Goal: Task Accomplishment & Management: Complete application form

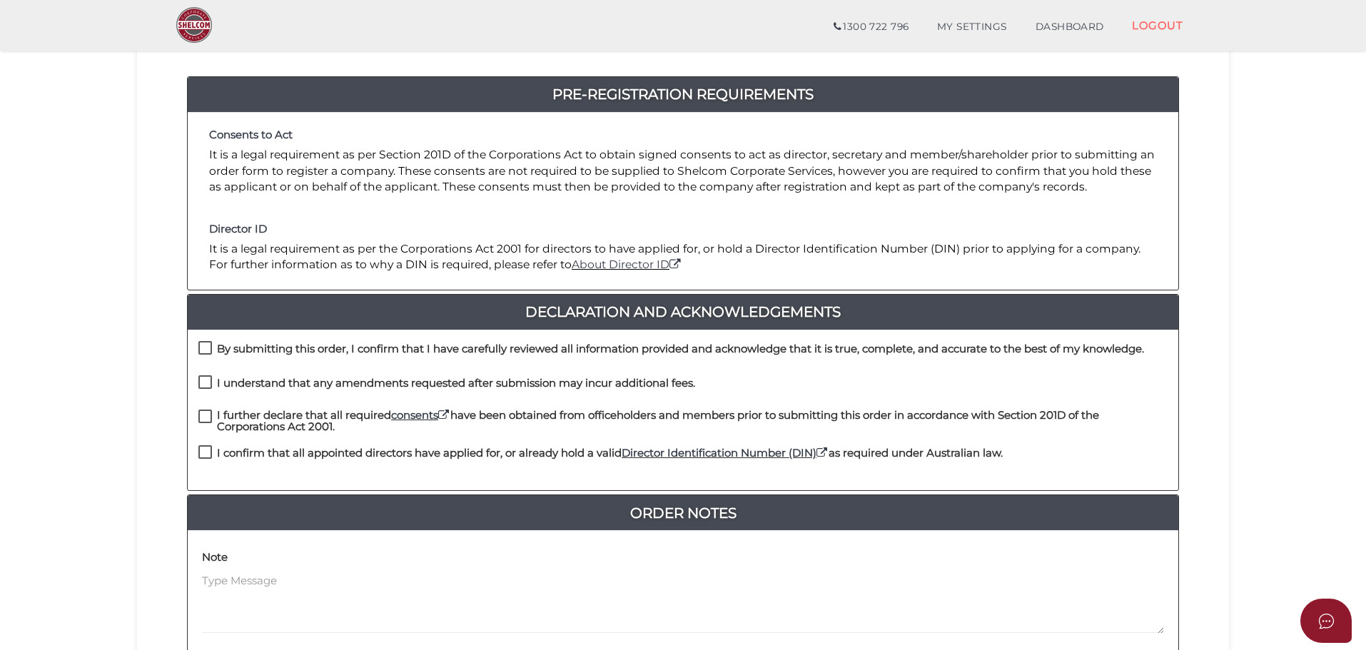
scroll to position [143, 0]
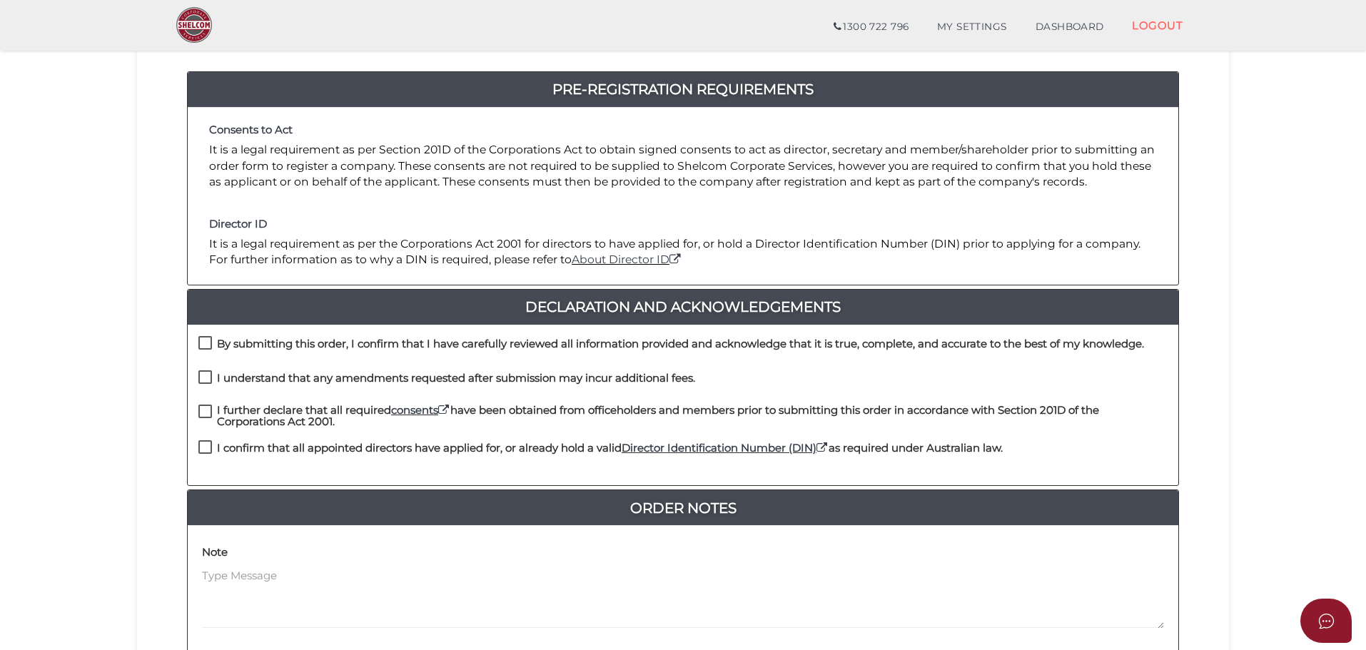
click at [209, 344] on label "By submitting this order, I confirm that I have carefully reviewed all informat…" at bounding box center [671, 347] width 946 height 18
checkbox input "true"
click at [206, 374] on label "I understand that any amendments requested after submission may incur additiona…" at bounding box center [446, 382] width 497 height 18
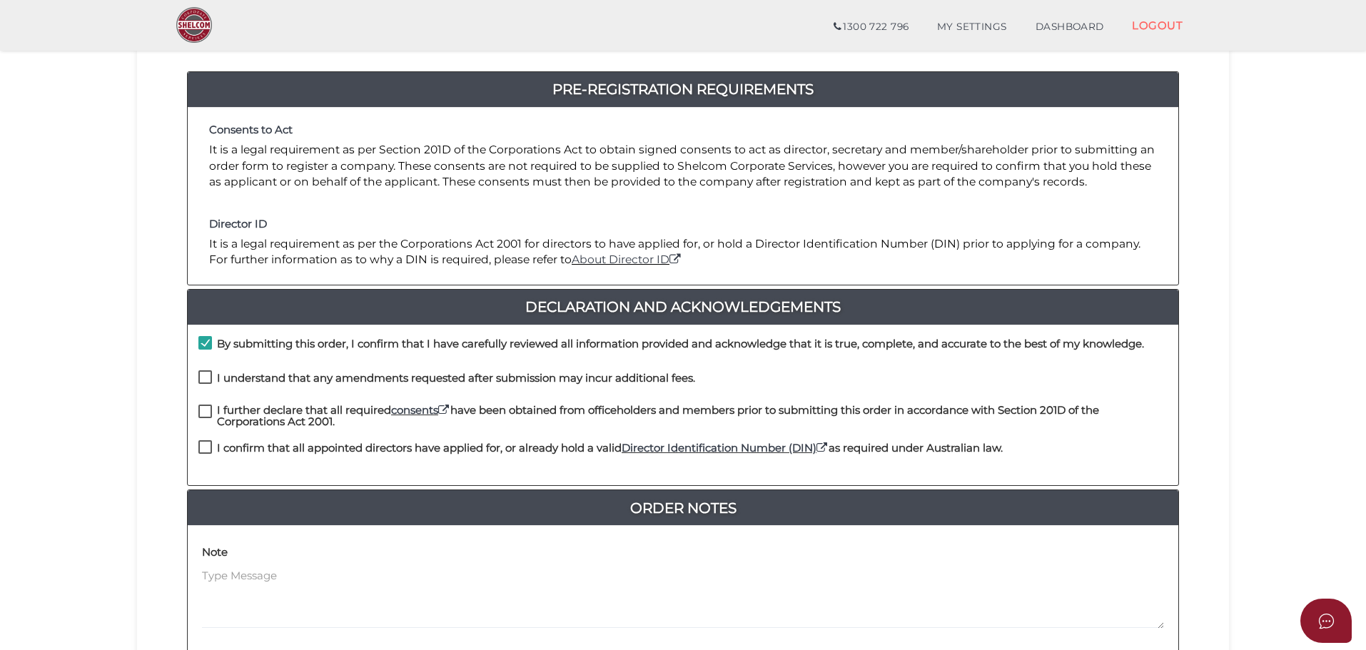
checkbox input "true"
click at [206, 412] on label "I further declare that all required consents have been obtained from officehold…" at bounding box center [682, 414] width 969 height 18
checkbox input "true"
click at [202, 446] on label "I confirm that all appointed directors have applied for, or already hold a vali…" at bounding box center [600, 451] width 804 height 18
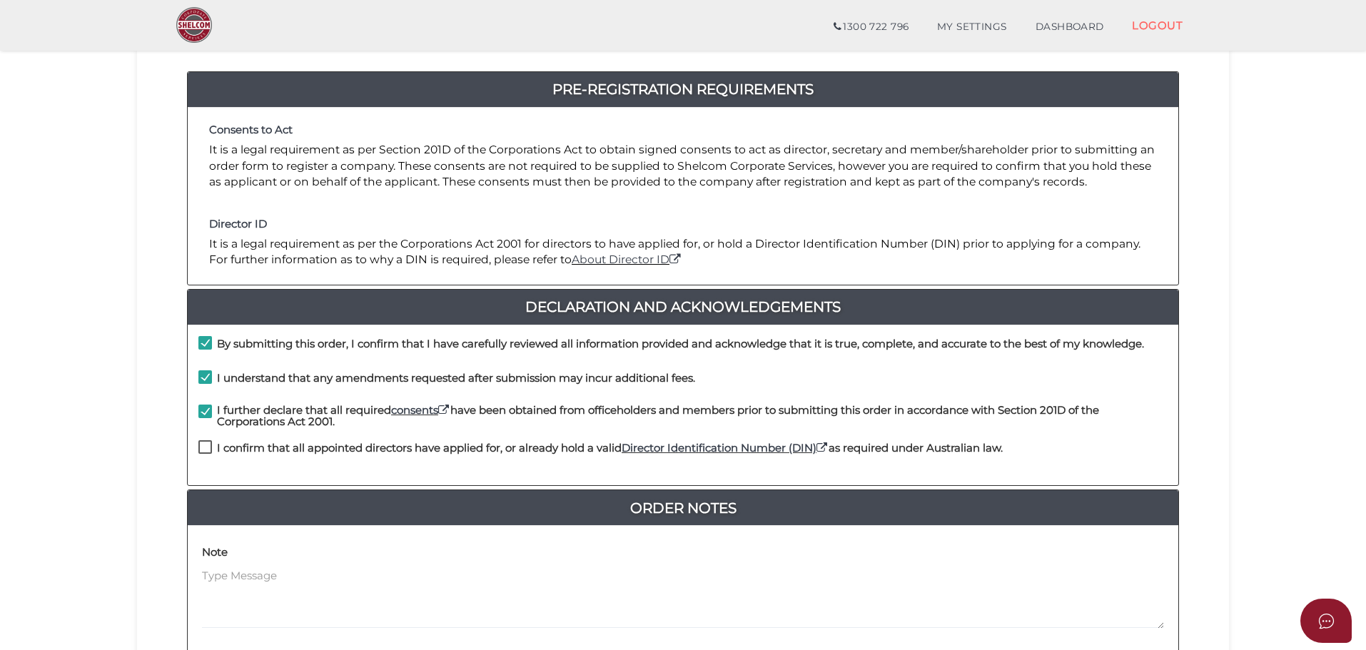
checkbox input "true"
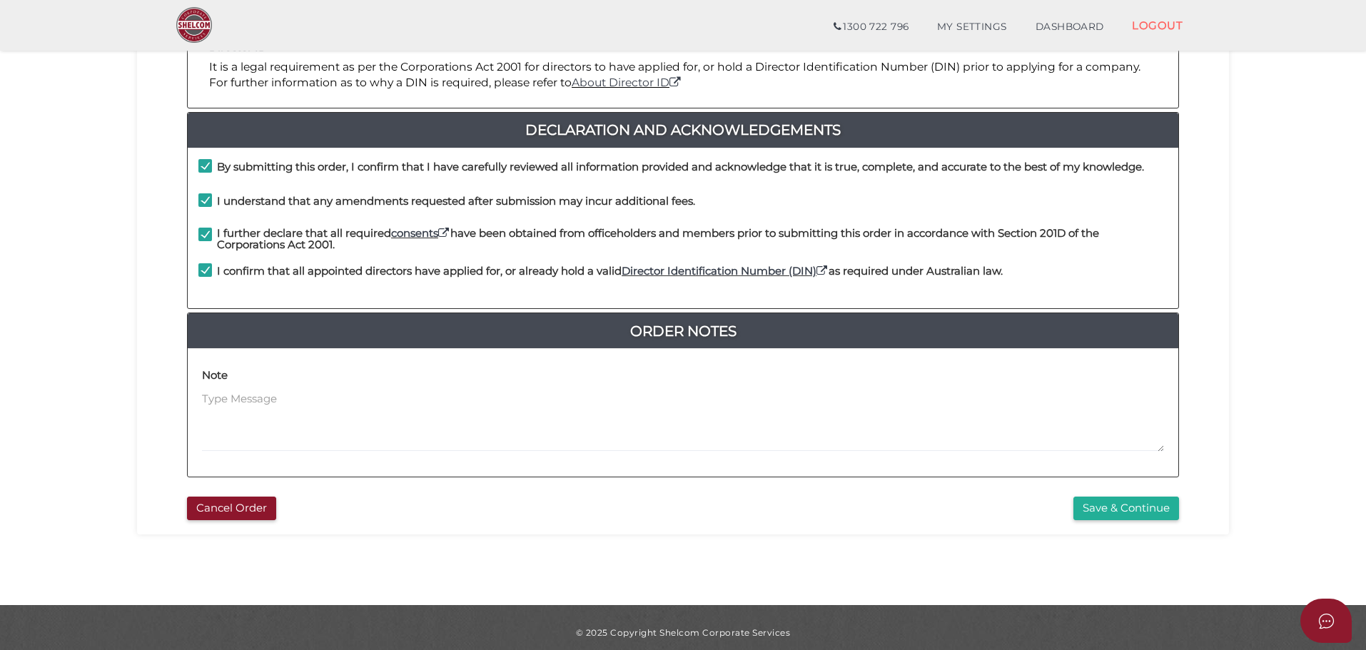
scroll to position [330, 0]
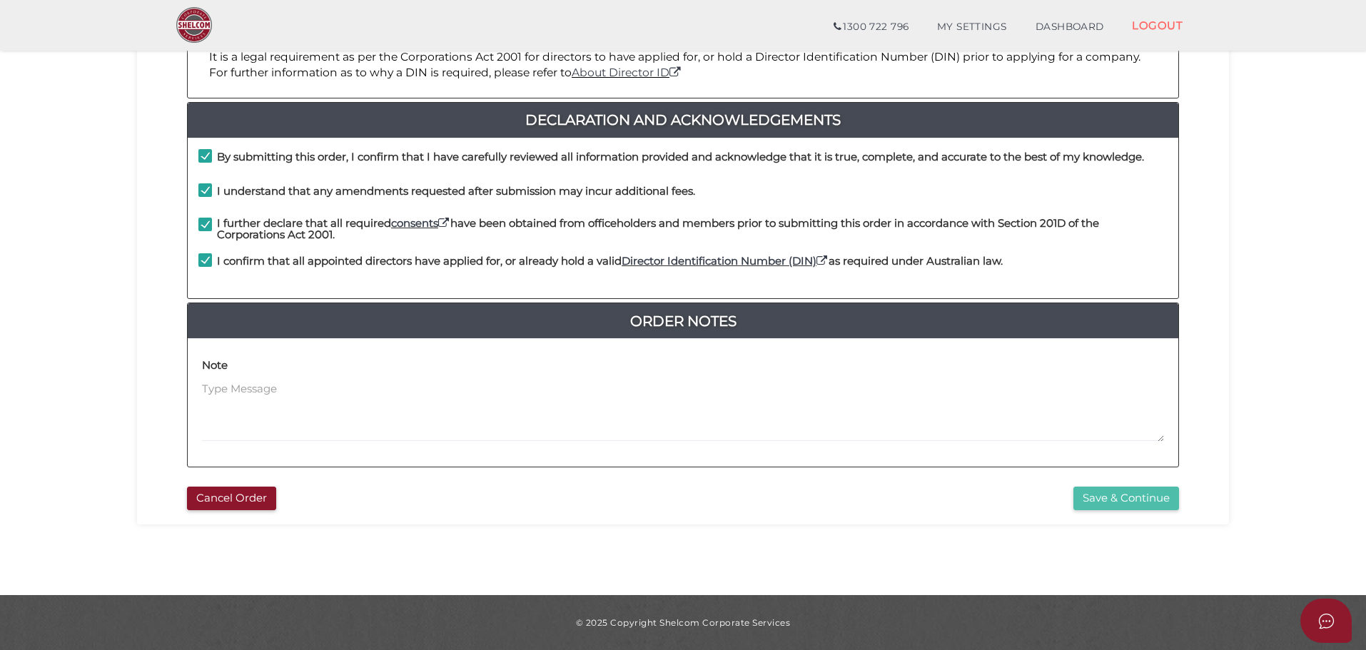
click at [1094, 497] on button "Save & Continue" at bounding box center [1126, 499] width 106 height 24
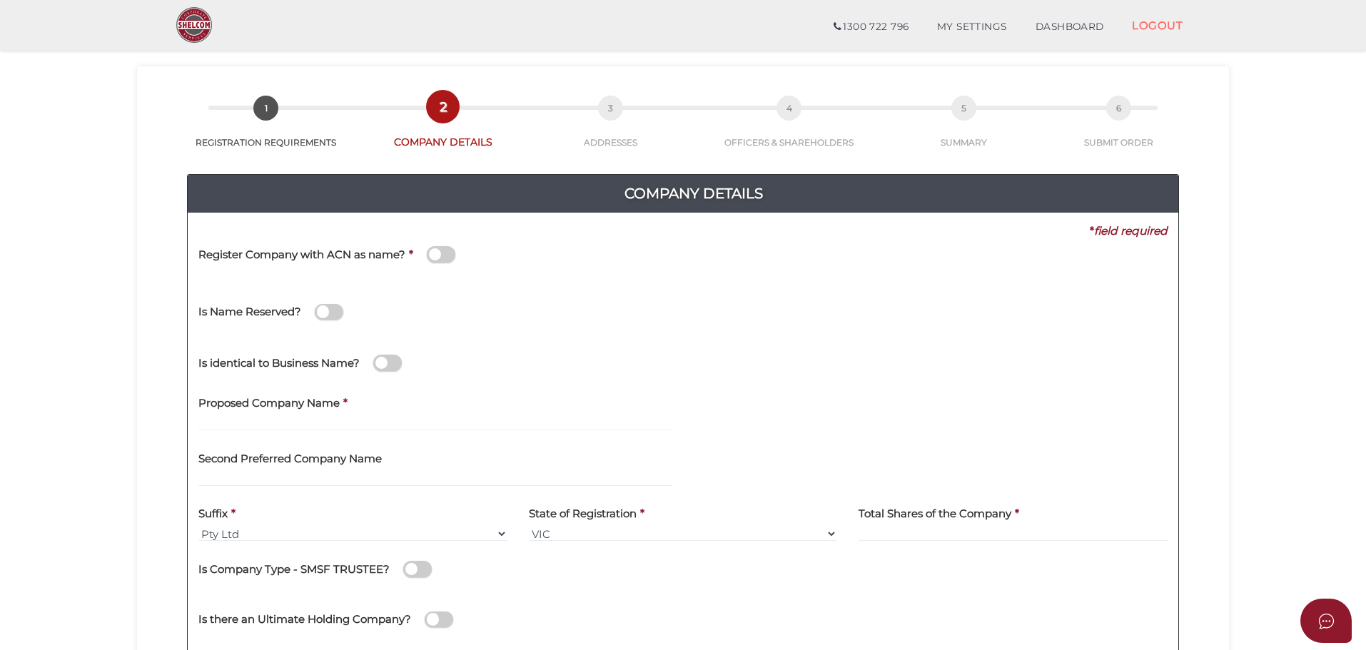
scroll to position [71, 0]
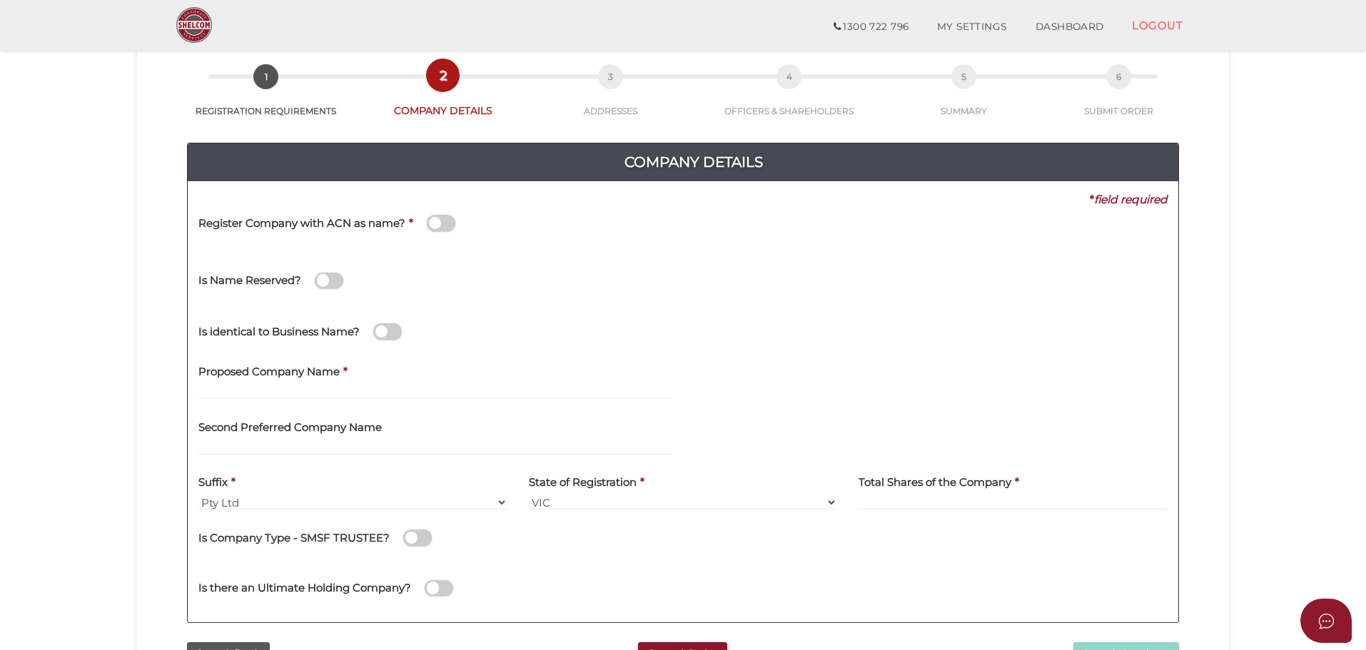
click at [393, 330] on span at bounding box center [387, 331] width 29 height 16
click at [0, 0] on input "checkbox" at bounding box center [0, 0] width 0 height 0
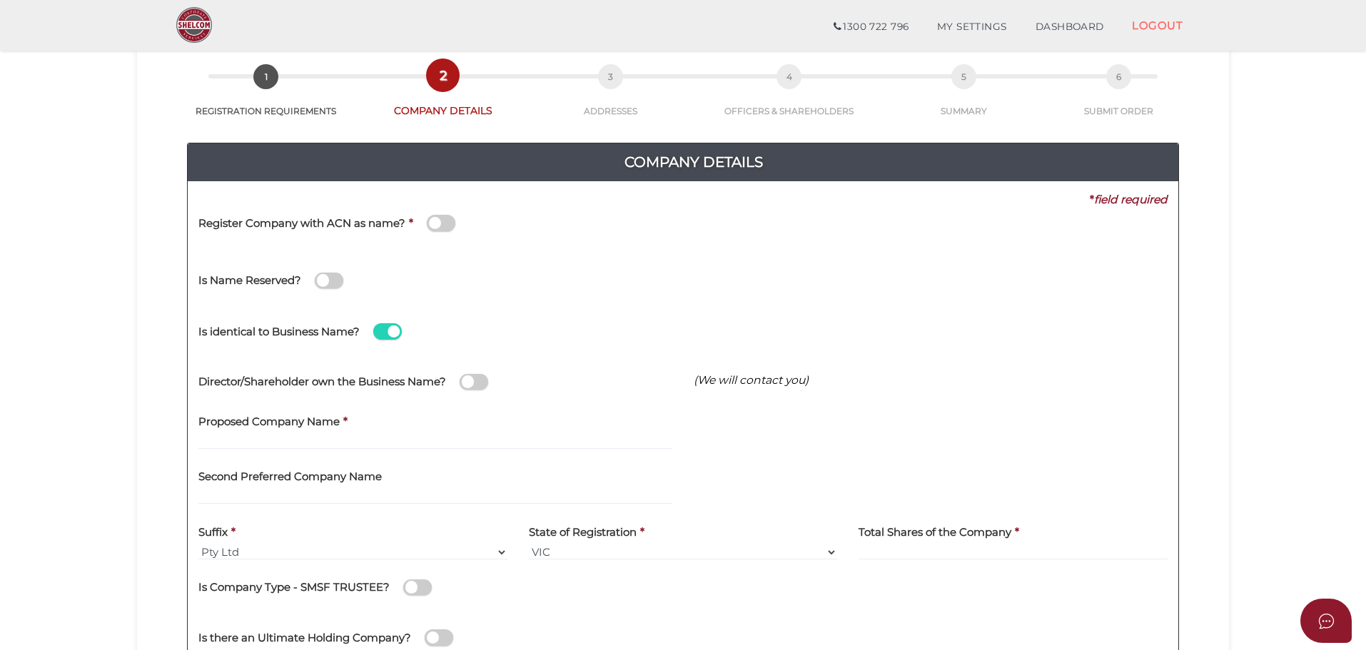
click at [482, 385] on span at bounding box center [474, 382] width 29 height 16
click at [0, 0] on input "checkbox" at bounding box center [0, 0] width 0 height 0
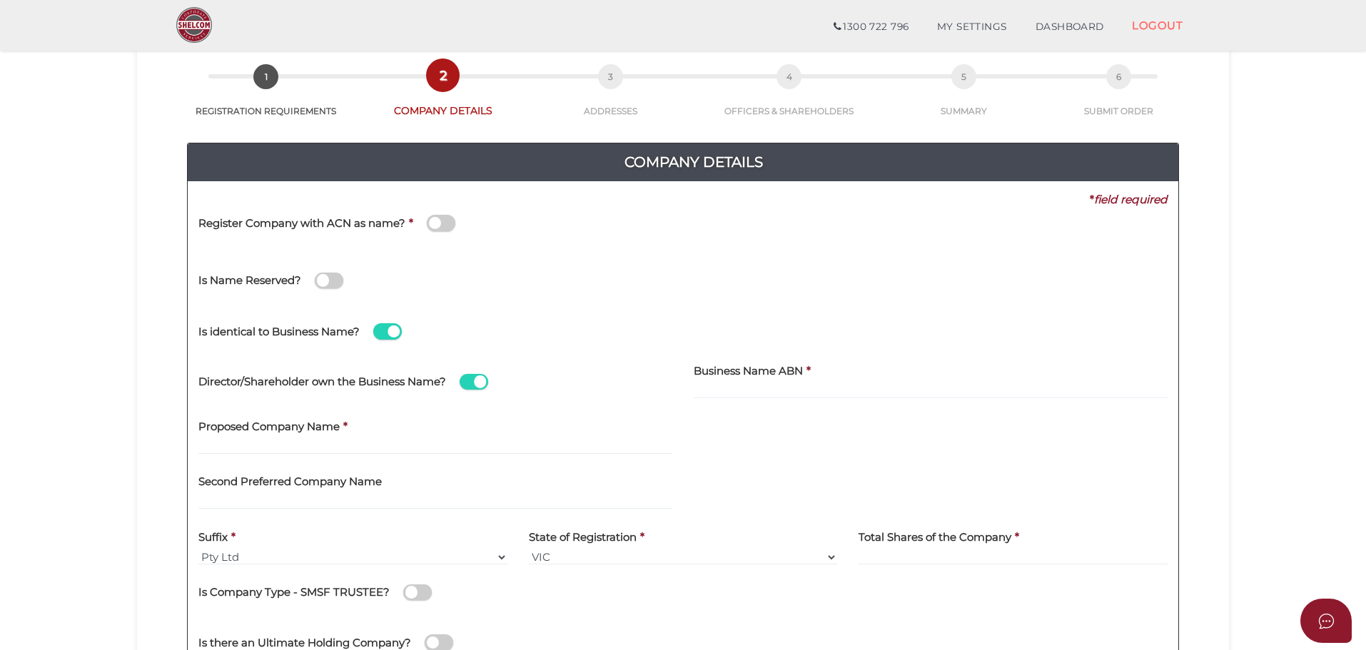
drag, startPoint x: 710, startPoint y: 390, endPoint x: 811, endPoint y: 450, distance: 117.7
click at [811, 450] on div at bounding box center [930, 438] width 495 height 56
paste input "64 458 539 93"
type input "64 458 539 93"
click at [620, 314] on div "Is identical to Business Name?" at bounding box center [683, 329] width 991 height 51
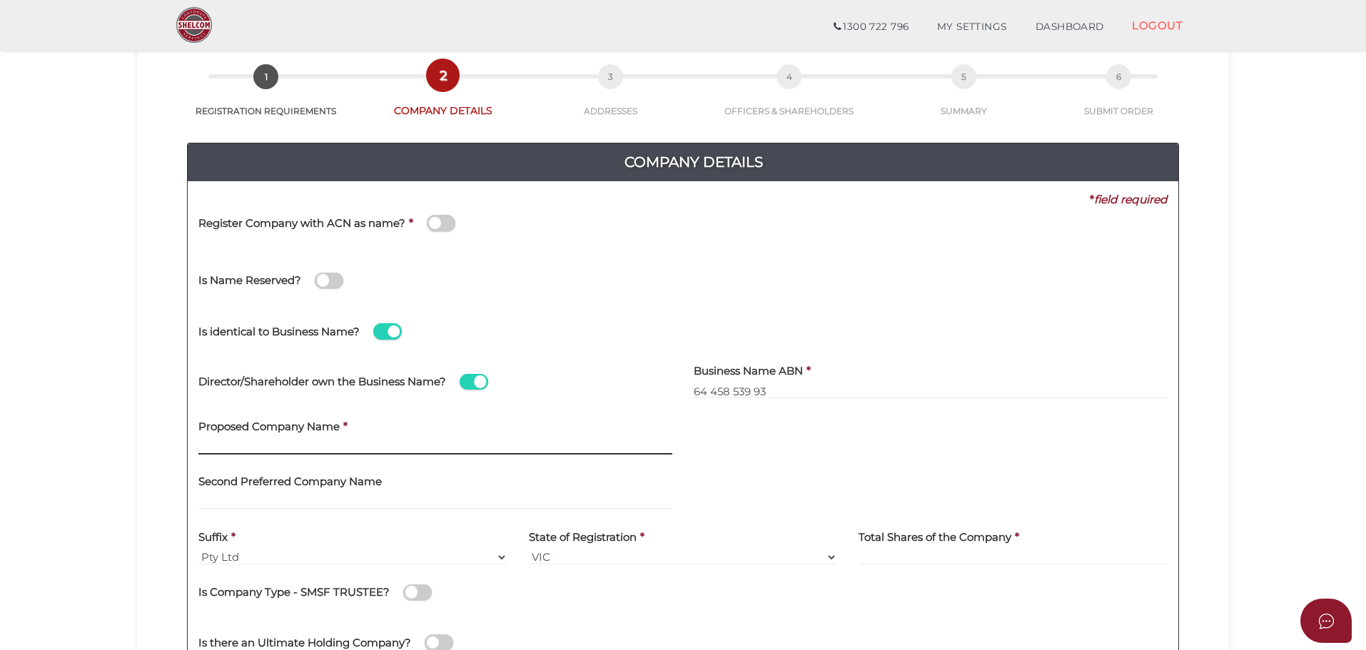
click at [215, 450] on input "text" at bounding box center [435, 447] width 474 height 16
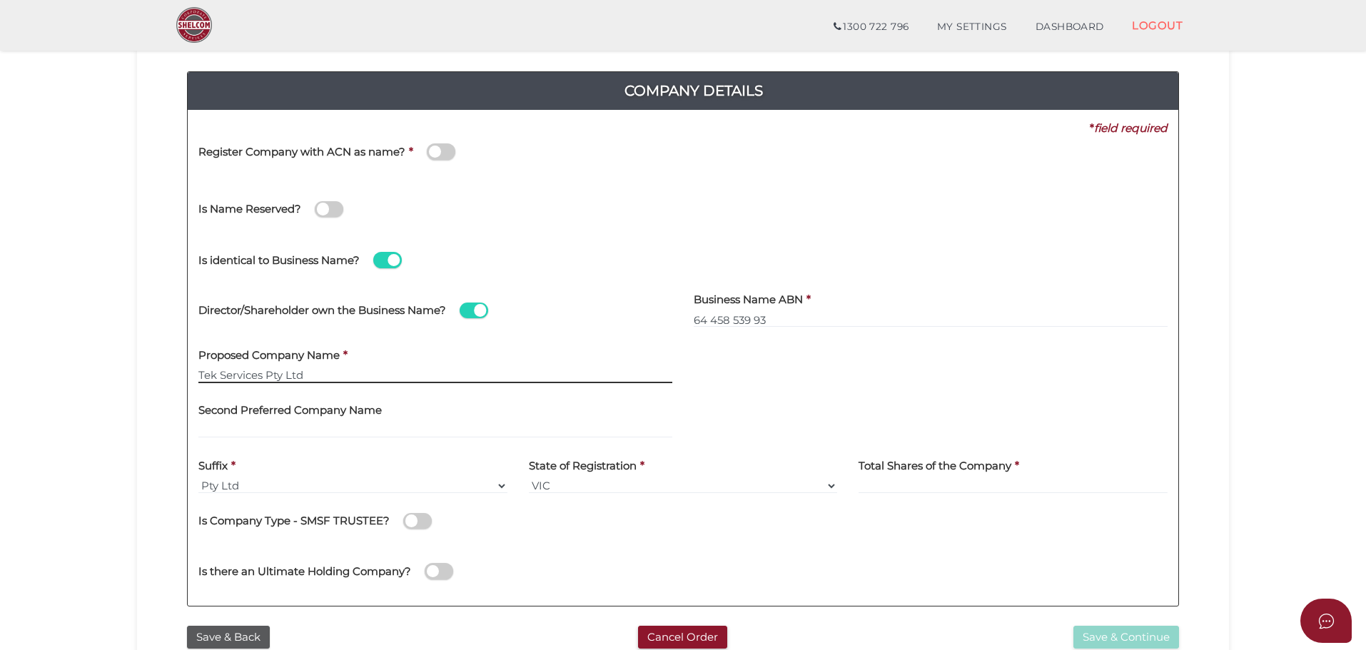
scroll to position [214, 0]
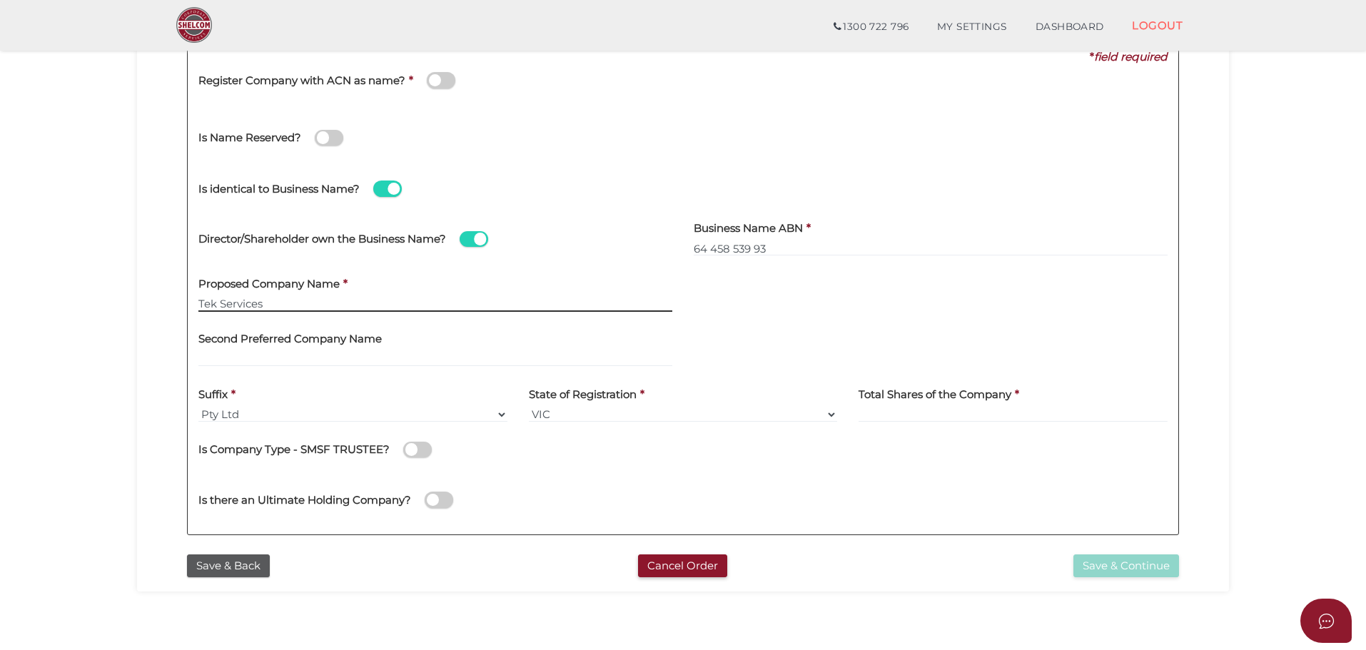
type input "Tek Services"
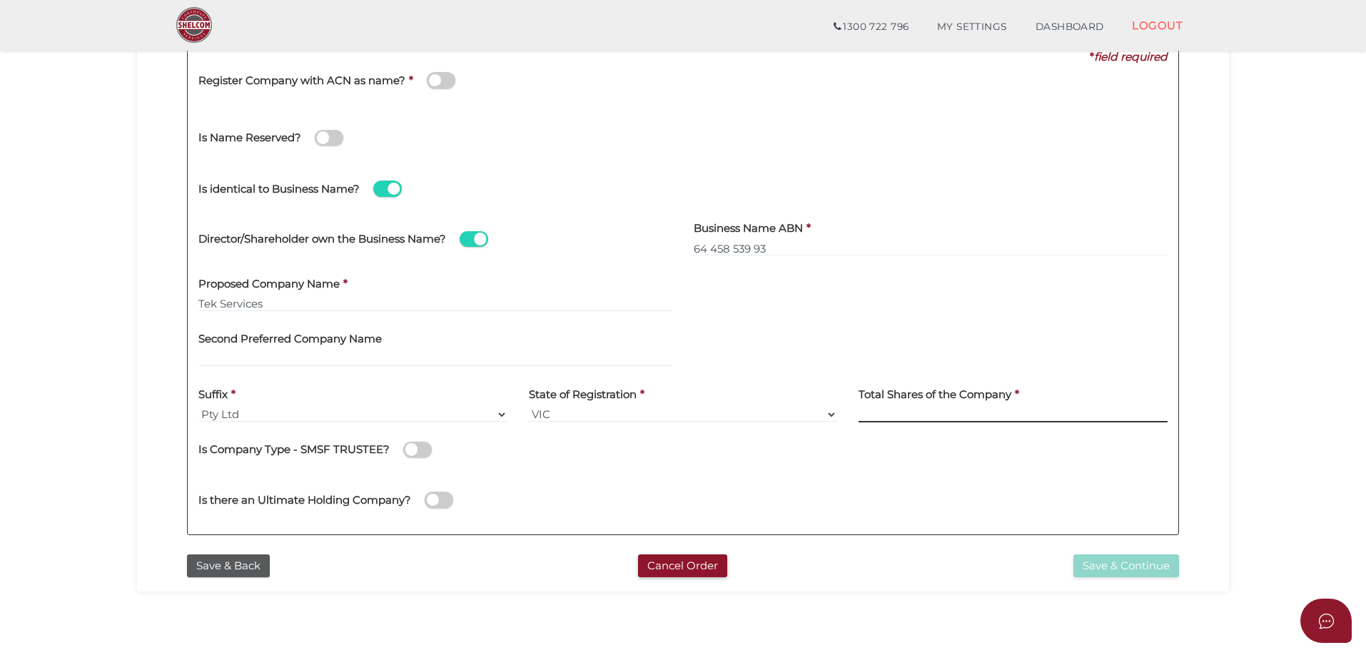
click at [903, 417] on input at bounding box center [1013, 415] width 309 height 16
type input "120"
click at [859, 324] on div at bounding box center [931, 331] width 474 height 16
click at [909, 505] on div "Is there an Ultimate Holding Company?" at bounding box center [683, 497] width 991 height 51
click at [899, 485] on div "Is there an Ultimate Holding Company?" at bounding box center [683, 497] width 991 height 51
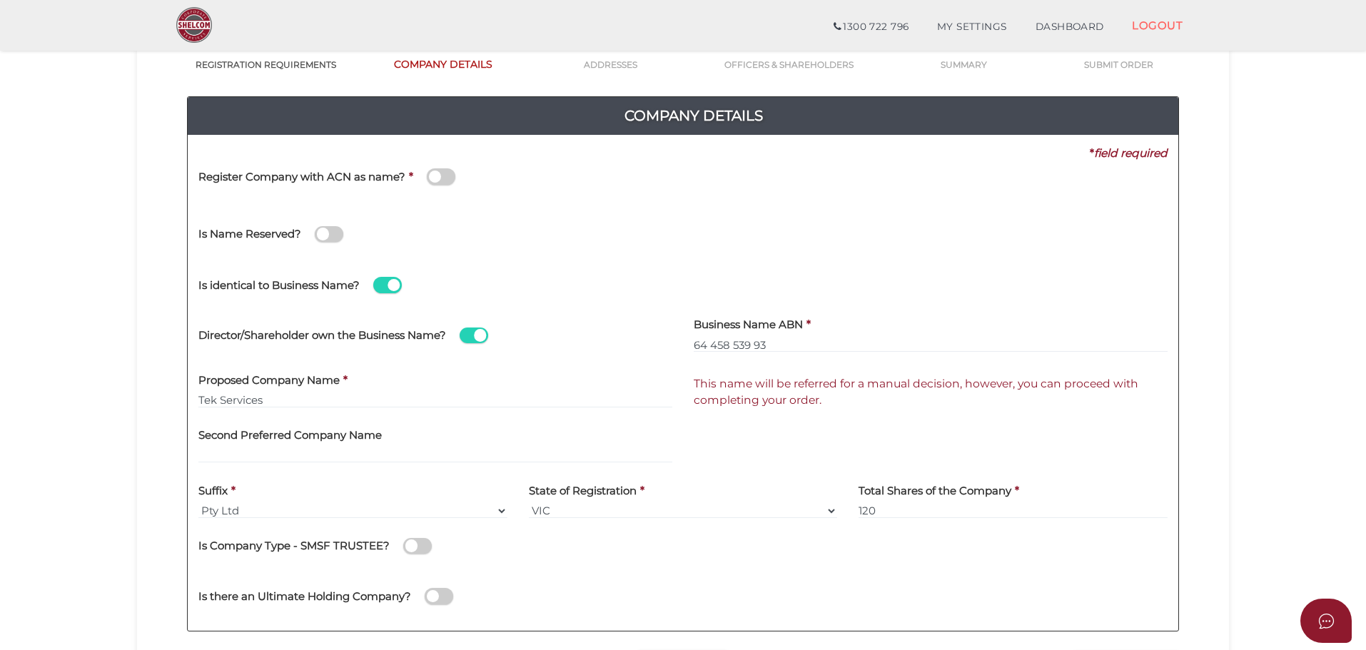
scroll to position [143, 0]
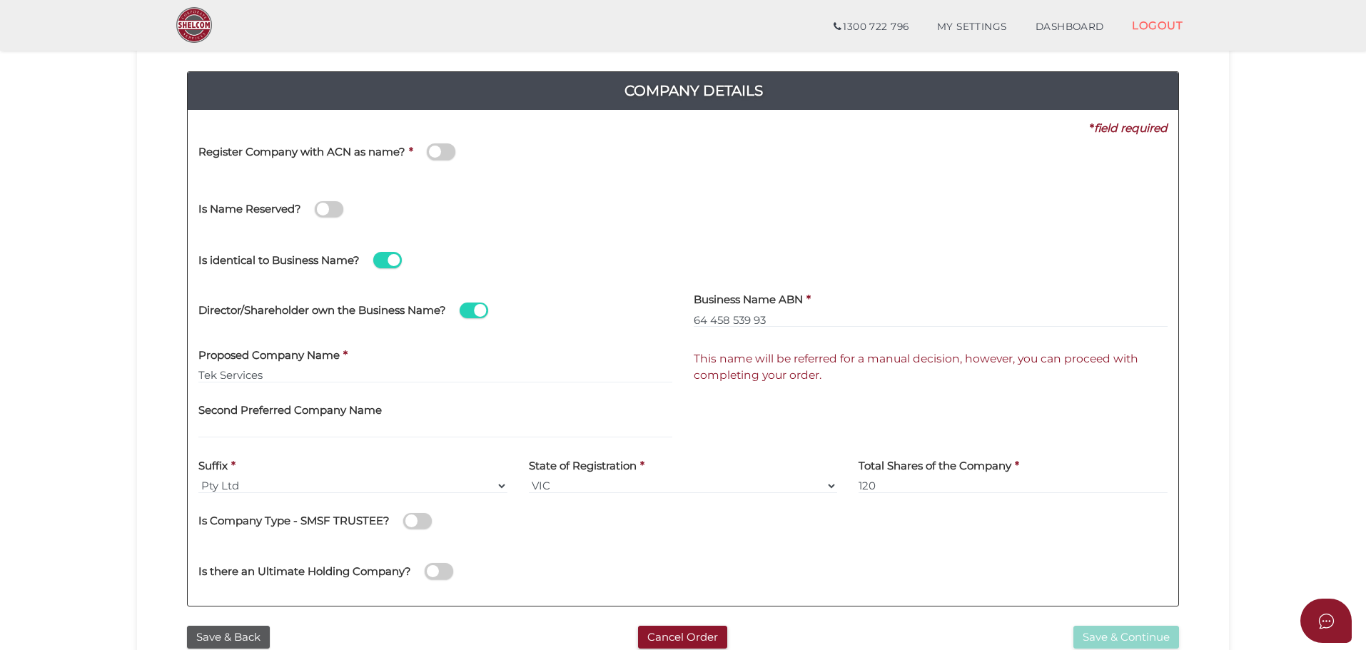
click at [727, 453] on div "State of Registration * VIC ACT NSW NT QLD TAS WA SA" at bounding box center [683, 471] width 309 height 45
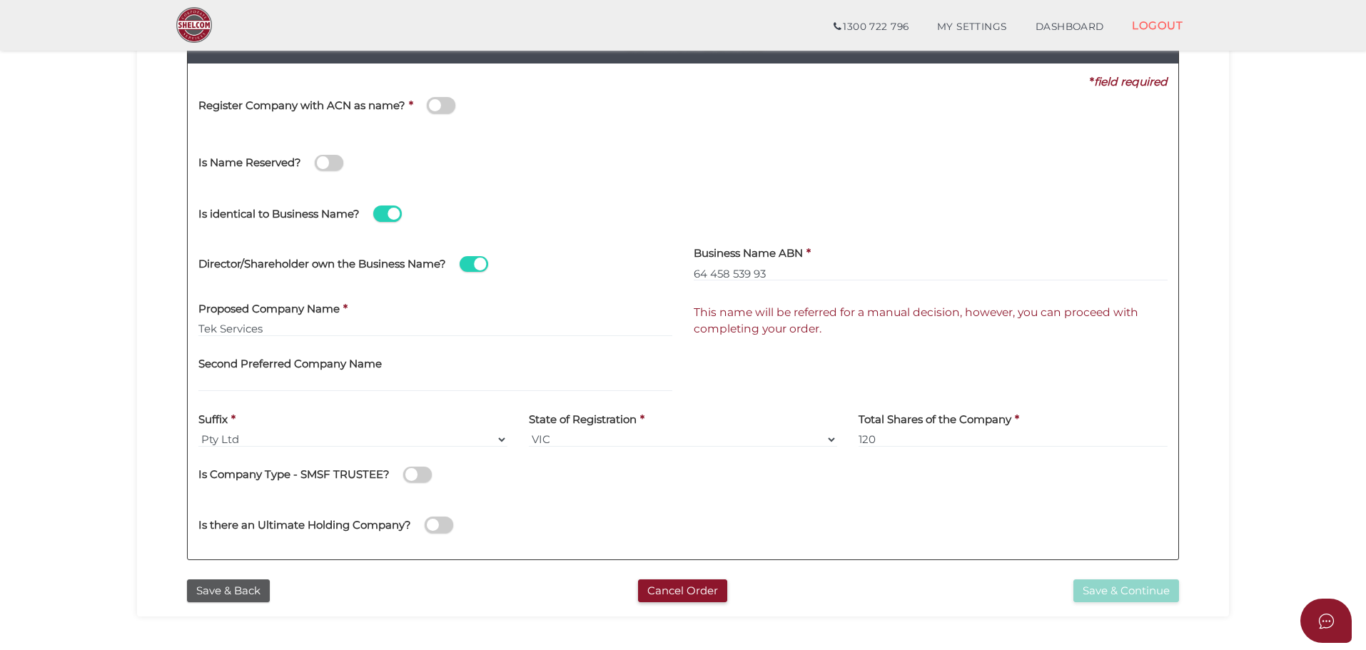
scroll to position [214, 0]
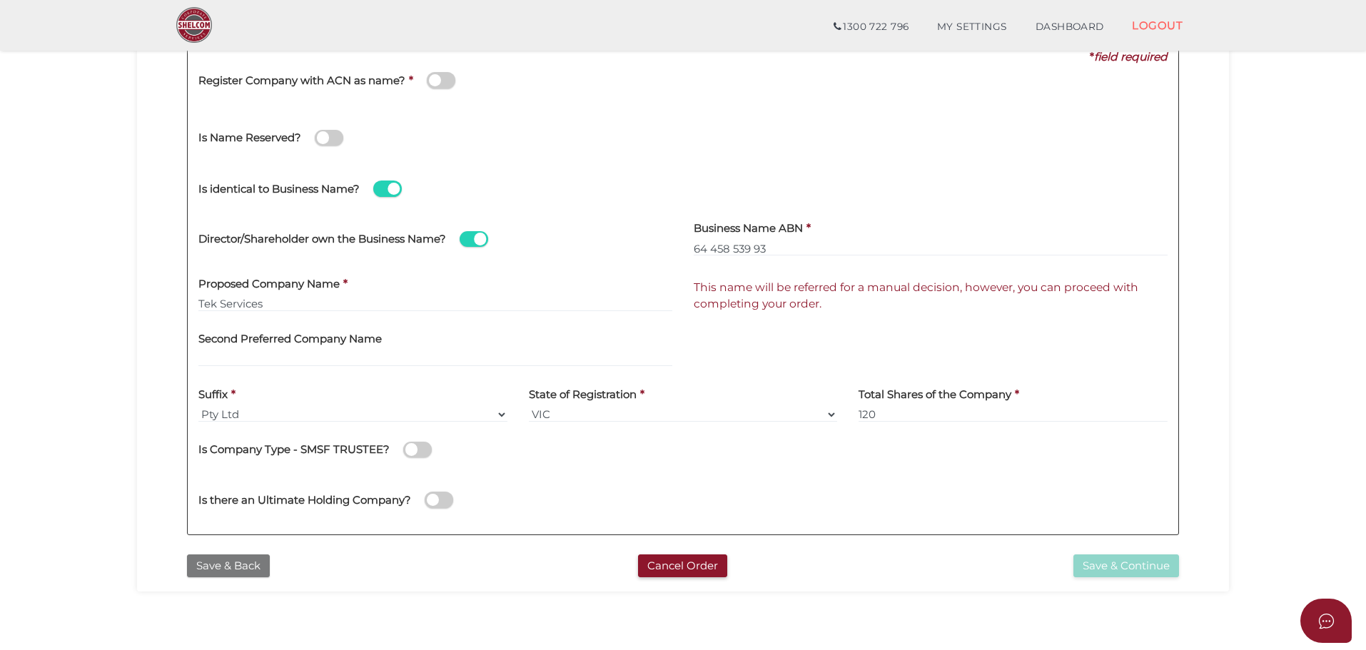
click at [247, 562] on button "Save & Back" at bounding box center [228, 567] width 83 height 24
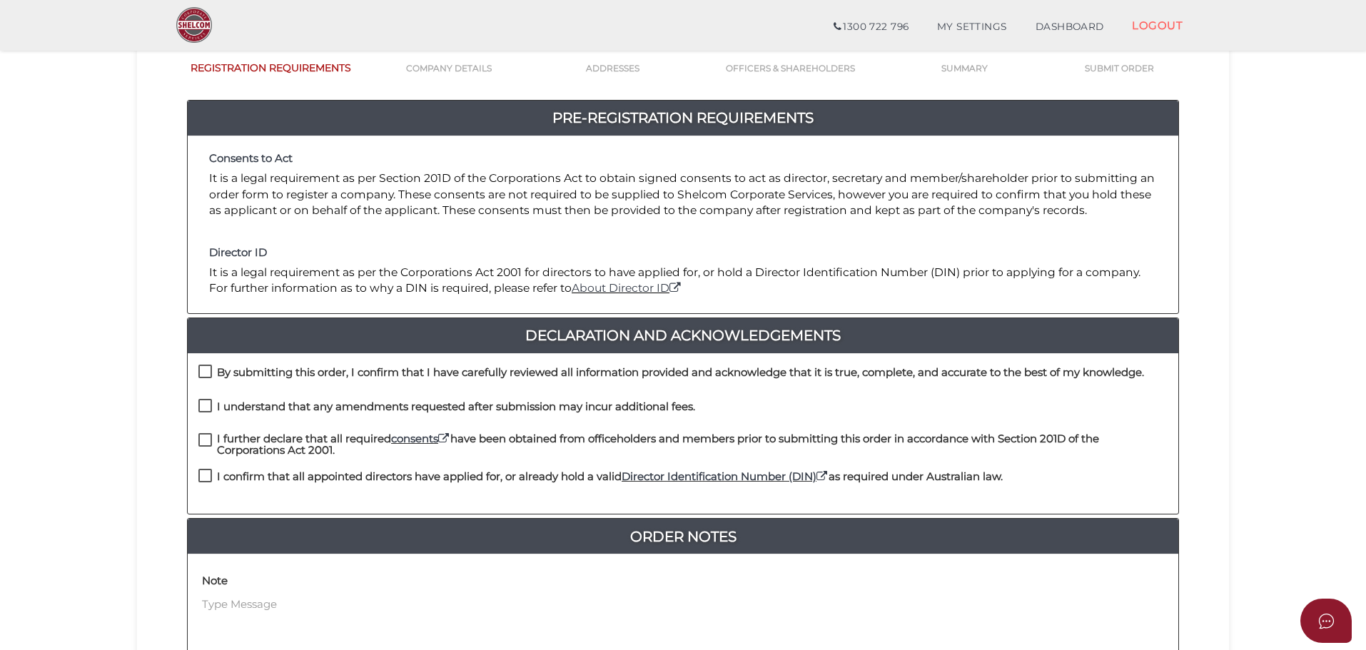
scroll to position [143, 0]
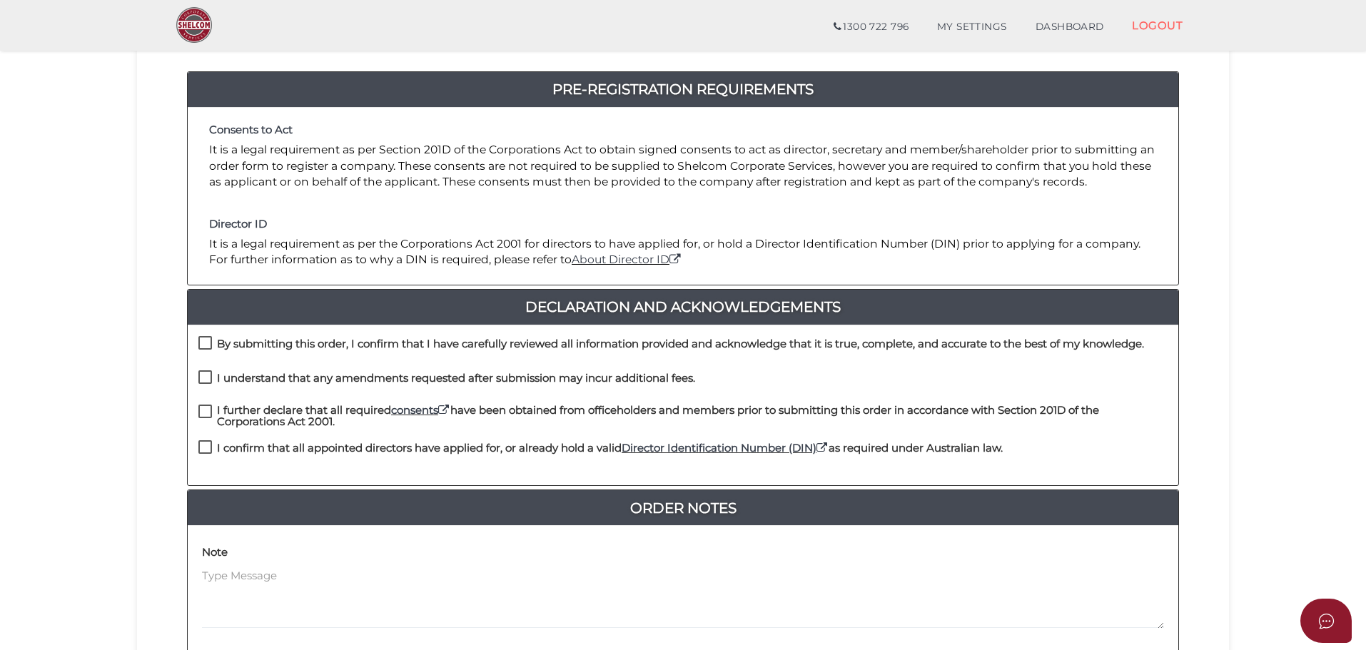
click at [203, 345] on label "By submitting this order, I confirm that I have carefully reviewed all informat…" at bounding box center [671, 347] width 946 height 18
checkbox input "true"
click at [203, 375] on label "I understand that any amendments requested after submission may incur additiona…" at bounding box center [446, 382] width 497 height 18
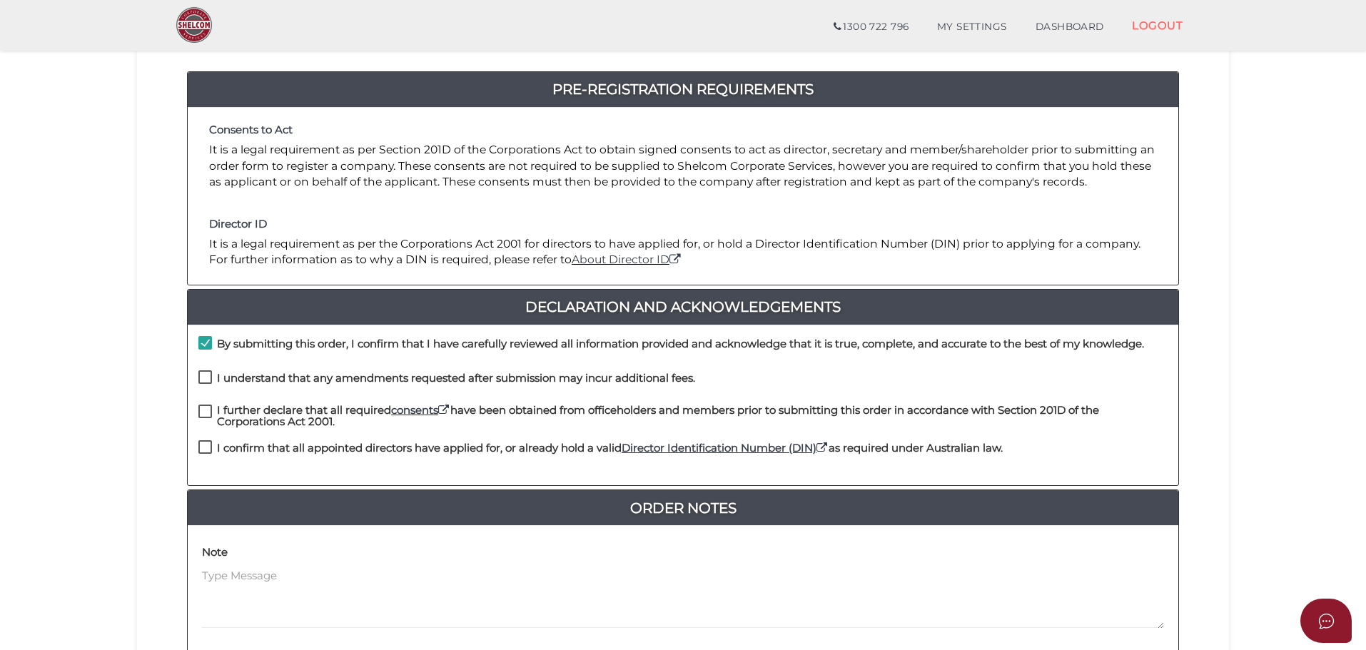
checkbox input "true"
click at [209, 414] on label "I further declare that all required consents have been obtained from officehold…" at bounding box center [682, 414] width 969 height 18
checkbox input "true"
click at [203, 449] on label "I confirm that all appointed directors have applied for, or already hold a vali…" at bounding box center [600, 451] width 804 height 18
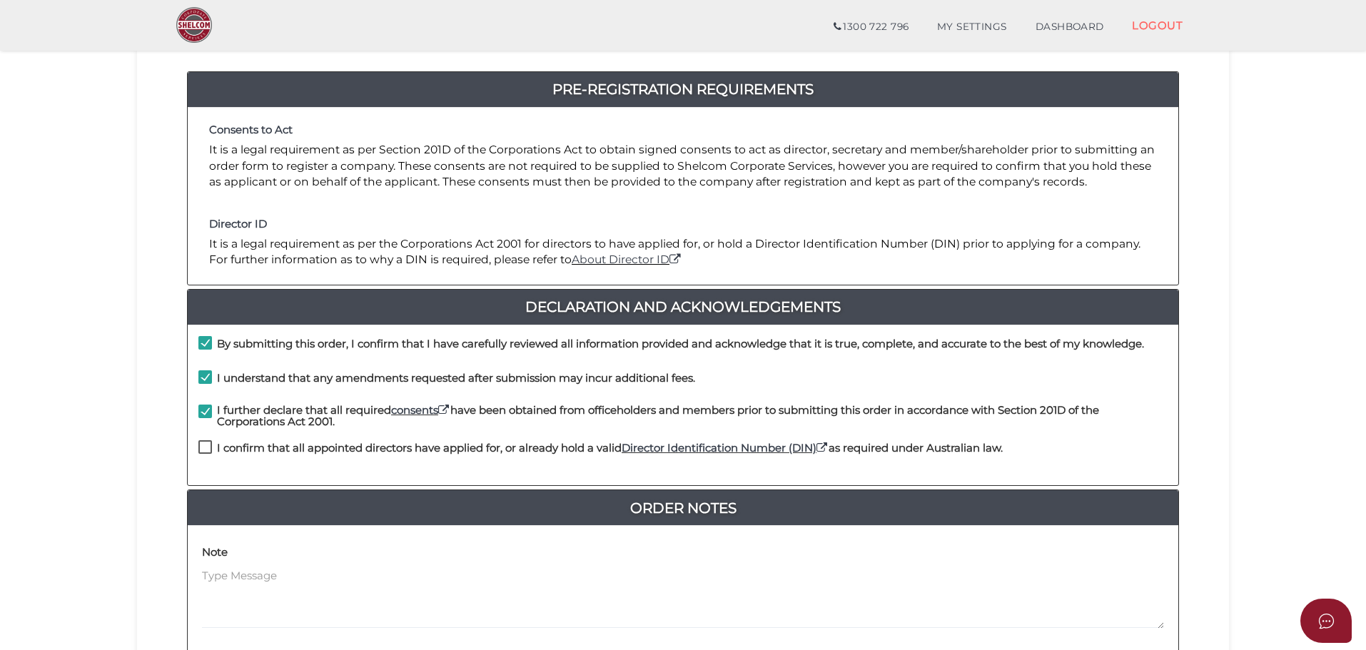
checkbox input "true"
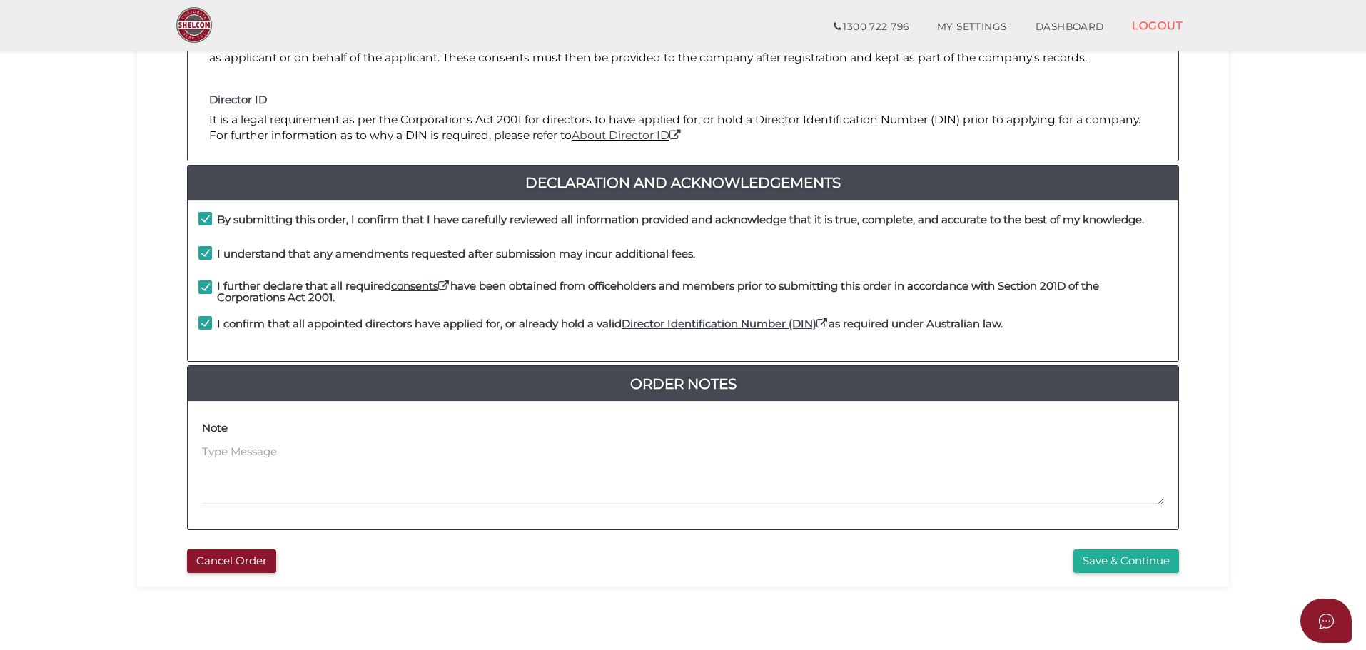
scroll to position [285, 0]
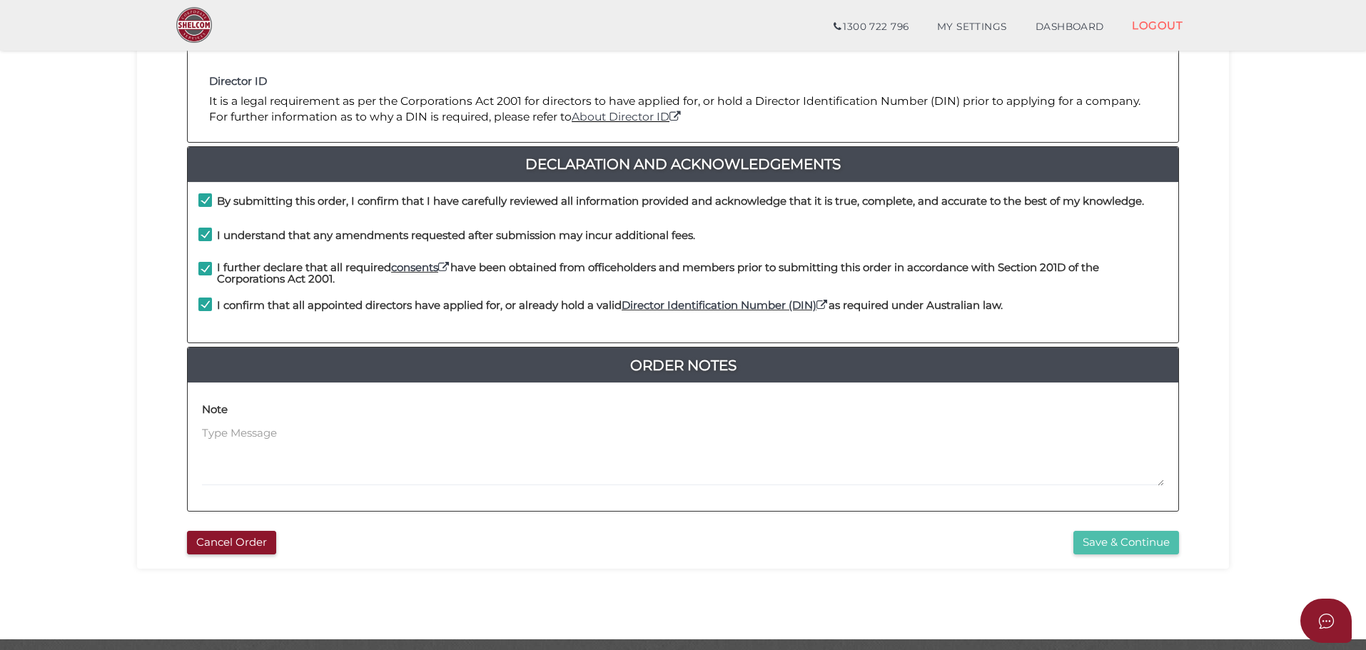
click at [1096, 540] on button "Save & Continue" at bounding box center [1126, 543] width 106 height 24
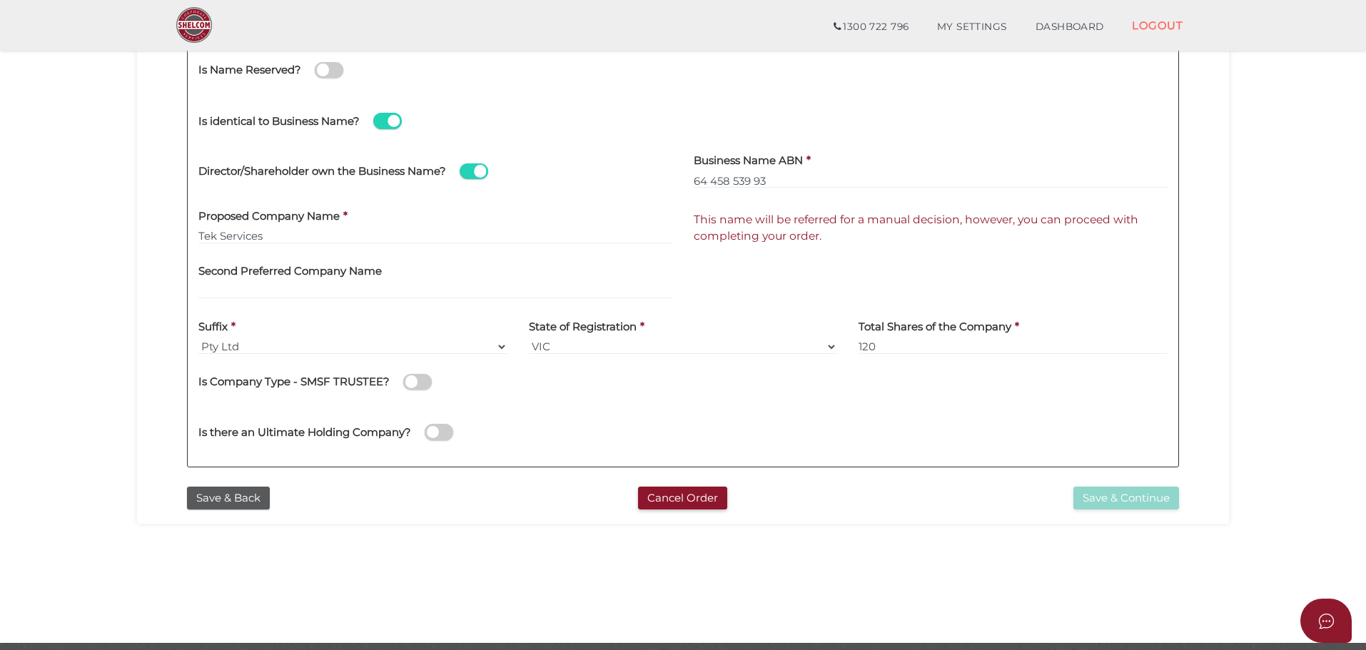
scroll to position [285, 0]
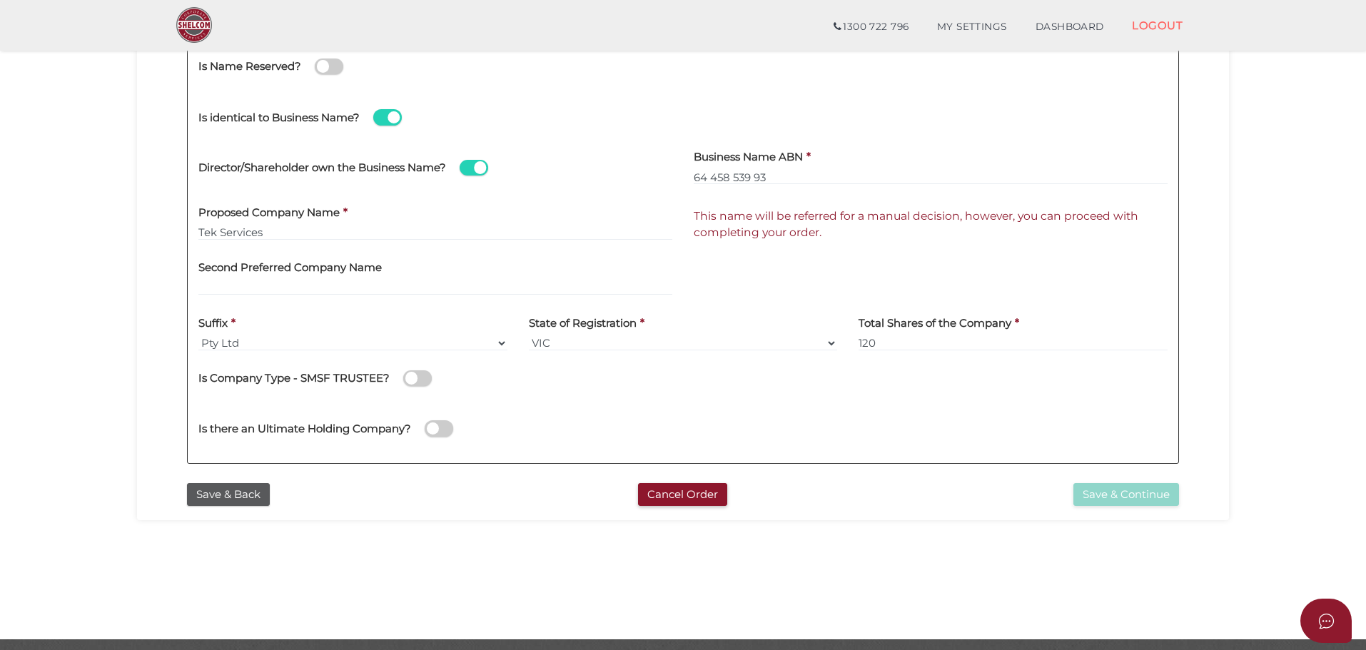
click at [1005, 506] on div "Save & Continue" at bounding box center [1021, 495] width 338 height 24
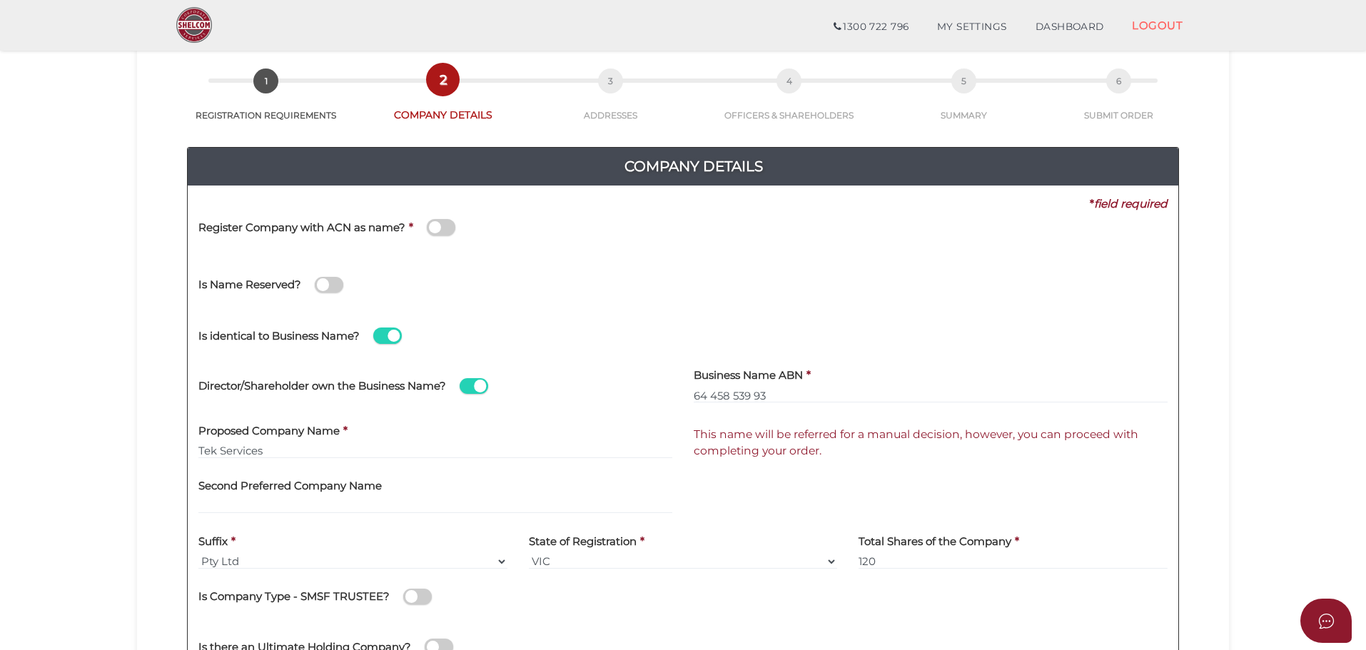
scroll to position [0, 0]
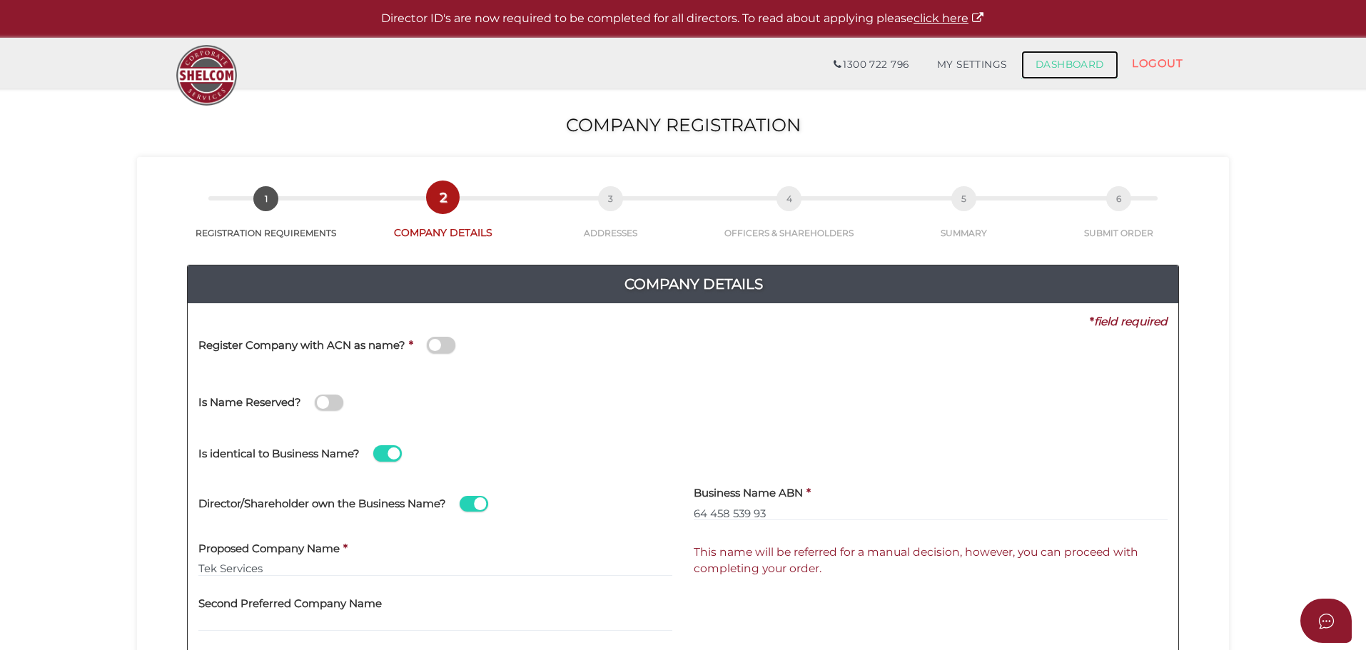
click at [1068, 65] on link "DASHBOARD" at bounding box center [1069, 65] width 97 height 29
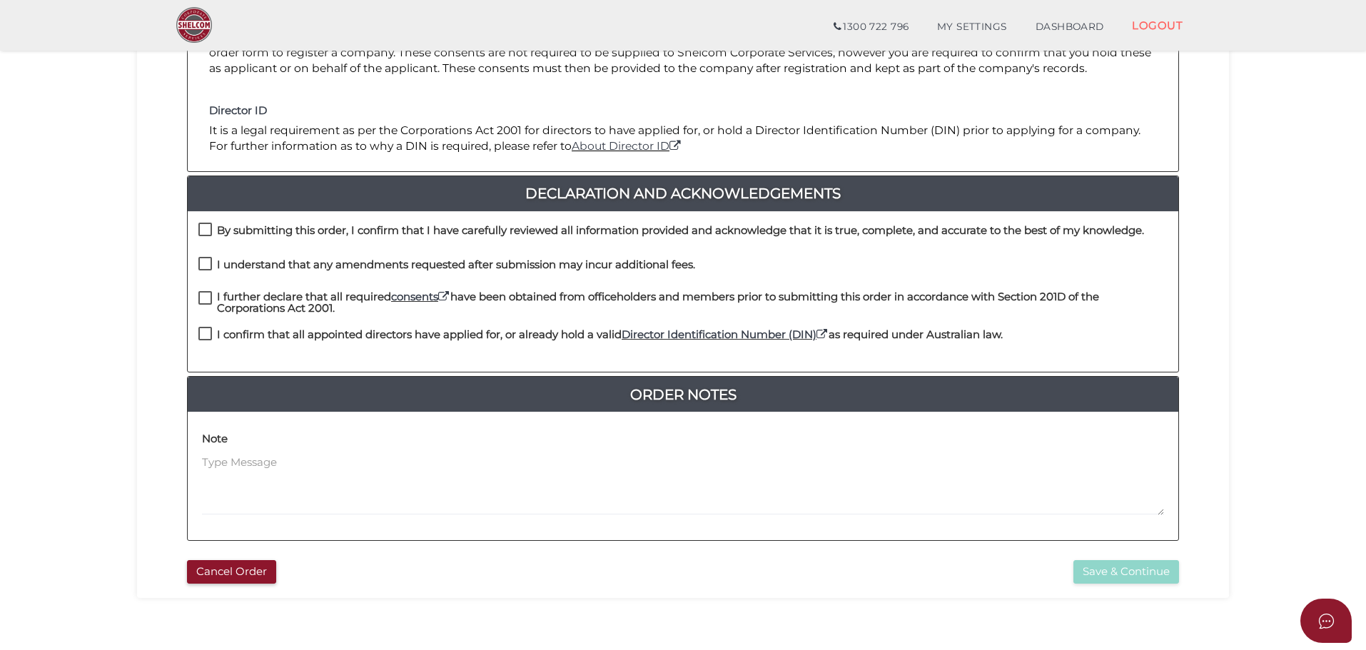
scroll to position [285, 0]
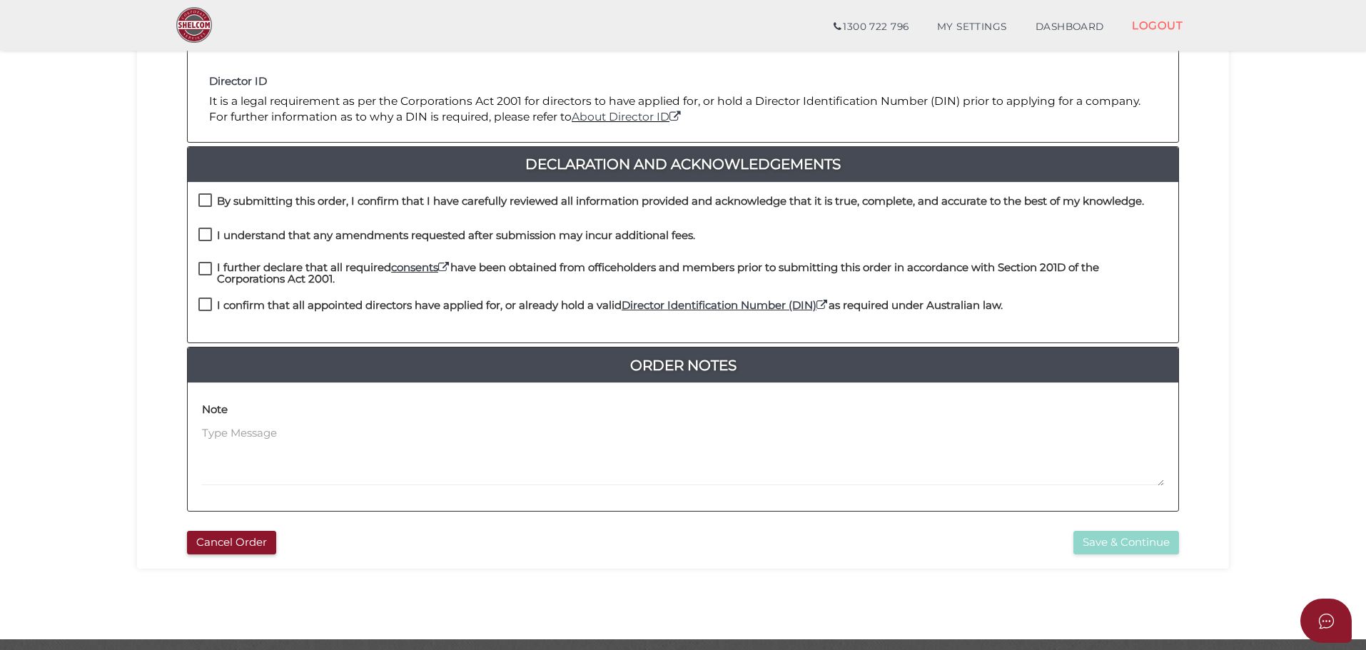
drag, startPoint x: 209, startPoint y: 199, endPoint x: 208, endPoint y: 208, distance: 8.6
click at [209, 199] on label "By submitting this order, I confirm that I have carefully reviewed all informat…" at bounding box center [671, 205] width 946 height 18
checkbox input "true"
click at [208, 234] on label "I understand that any amendments requested after submission may incur additiona…" at bounding box center [446, 239] width 497 height 18
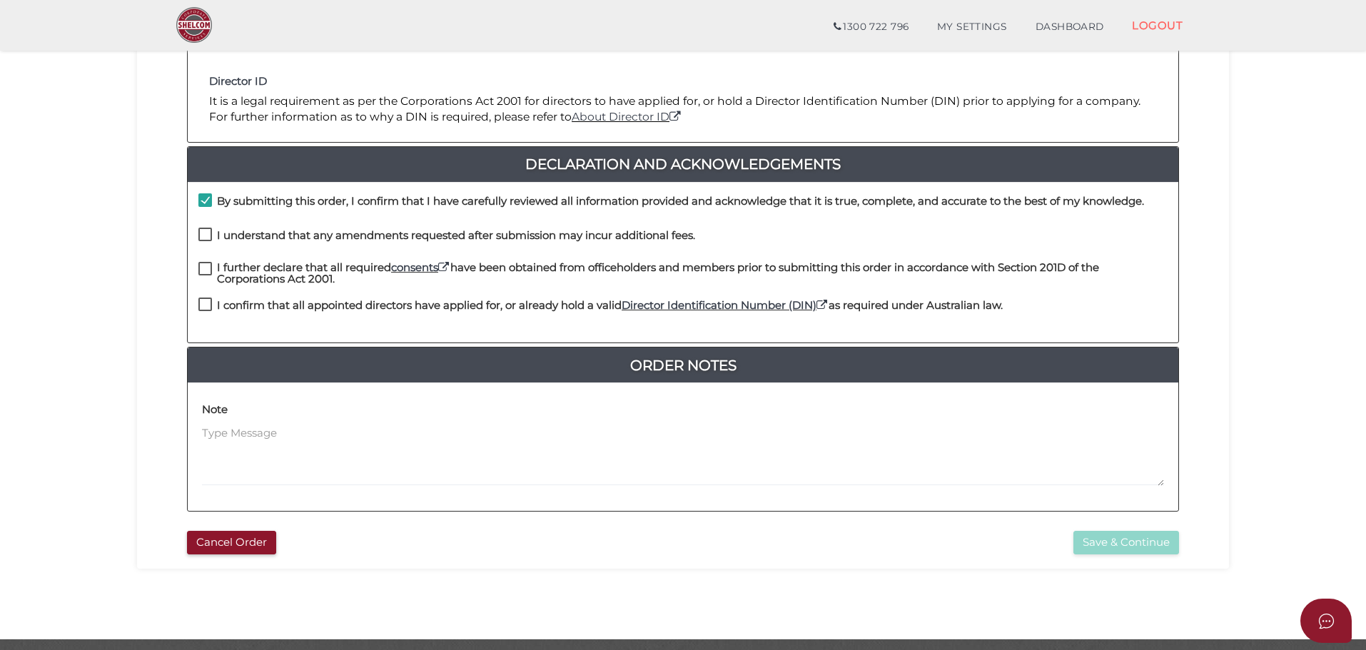
checkbox input "true"
click at [205, 270] on label "I further declare that all required consents have been obtained from officehold…" at bounding box center [682, 271] width 969 height 18
checkbox input "true"
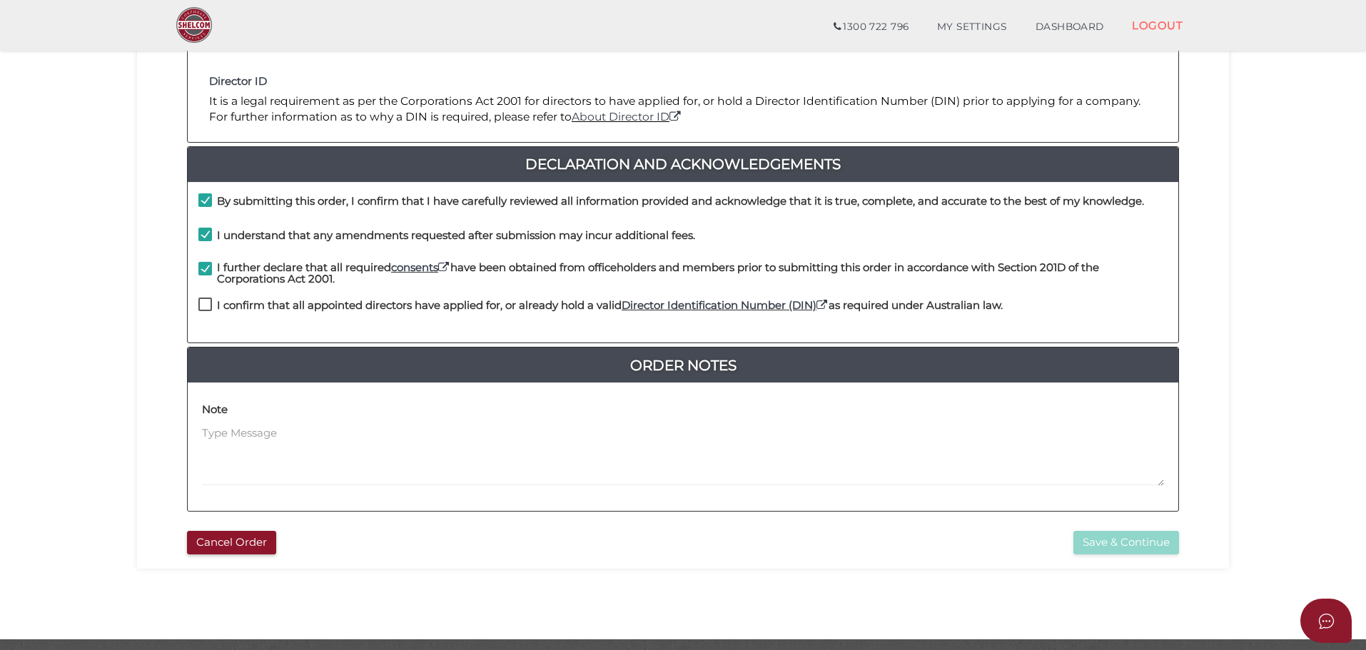
click at [203, 308] on label "I confirm that all appointed directors have applied for, or already hold a vali…" at bounding box center [600, 309] width 804 height 18
checkbox input "true"
click at [1124, 546] on button "Save & Continue" at bounding box center [1126, 543] width 106 height 24
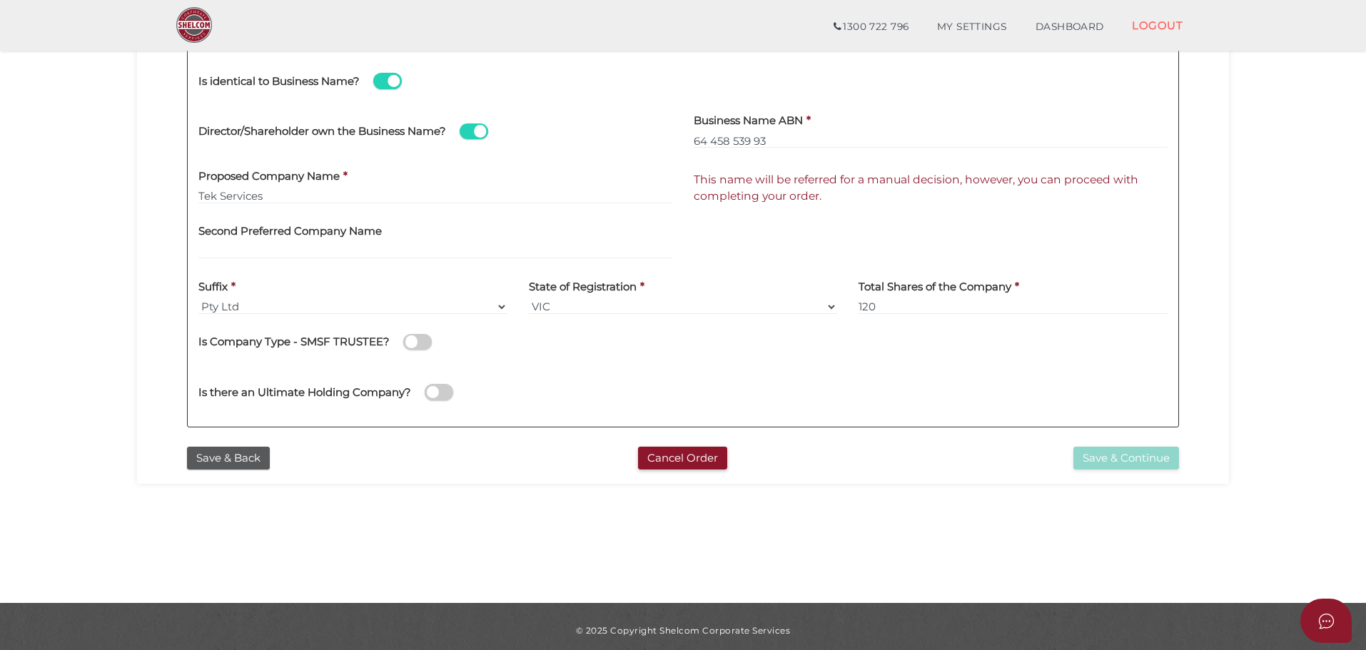
scroll to position [330, 0]
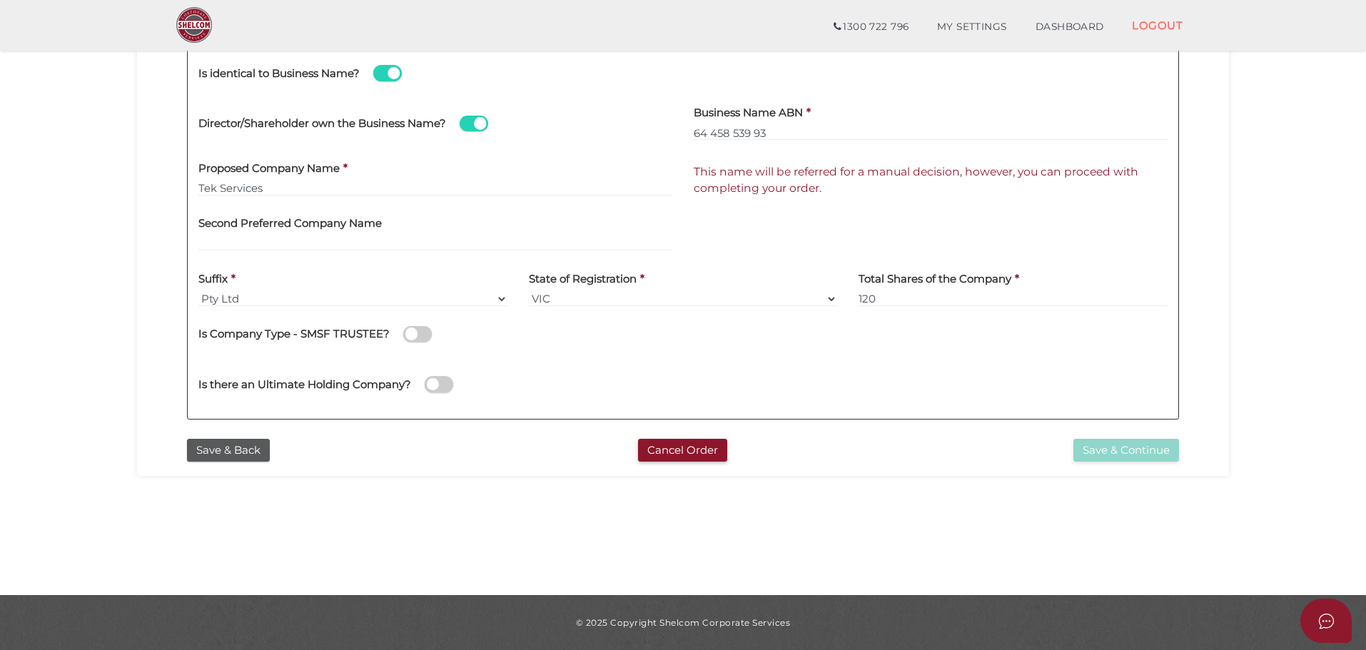
click at [926, 399] on div "Is there an Ultimate Holding Company?" at bounding box center [683, 382] width 991 height 51
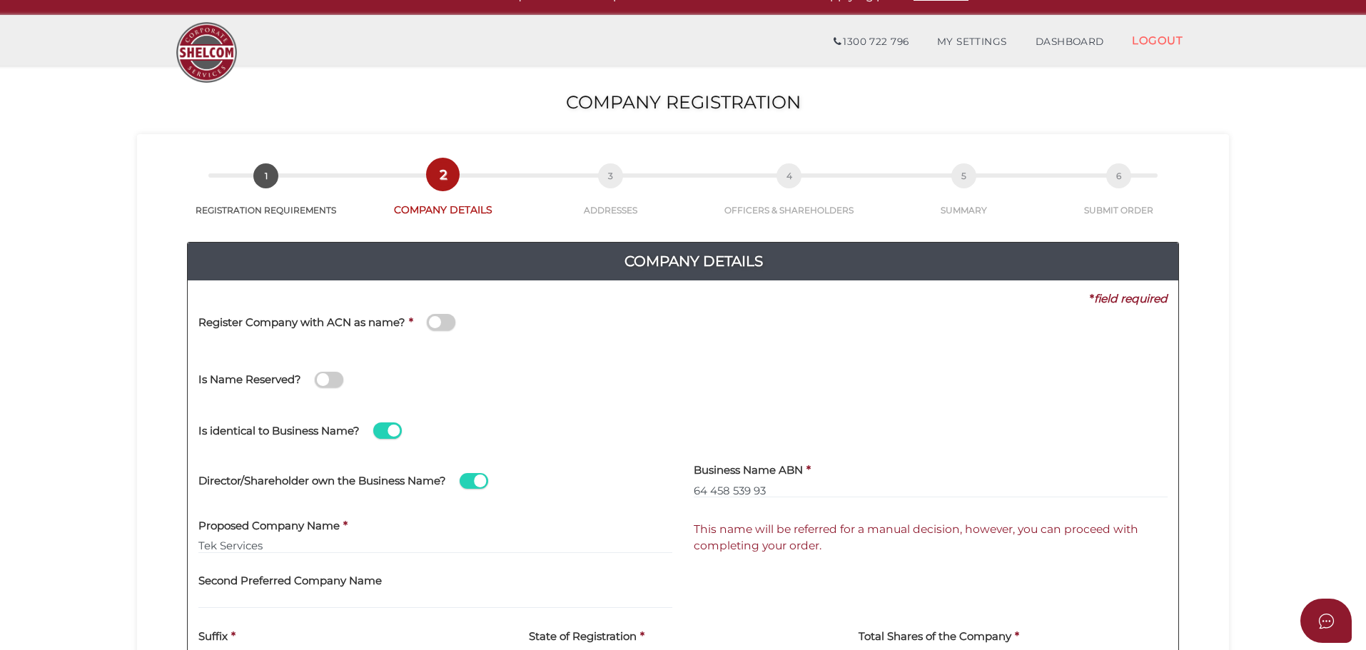
scroll to position [0, 0]
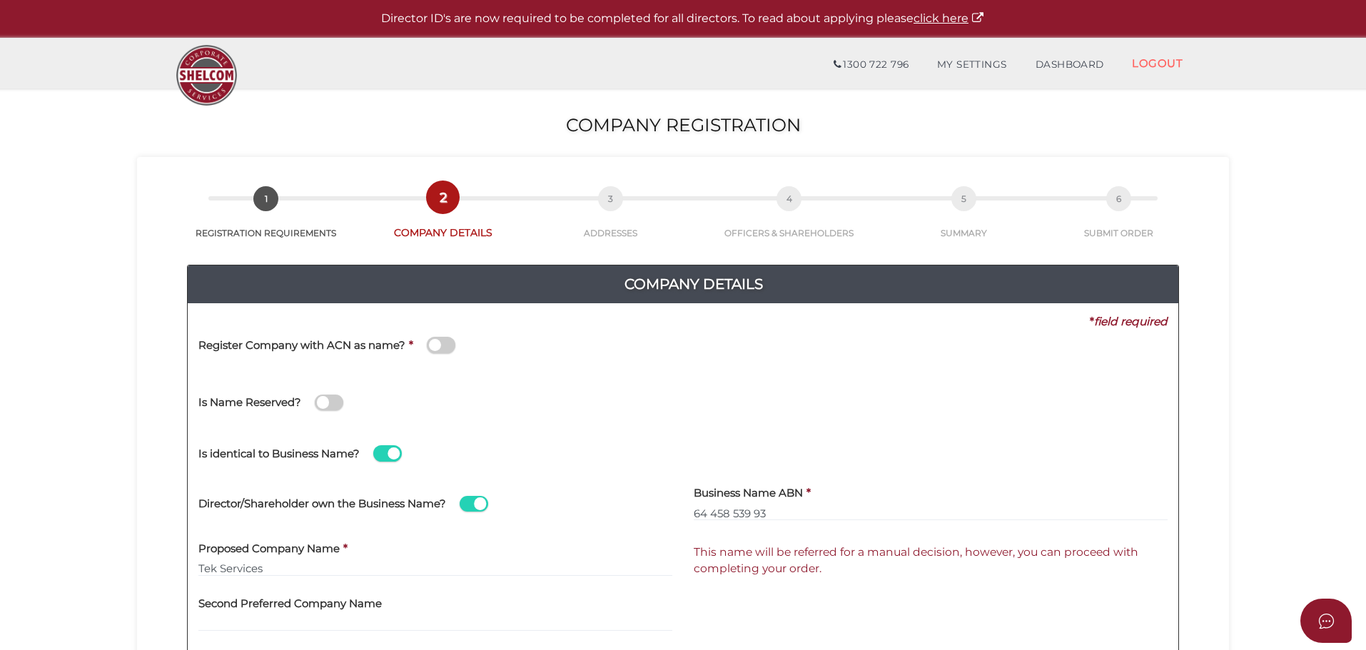
click at [931, 373] on div "Register Company with ACN as name? *" at bounding box center [683, 353] width 991 height 46
click at [768, 512] on input "64 458 539 93" at bounding box center [931, 513] width 474 height 16
click at [712, 512] on input "64 458 539 93" at bounding box center [931, 513] width 474 height 16
click at [709, 517] on input "64 458 539 93" at bounding box center [931, 513] width 474 height 16
click at [713, 515] on input "64 458 539 93" at bounding box center [931, 513] width 474 height 16
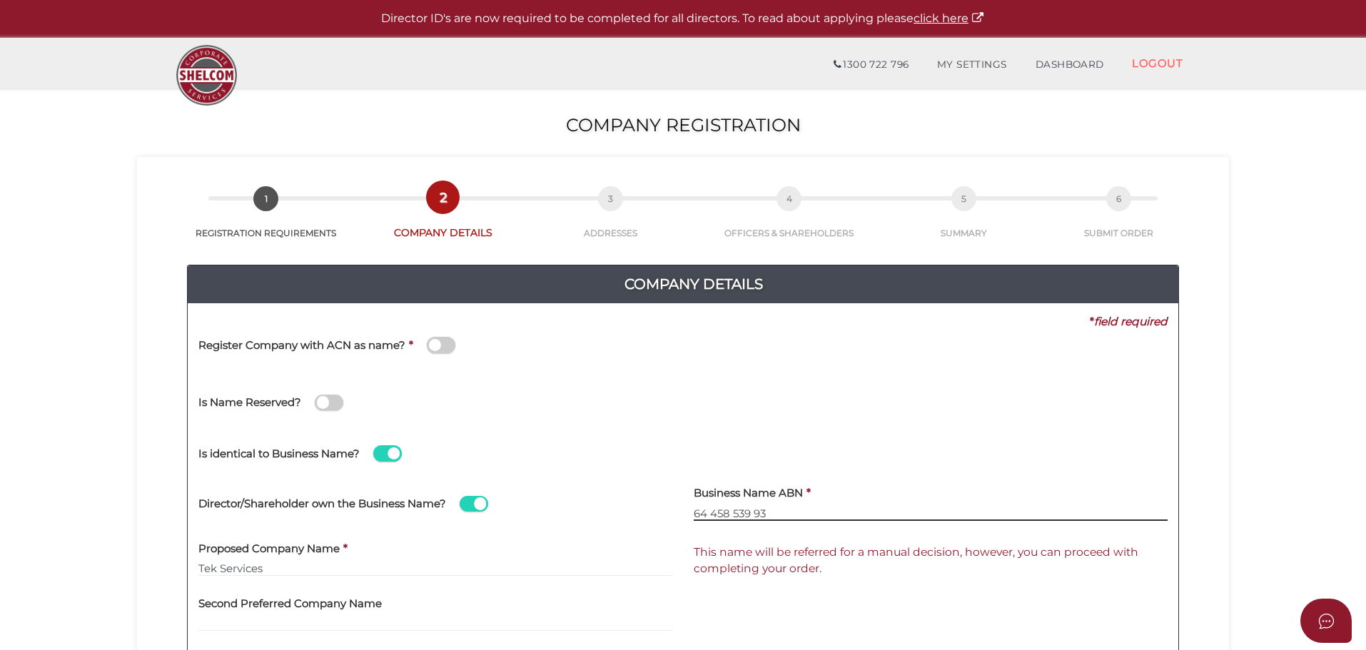
click at [734, 515] on input "64 458 539 93" at bounding box center [931, 513] width 474 height 16
click at [757, 517] on input "64 458 539 93" at bounding box center [931, 513] width 474 height 16
click at [766, 517] on input "64 458 539 93" at bounding box center [931, 513] width 474 height 16
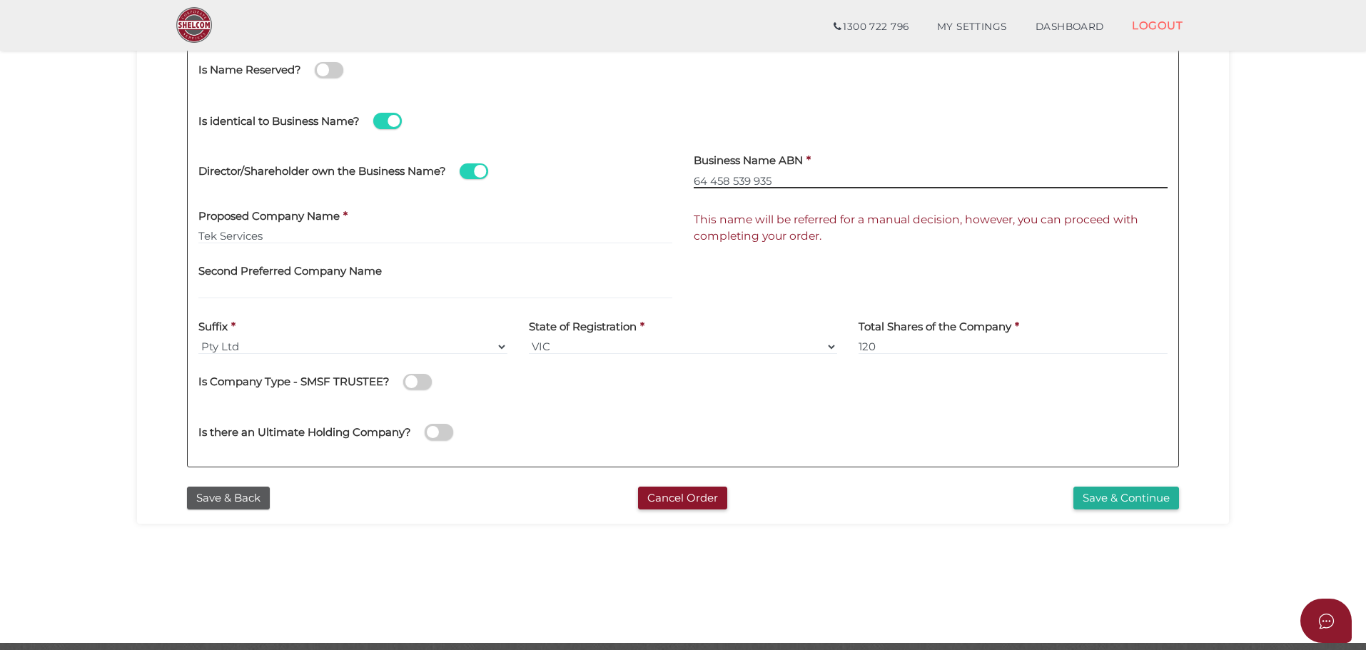
scroll to position [285, 0]
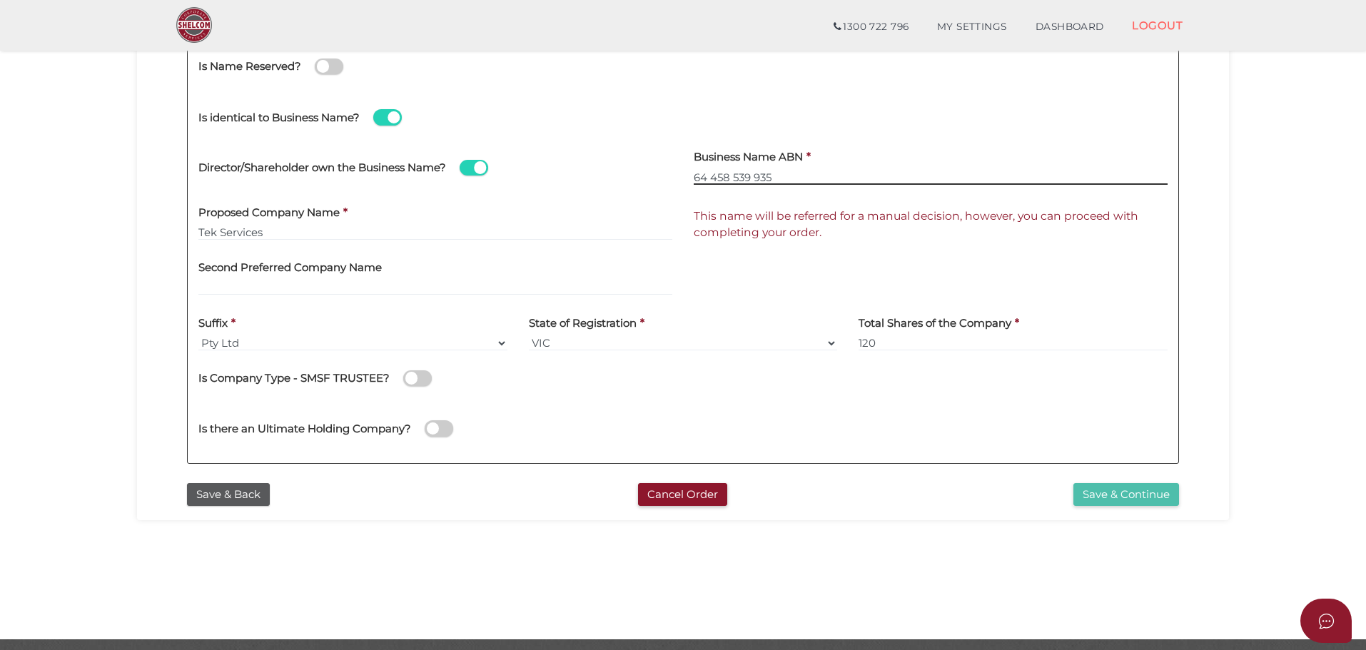
type input "64 458 539 935"
click at [1092, 495] on button "Save & Continue" at bounding box center [1126, 495] width 106 height 24
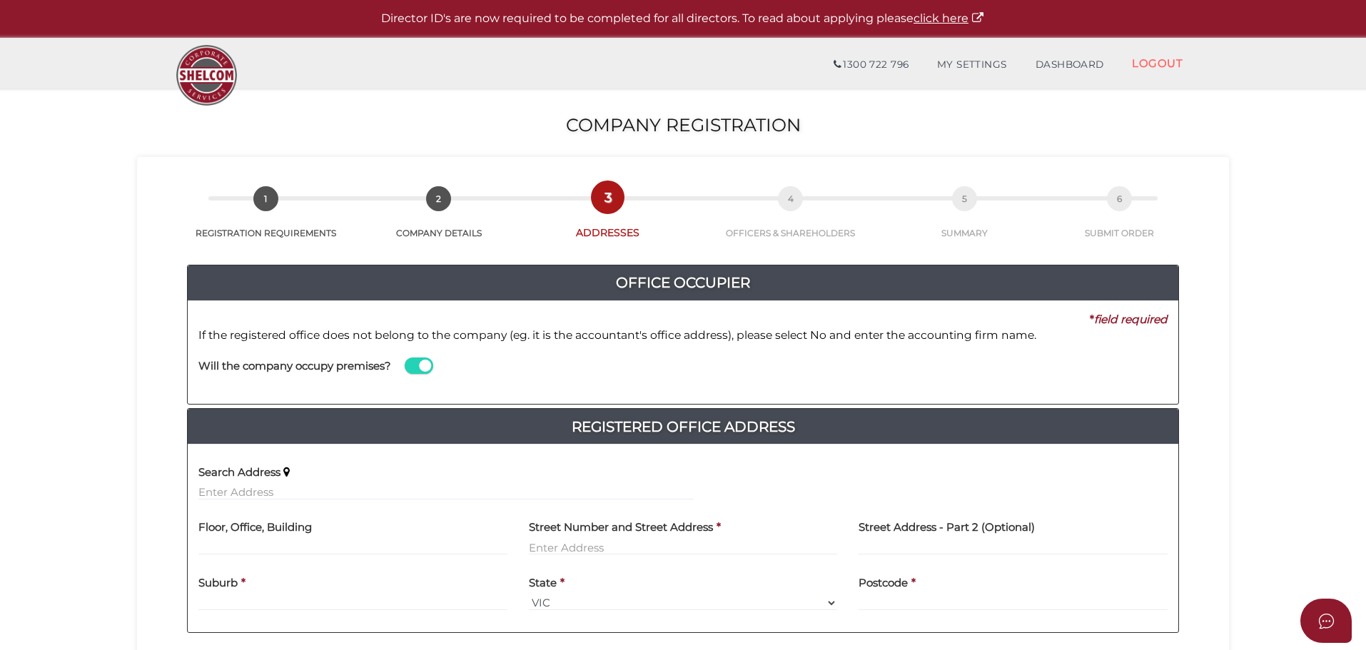
scroll to position [71, 0]
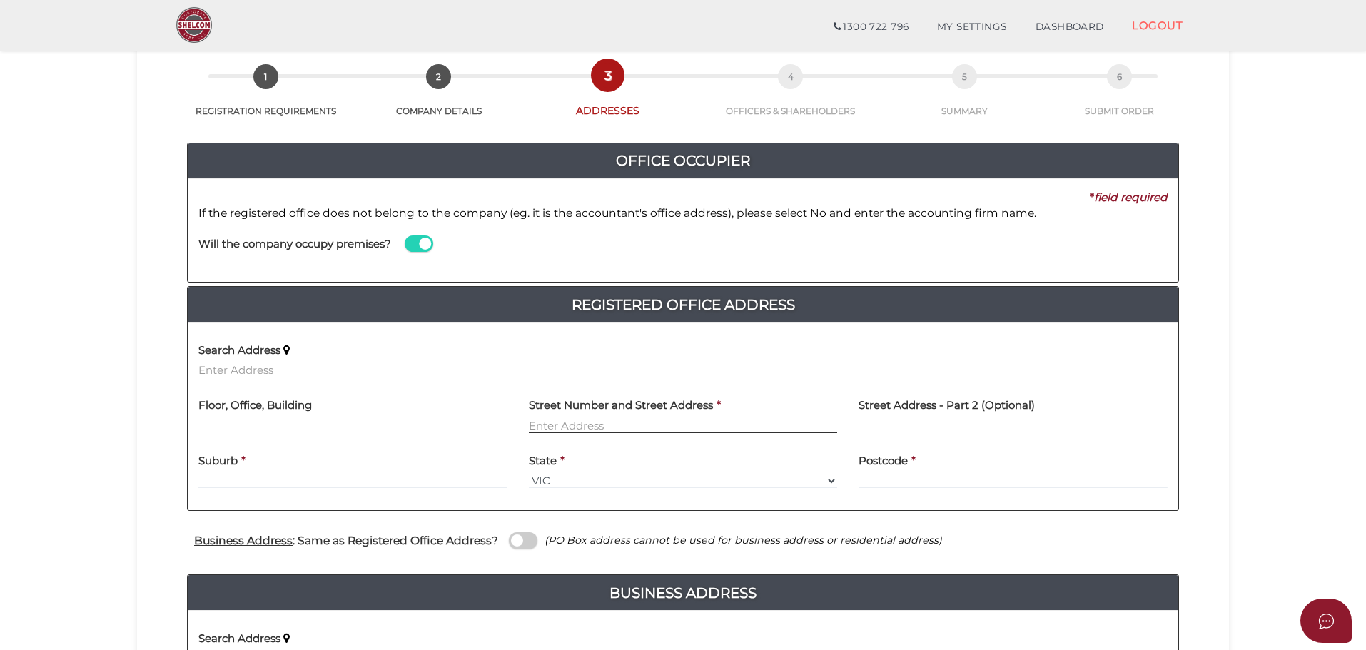
click at [596, 420] on input "text" at bounding box center [683, 425] width 309 height 16
type input "12 Grant Drive"
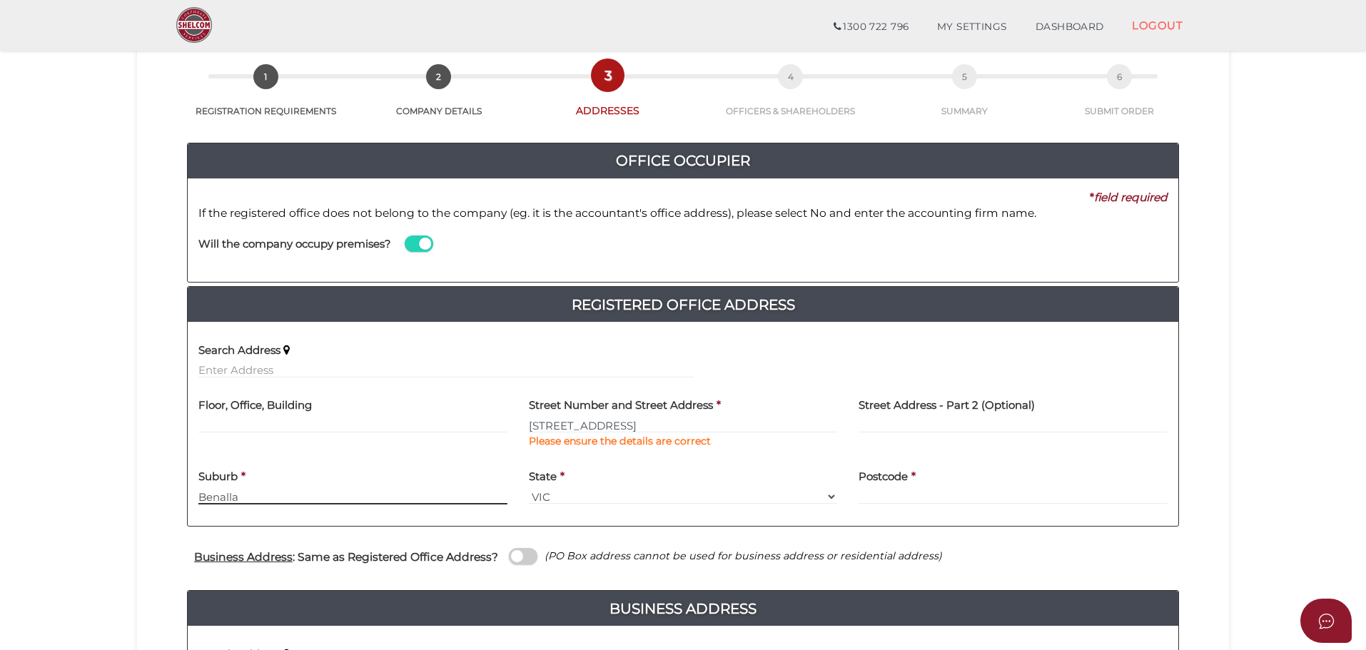
type input "Benalla"
type input "3672"
click at [790, 388] on div "Search Address" at bounding box center [683, 361] width 991 height 56
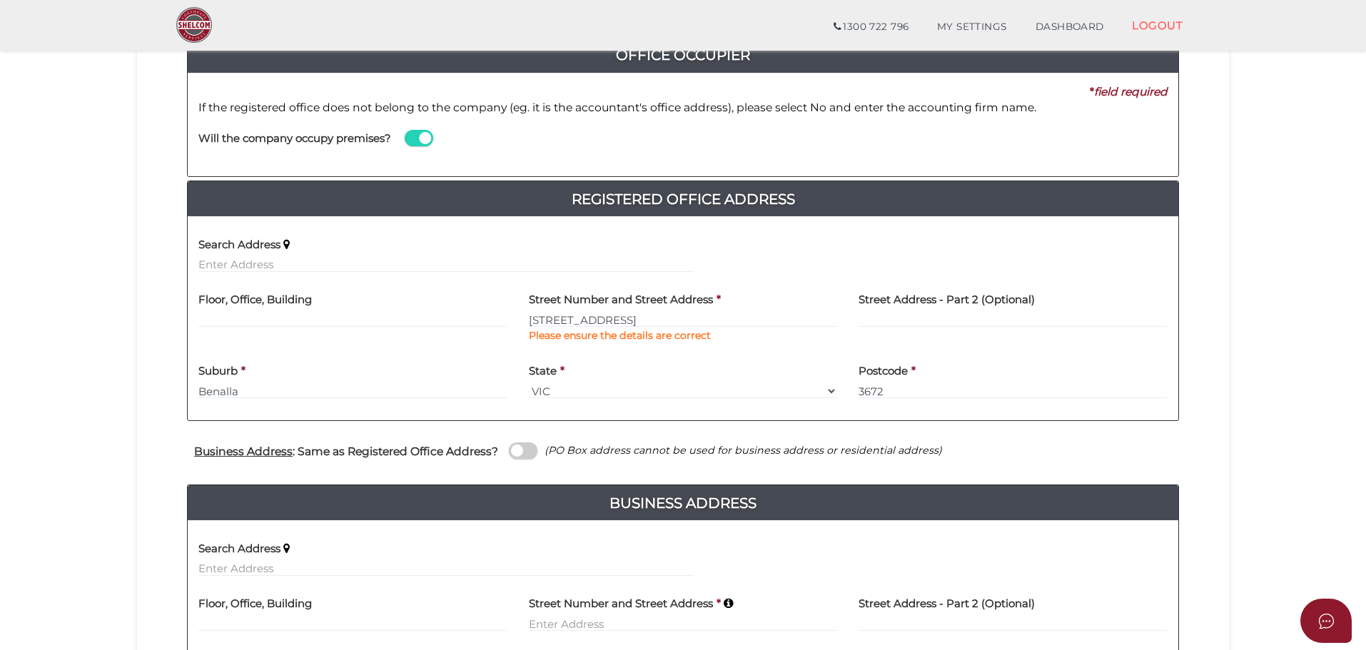
scroll to position [214, 0]
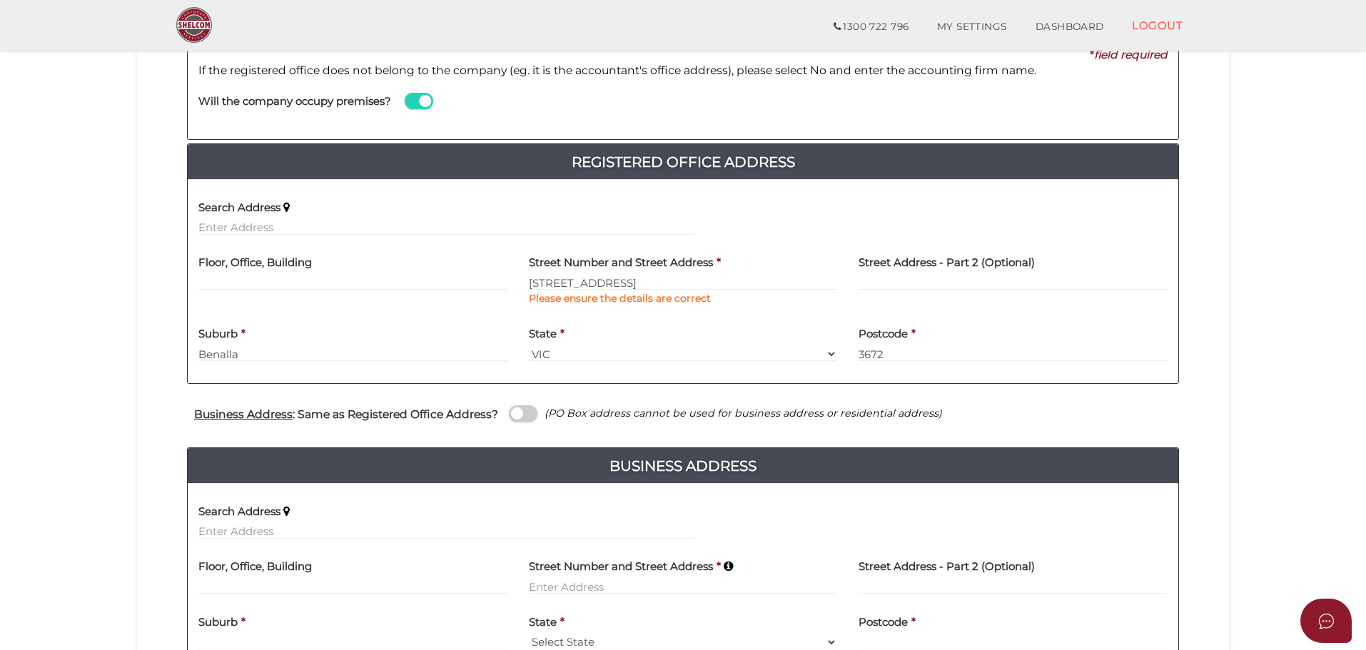
click at [534, 416] on span at bounding box center [523, 413] width 29 height 16
click at [0, 0] on input "checkbox" at bounding box center [0, 0] width 0 height 0
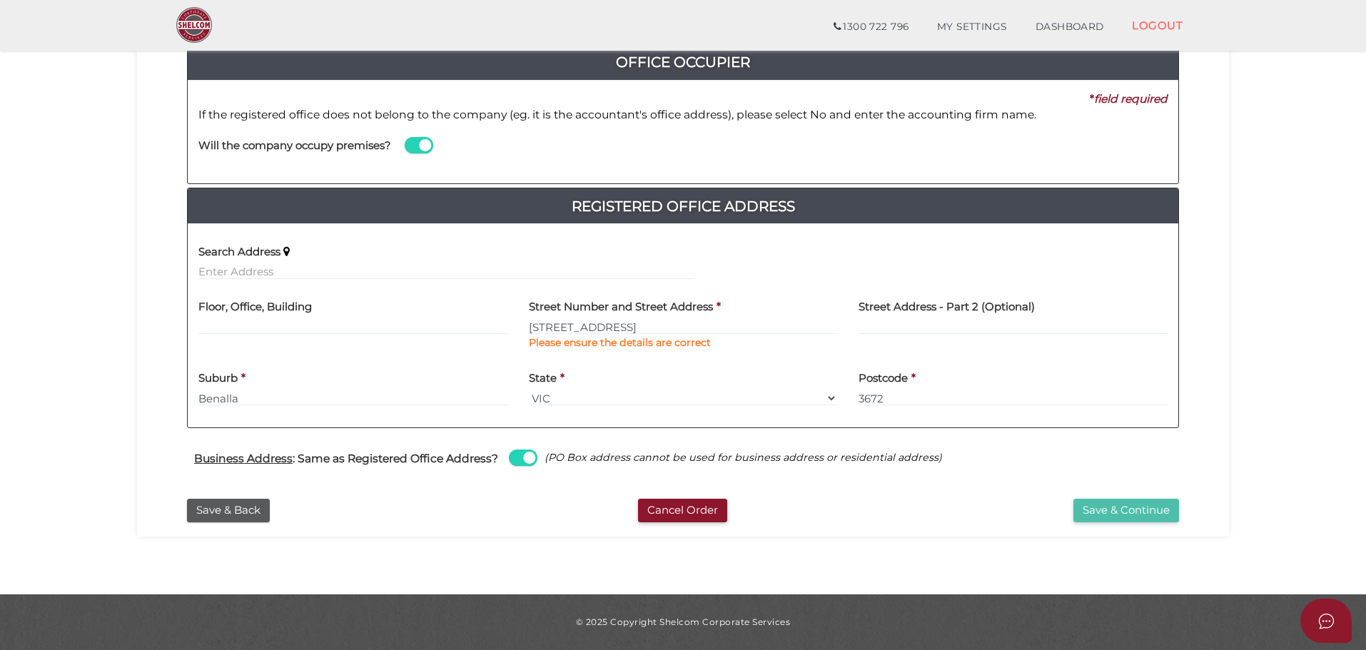
click at [1101, 508] on button "Save & Continue" at bounding box center [1126, 511] width 106 height 24
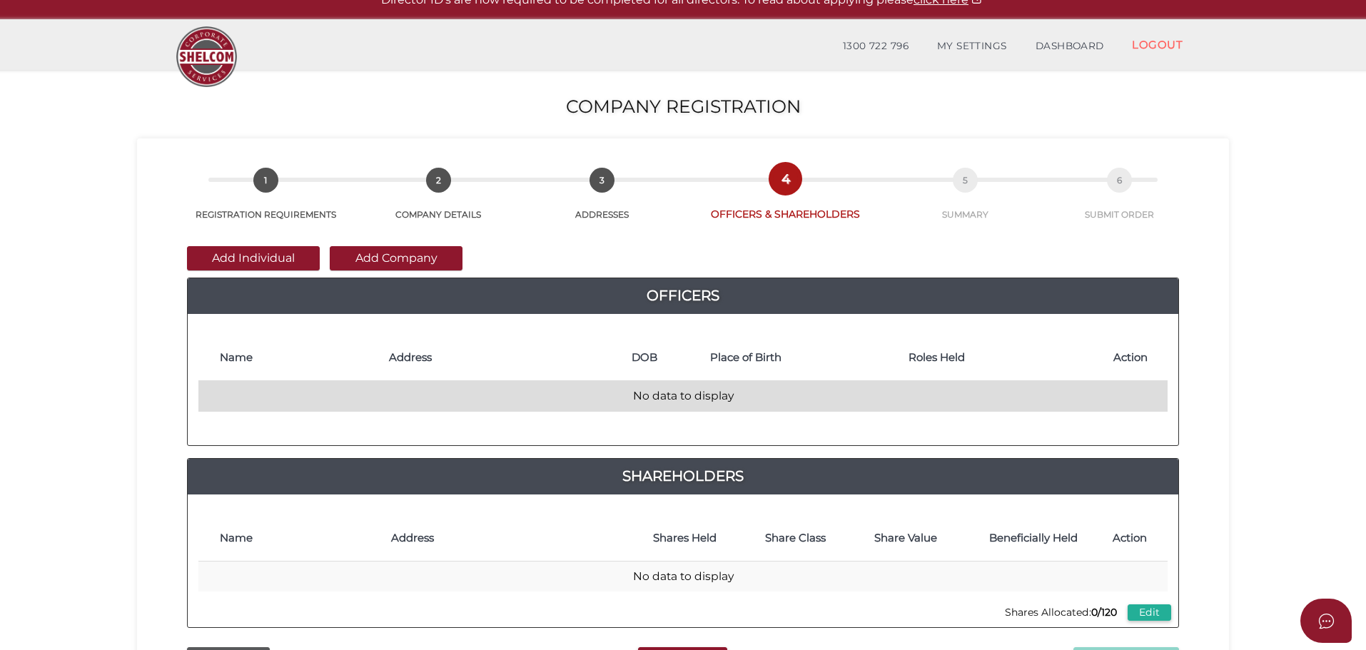
scroll to position [71, 0]
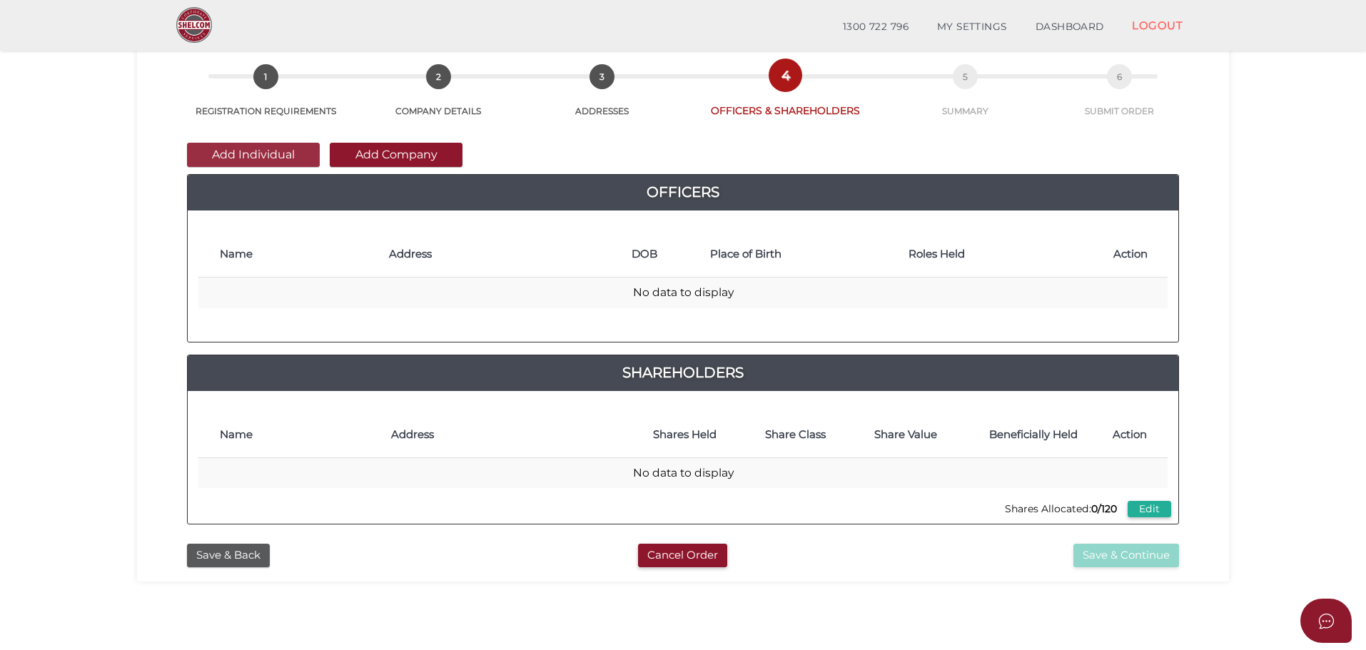
click at [275, 155] on button "Add Individual" at bounding box center [253, 155] width 133 height 24
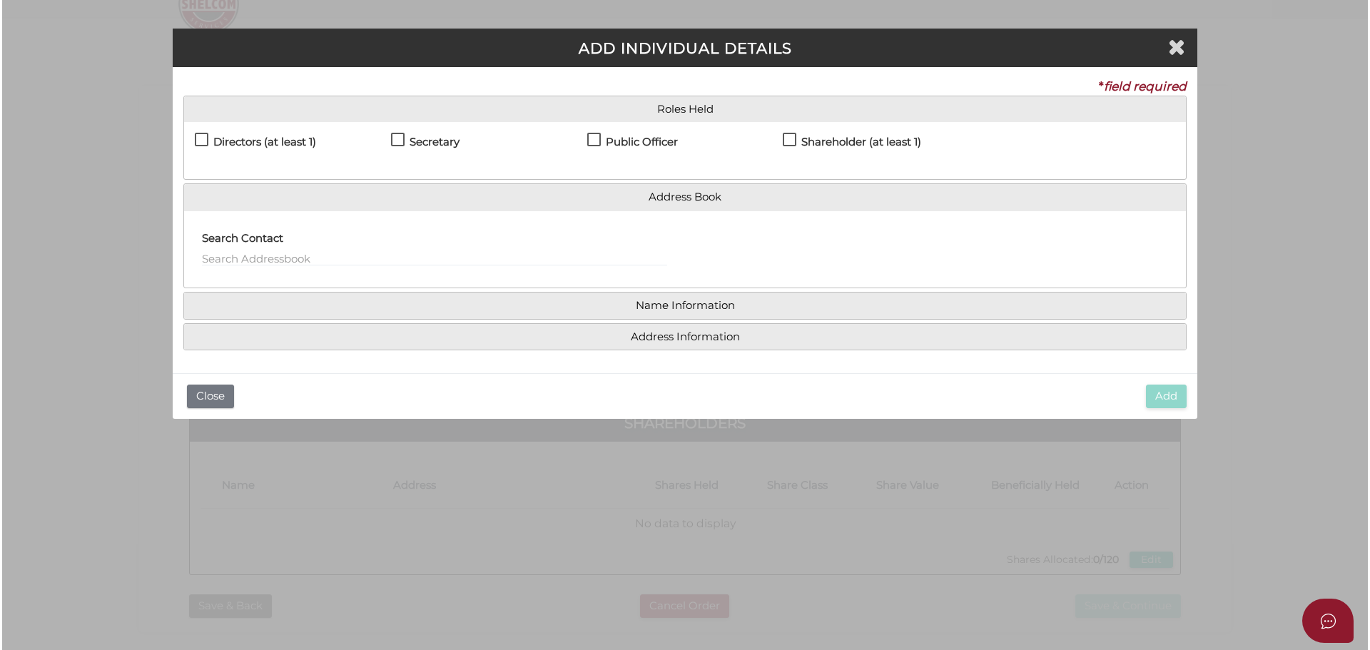
scroll to position [0, 0]
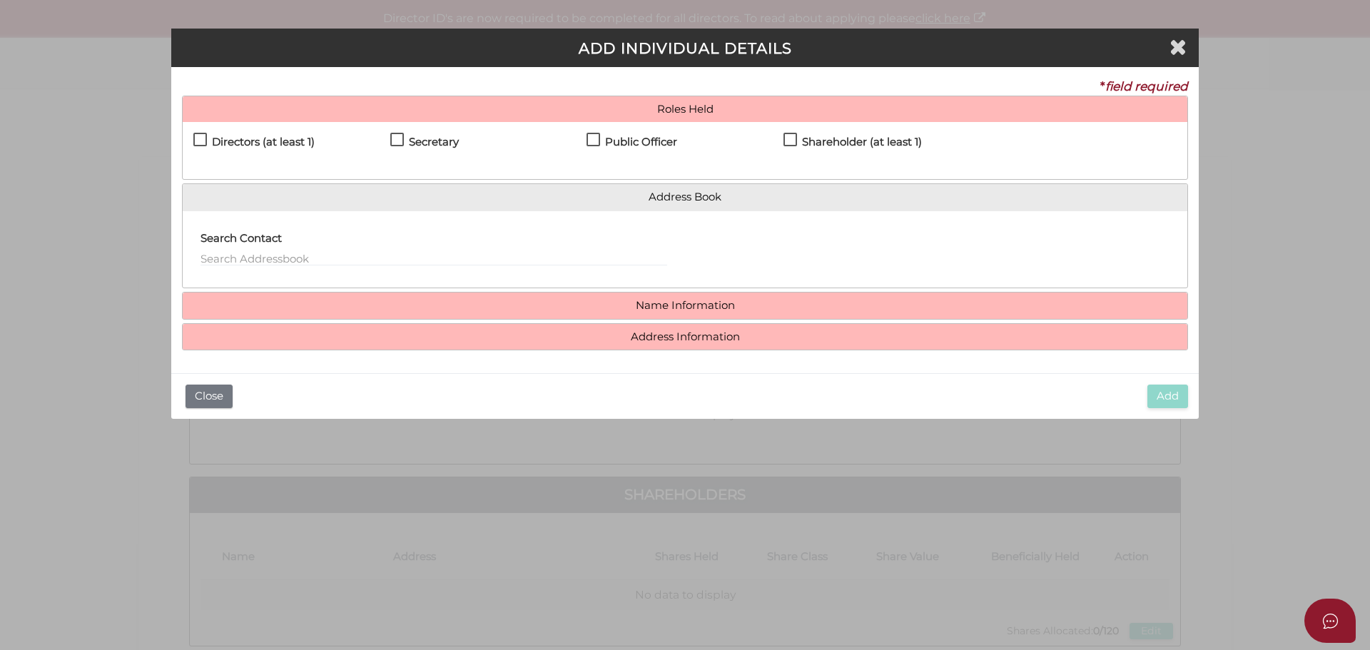
click at [194, 139] on label "Directors (at least 1)" at bounding box center [253, 145] width 121 height 18
checkbox input "true"
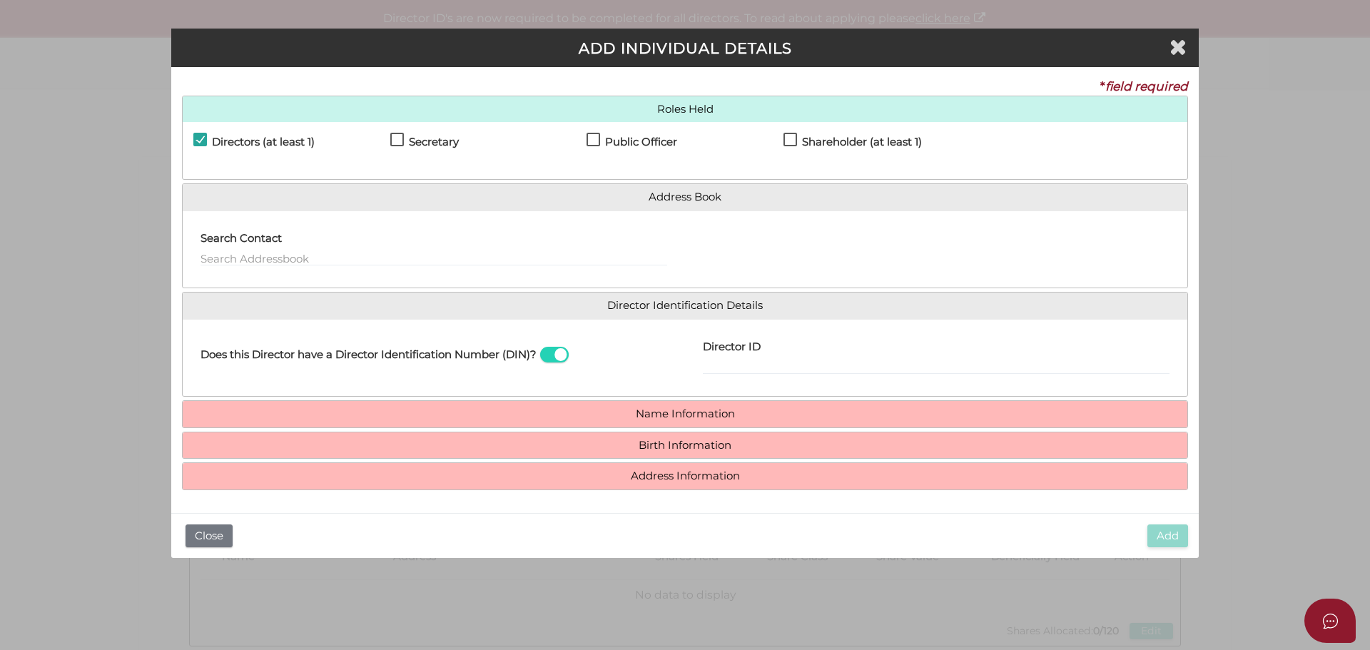
click at [402, 139] on label "Secretary" at bounding box center [424, 145] width 69 height 18
checkbox input "true"
click at [592, 137] on label "Public Officer" at bounding box center [632, 145] width 91 height 18
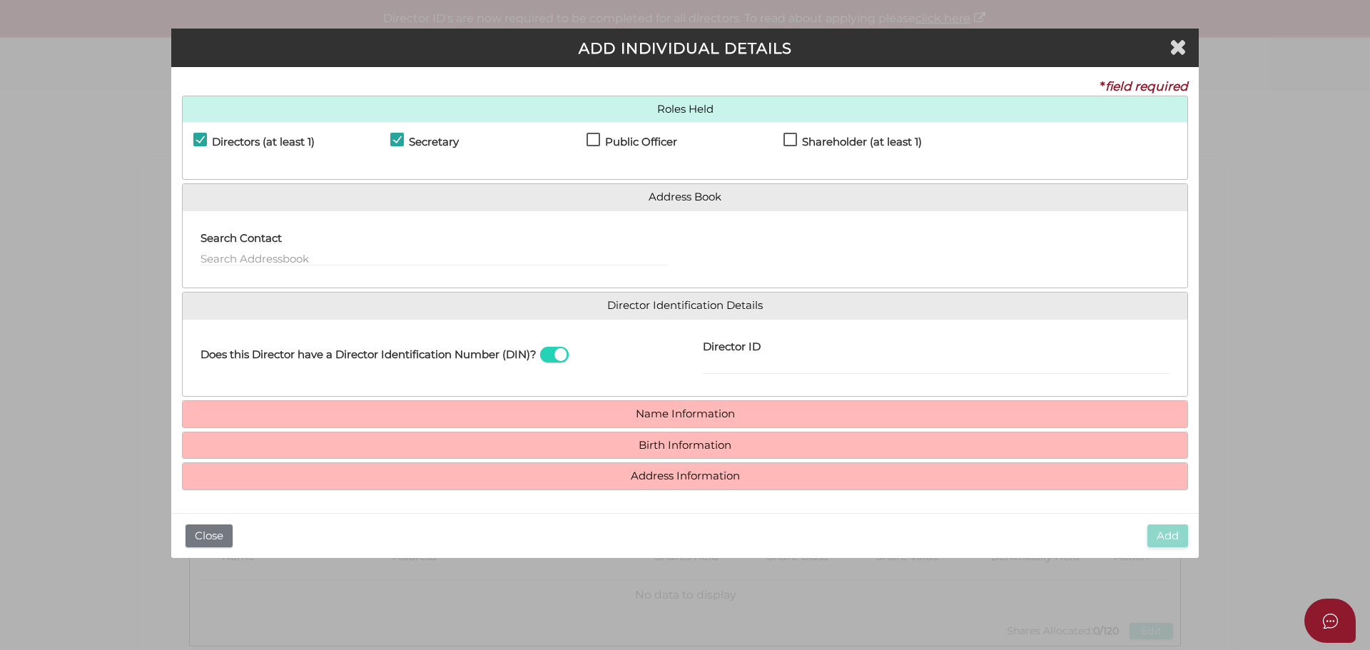
checkbox input "true"
click at [736, 363] on input "Director ID" at bounding box center [936, 367] width 467 height 16
type input "036560795124919"
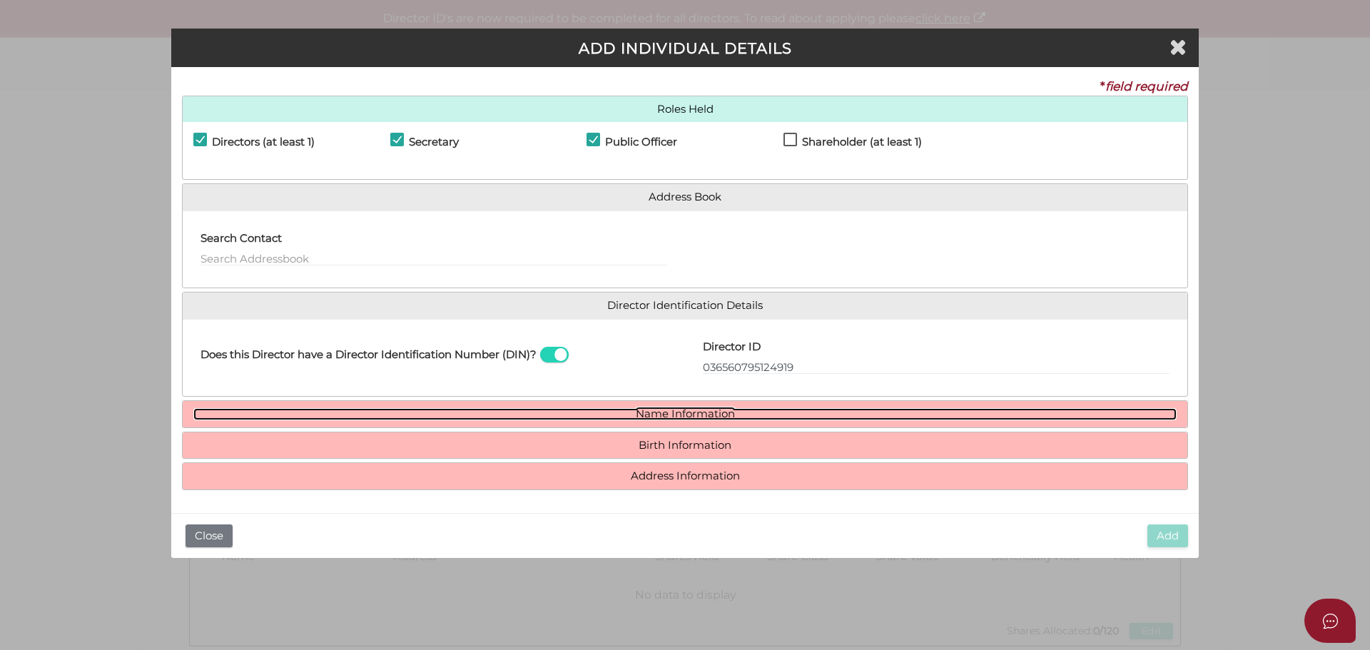
click at [697, 419] on link "Name Information" at bounding box center [684, 414] width 983 height 12
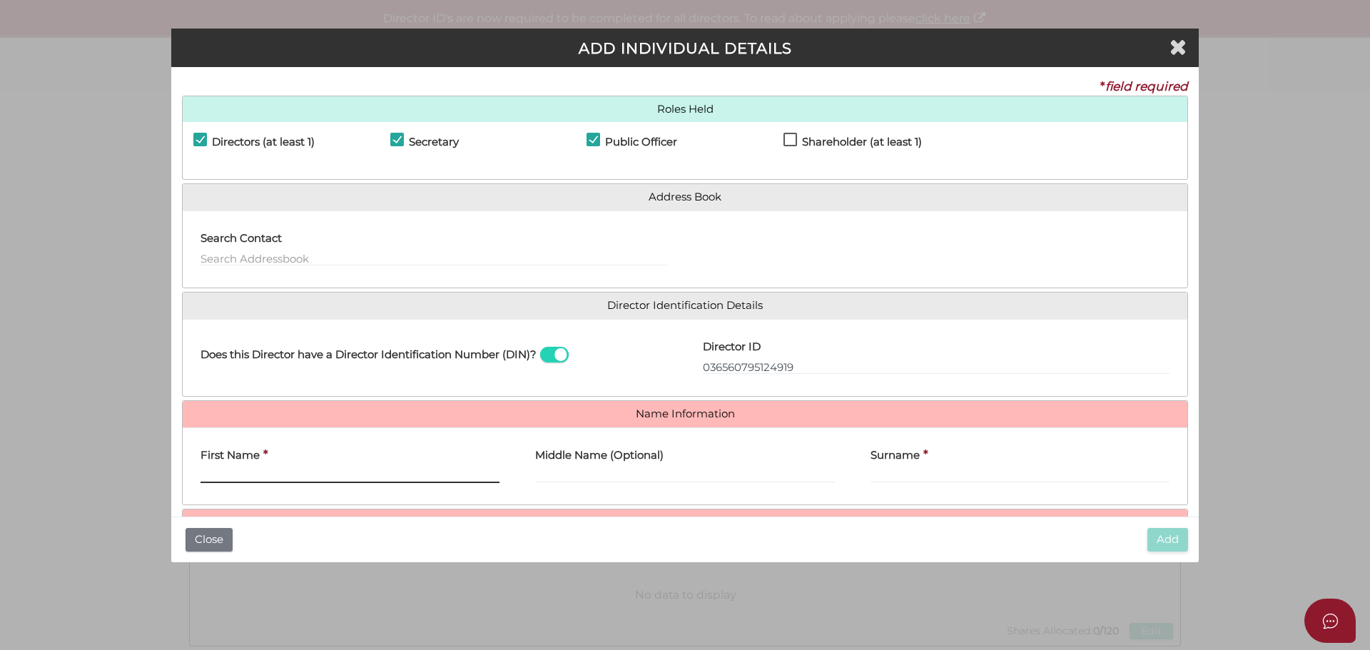
click at [270, 467] on input "First Name" at bounding box center [350, 475] width 299 height 16
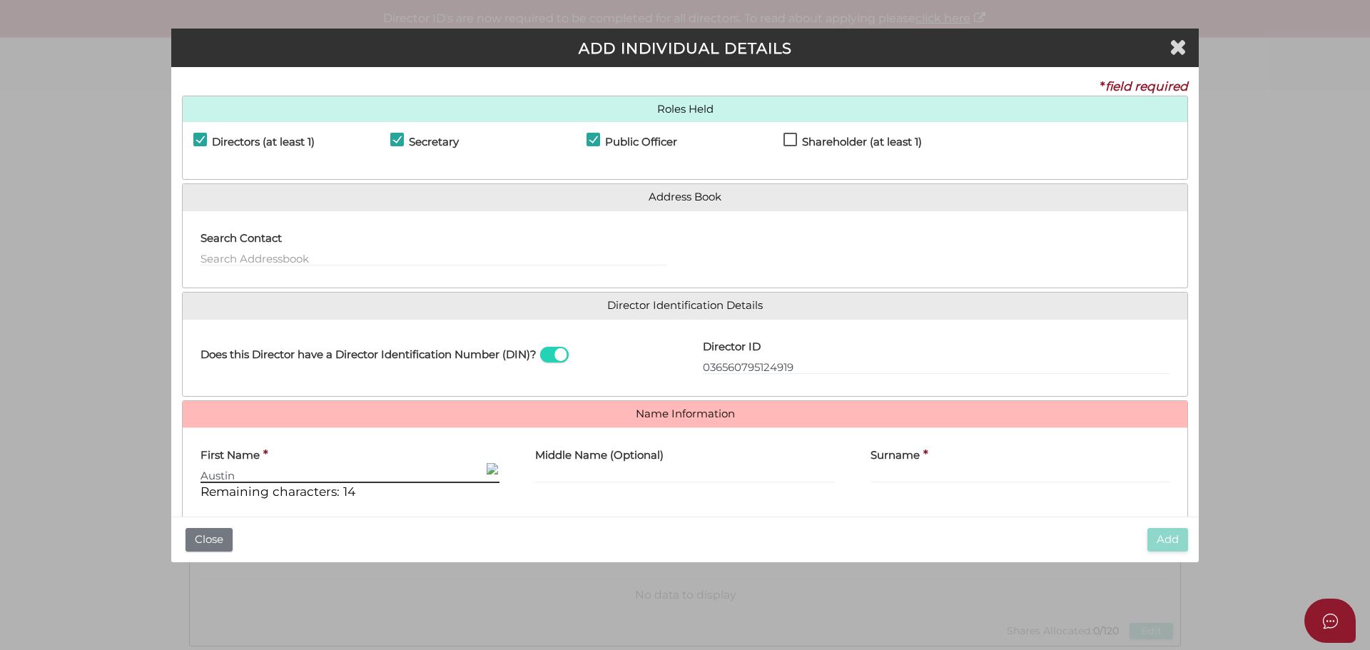
type input "Austin"
type input "Keith"
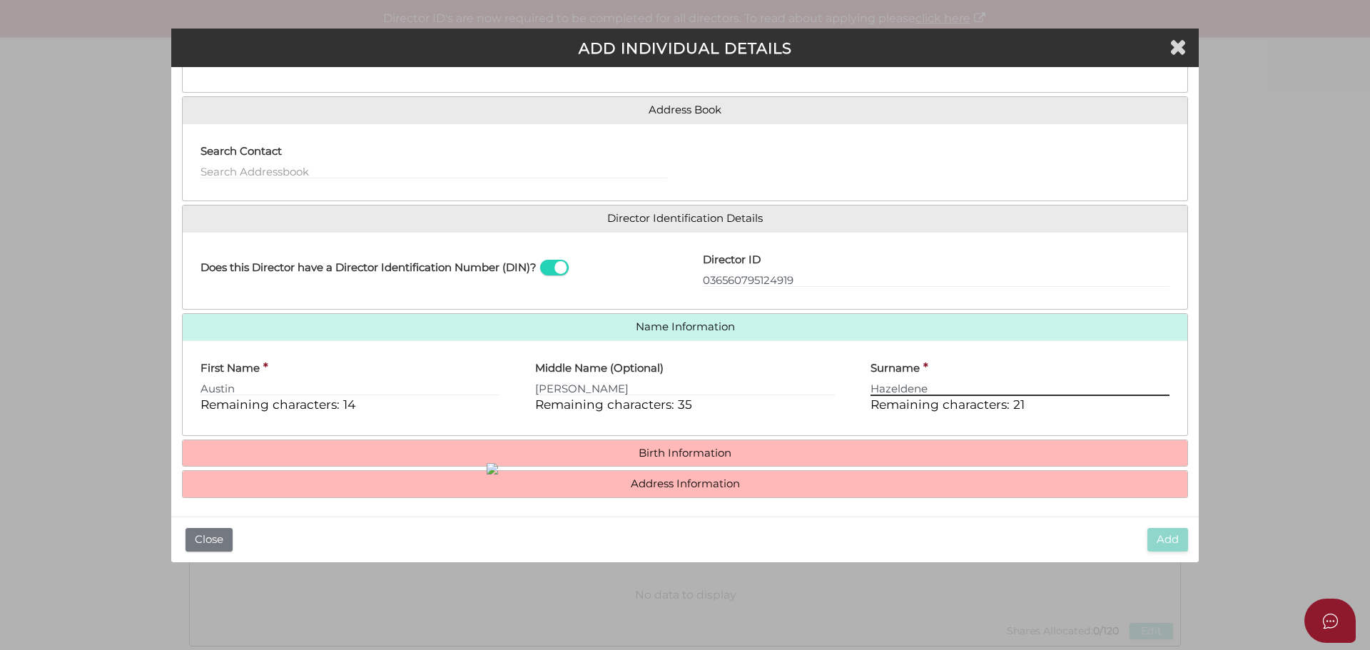
scroll to position [91, 0]
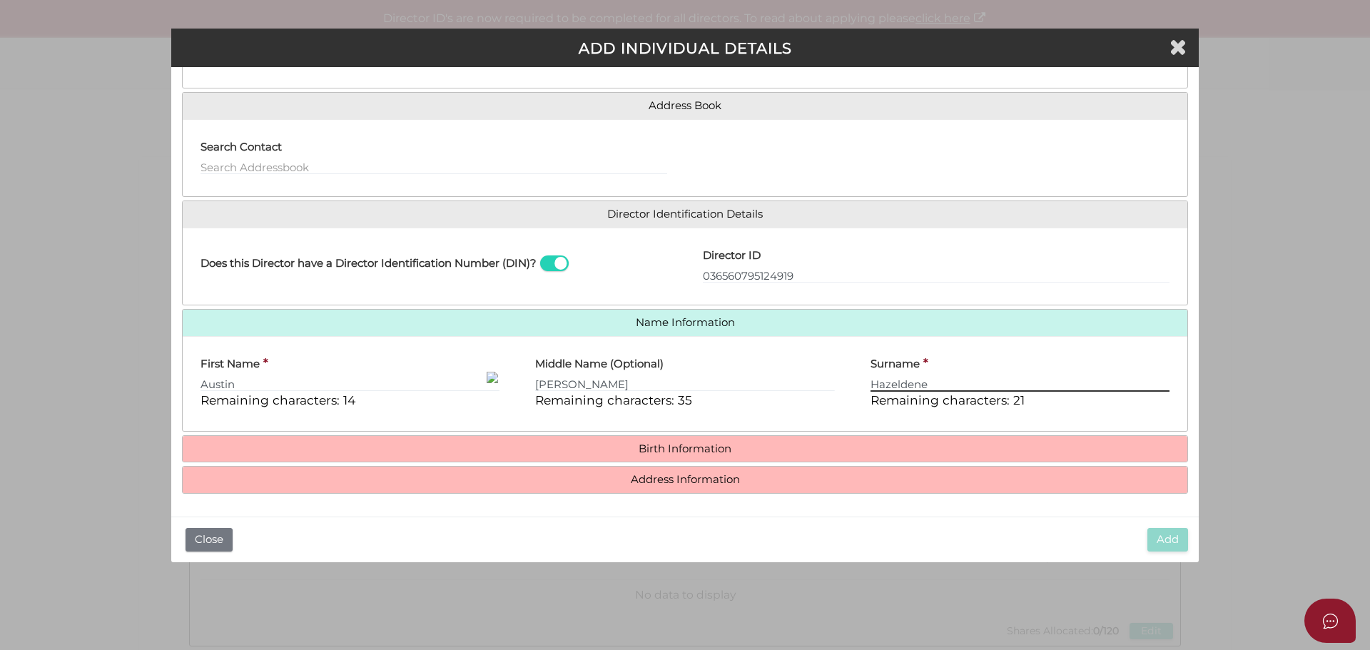
type input "Hazeldene"
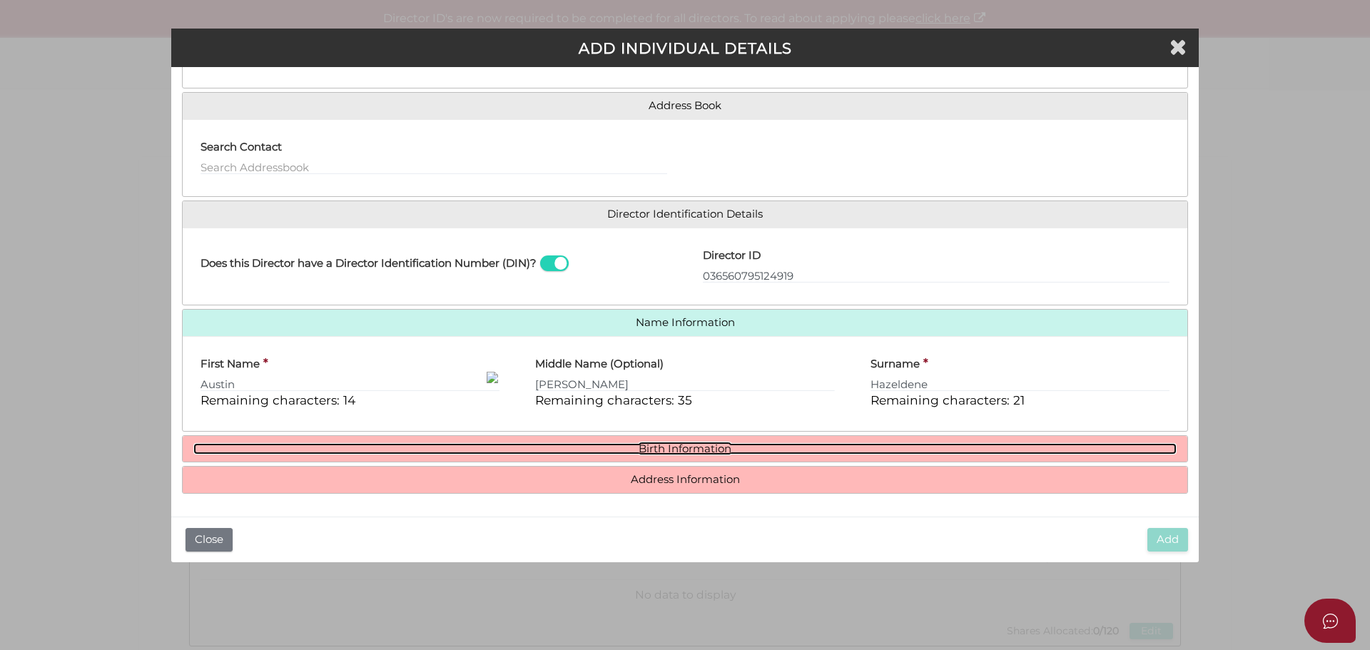
click at [646, 449] on link "Birth Information" at bounding box center [684, 449] width 983 height 12
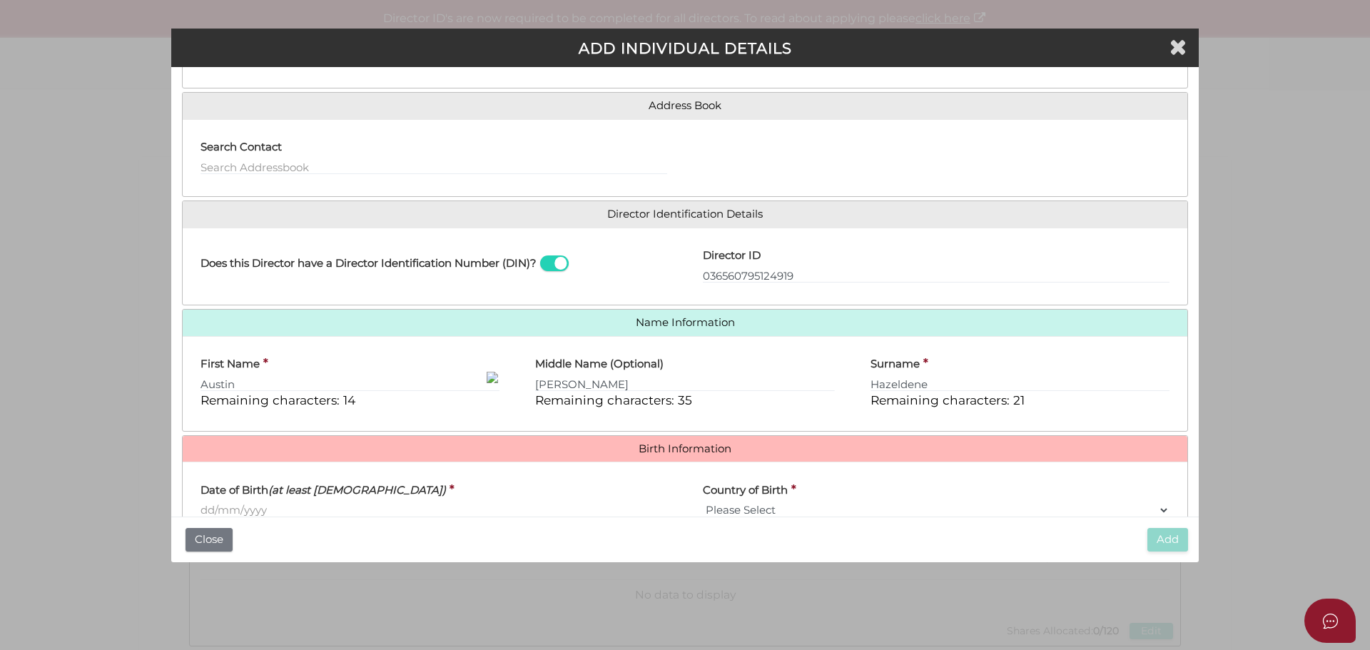
click at [303, 507] on input "Date of Birth (at least 18 years old)" at bounding box center [434, 510] width 467 height 16
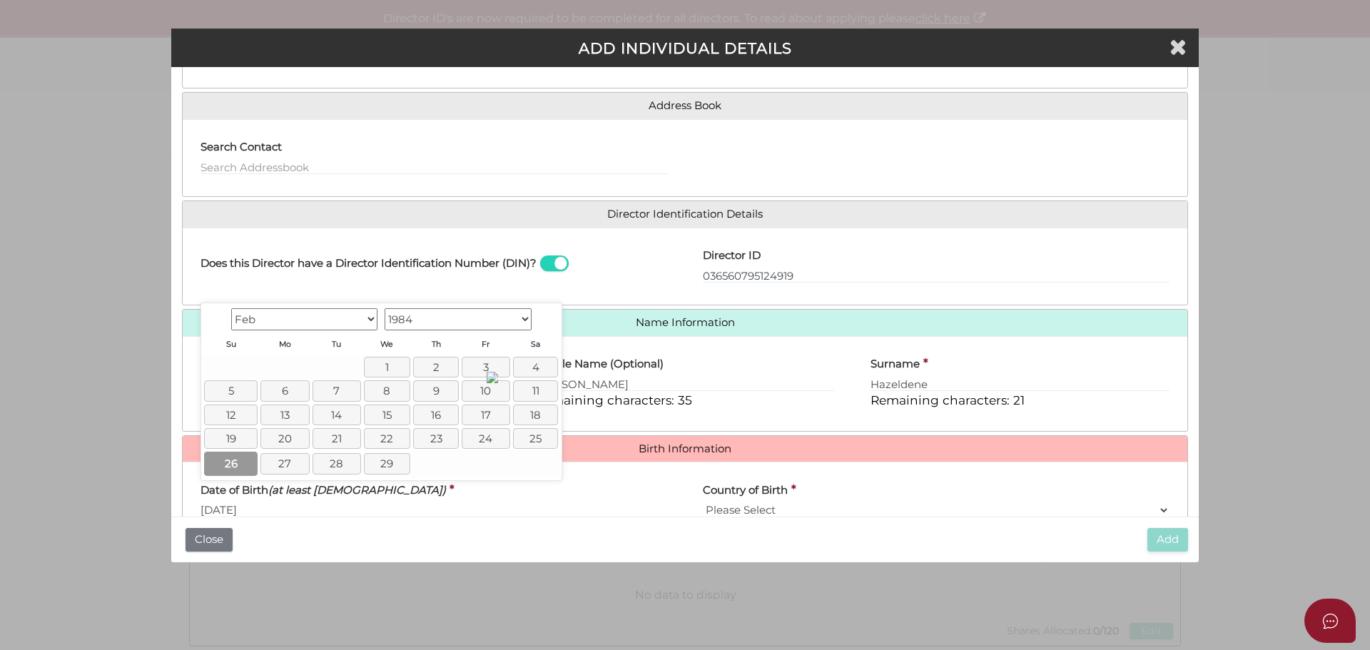
type input "[DATE]"
click at [234, 461] on link "26" at bounding box center [231, 464] width 54 height 24
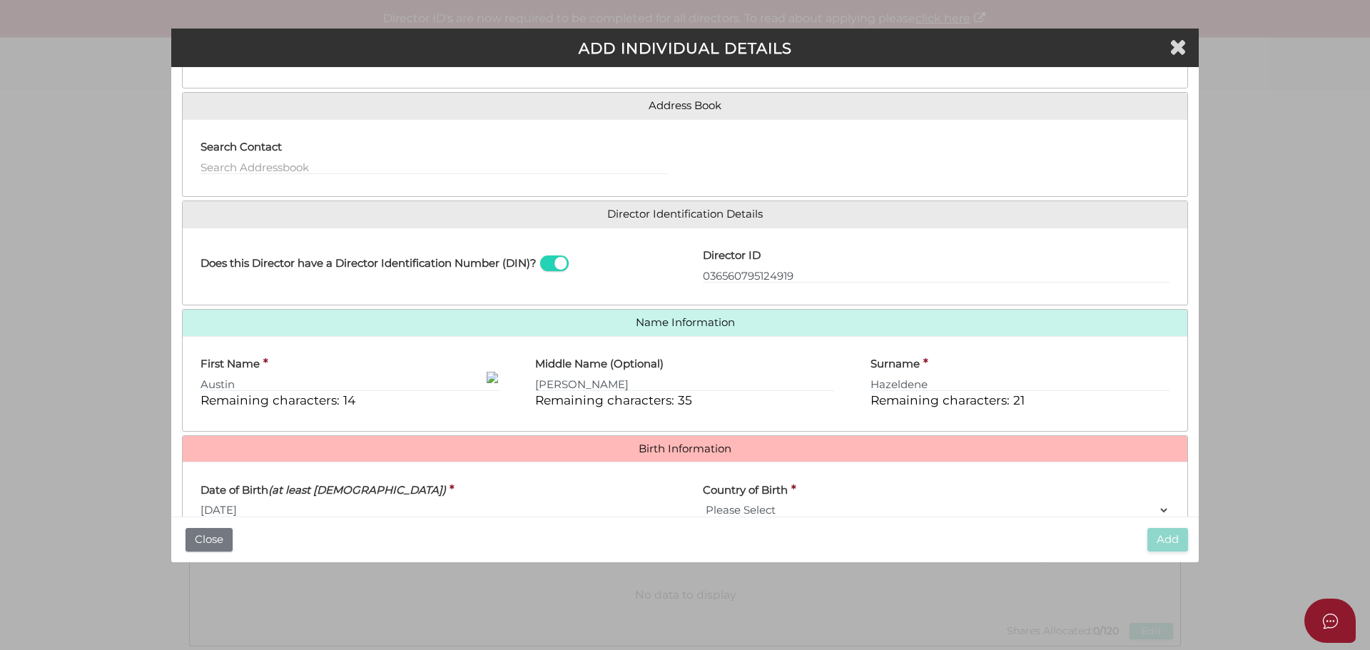
click at [774, 508] on select "Please Select v Australia Afghanistan Albania Algeria American Samoa Andorra An…" at bounding box center [936, 510] width 467 height 16
select select "[GEOGRAPHIC_DATA]"
click at [703, 501] on select "Please Select v Australia Afghanistan Albania Algeria American Samoa Andorra An…" at bounding box center [936, 509] width 467 height 16
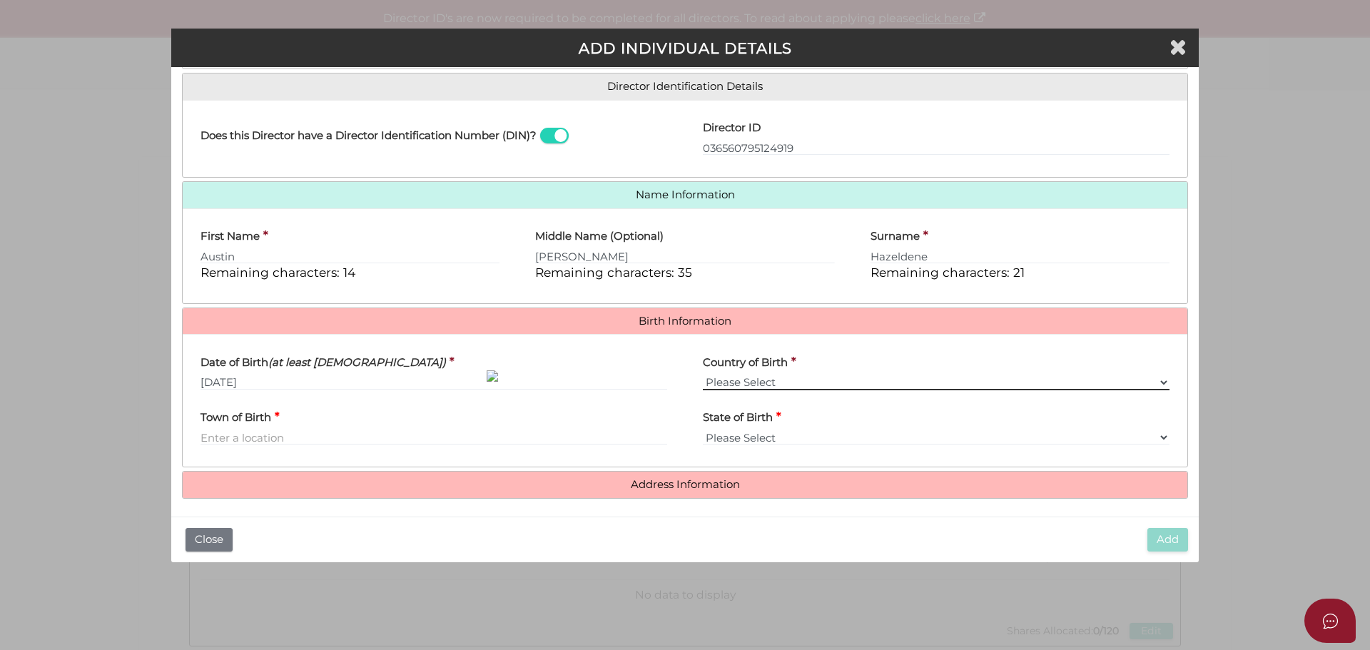
scroll to position [224, 0]
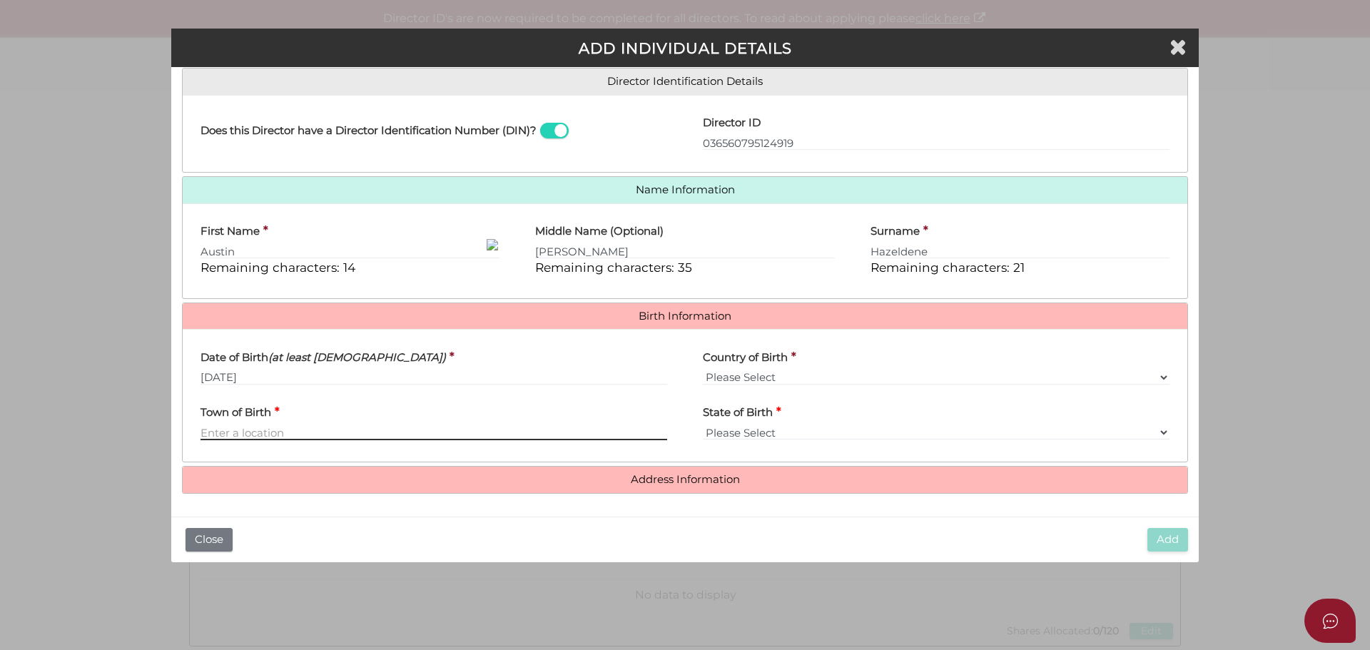
click at [240, 425] on input "Town of Birth" at bounding box center [434, 433] width 467 height 16
type input "Benalla"
select select "VIC"
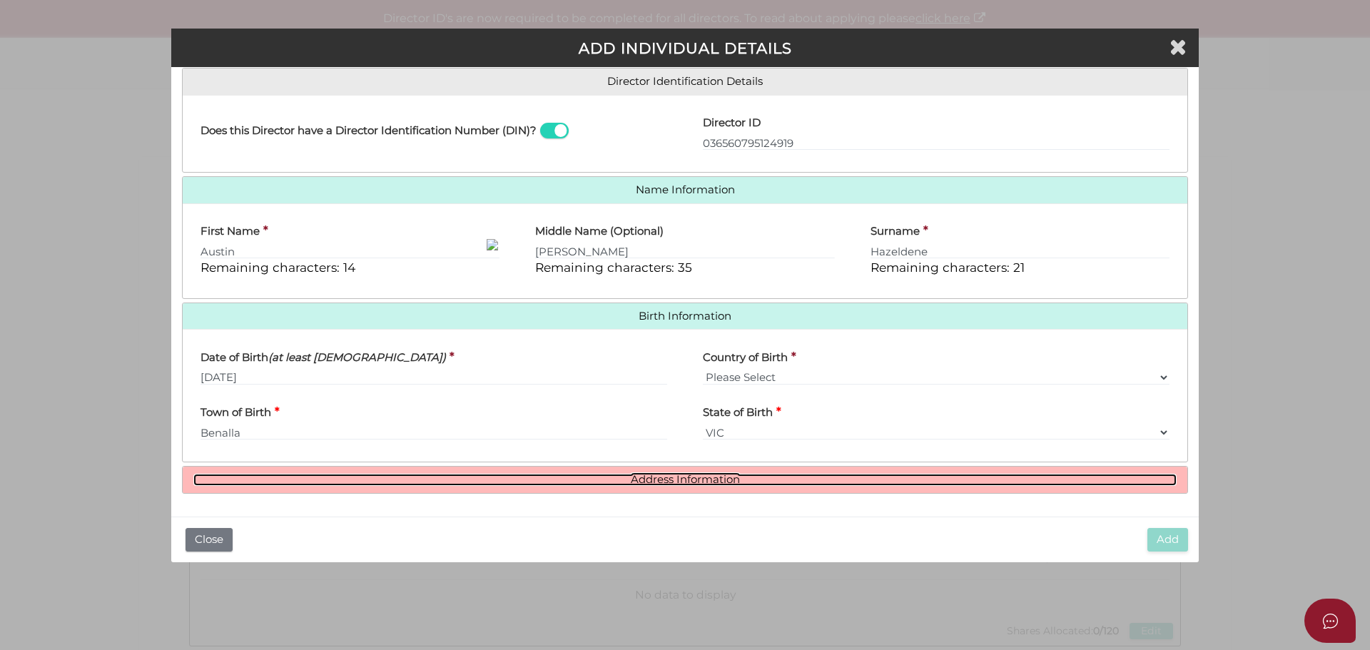
click at [660, 480] on link "Address Information" at bounding box center [684, 480] width 983 height 12
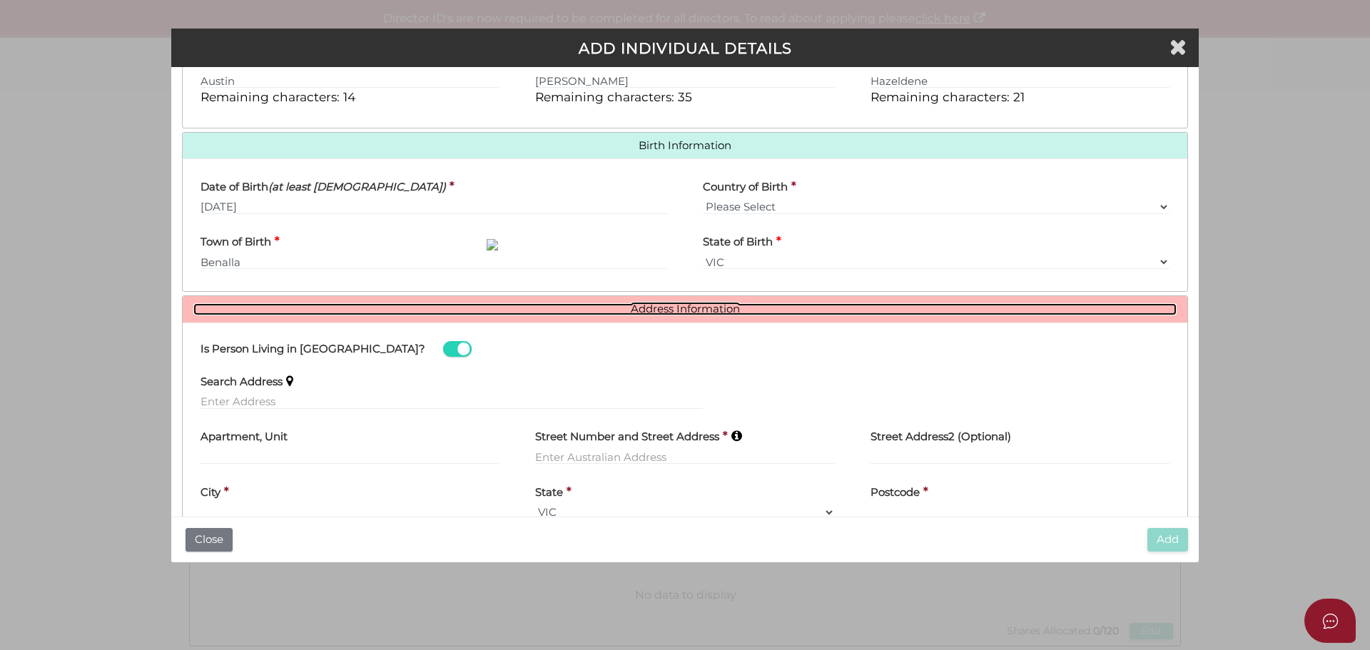
scroll to position [438, 0]
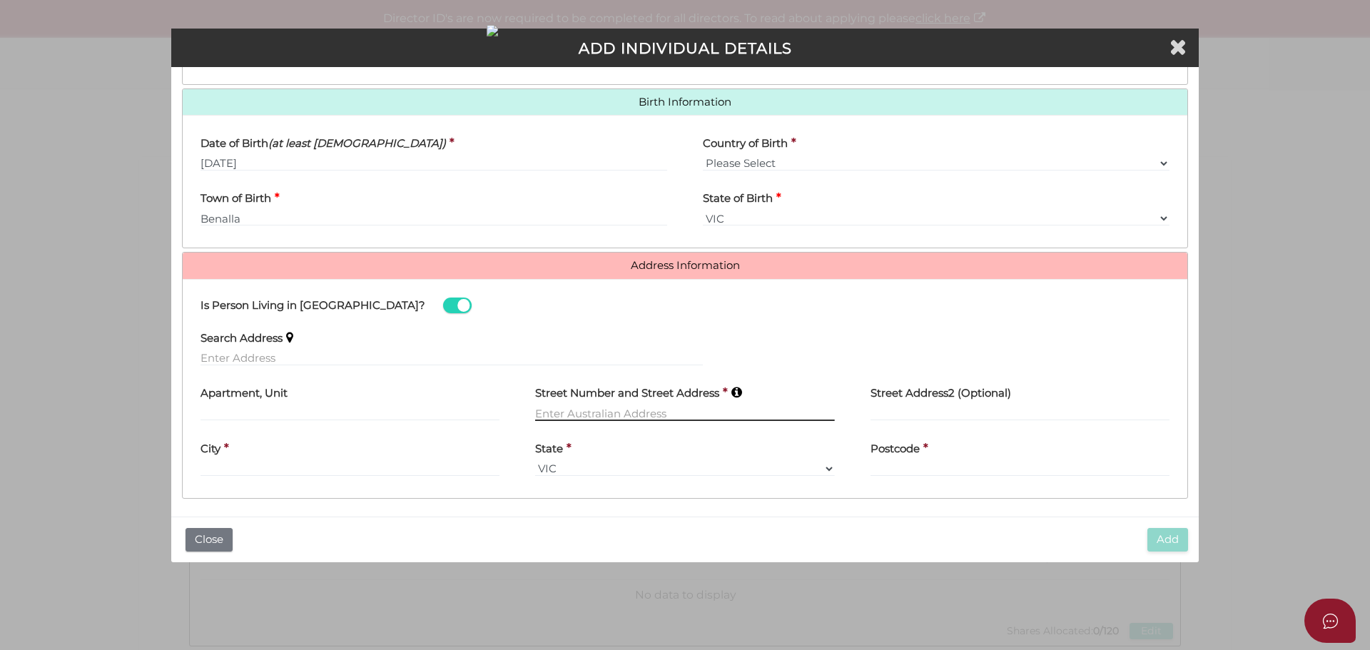
click at [584, 416] on input "text" at bounding box center [684, 413] width 299 height 16
type input "[STREET_ADDRESS]"
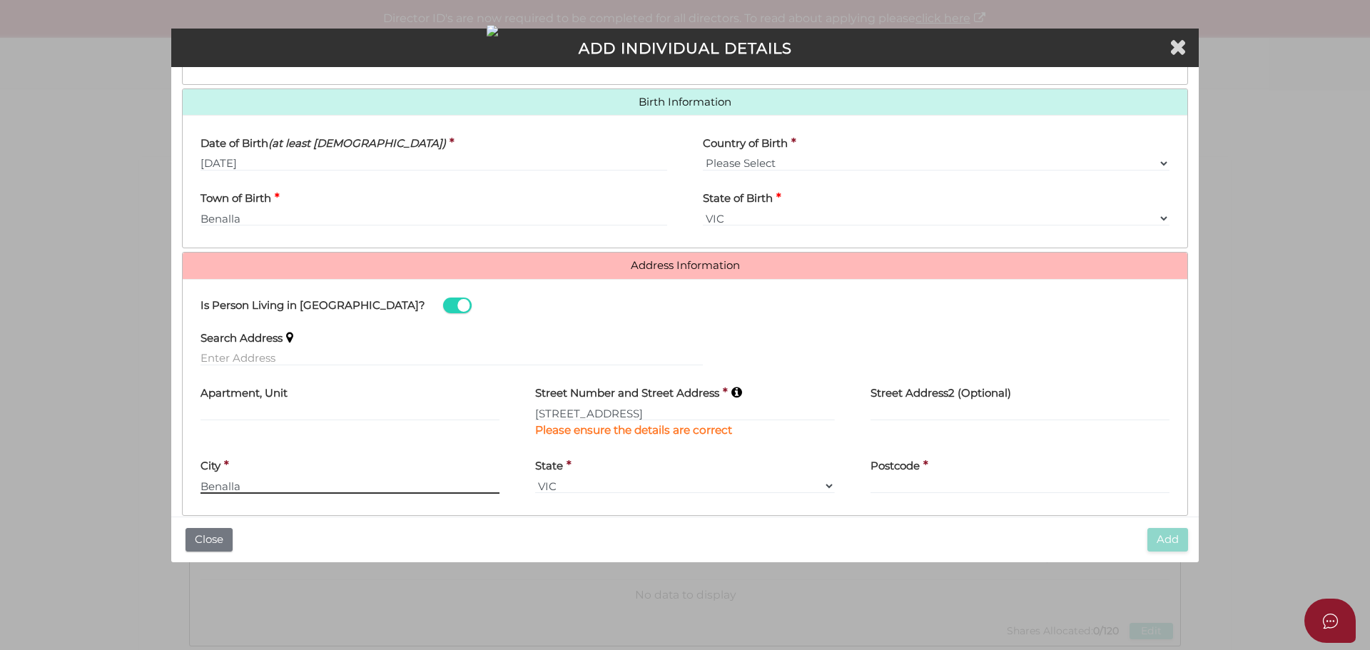
type input "Benalla"
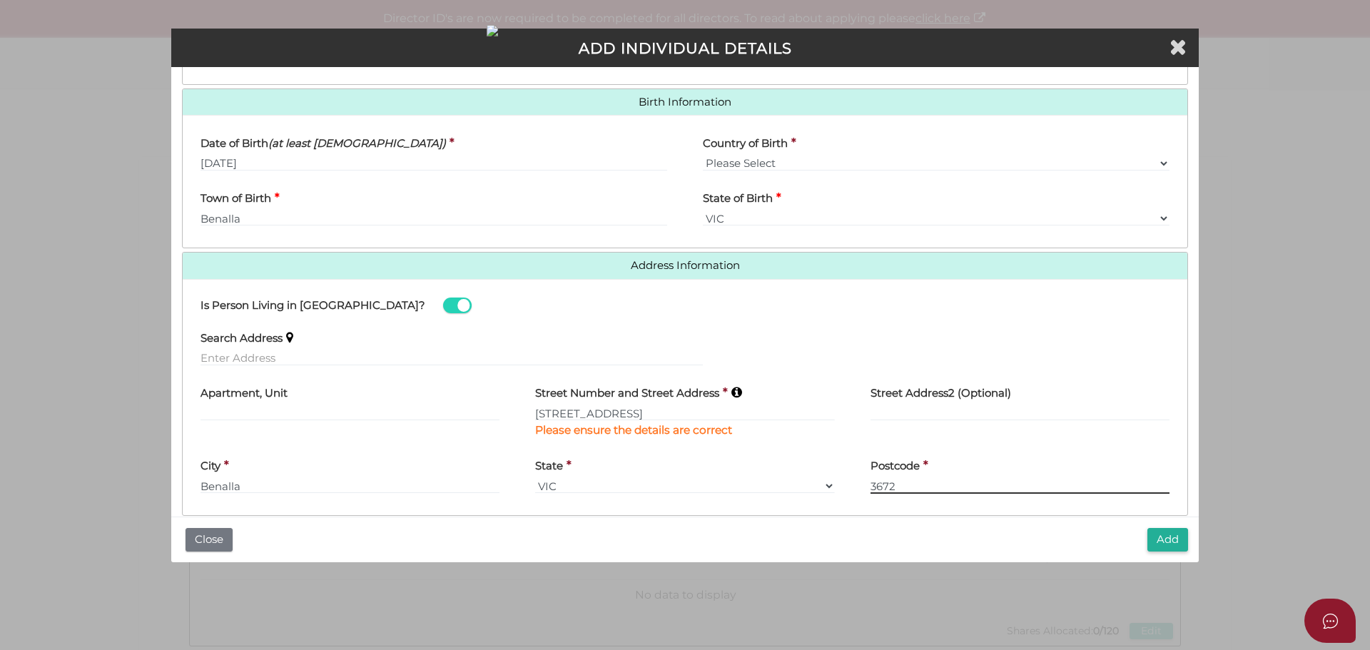
type input "3672"
click at [851, 325] on div "Search Address" at bounding box center [685, 349] width 1005 height 56
click at [1162, 540] on button "Add" at bounding box center [1168, 540] width 41 height 24
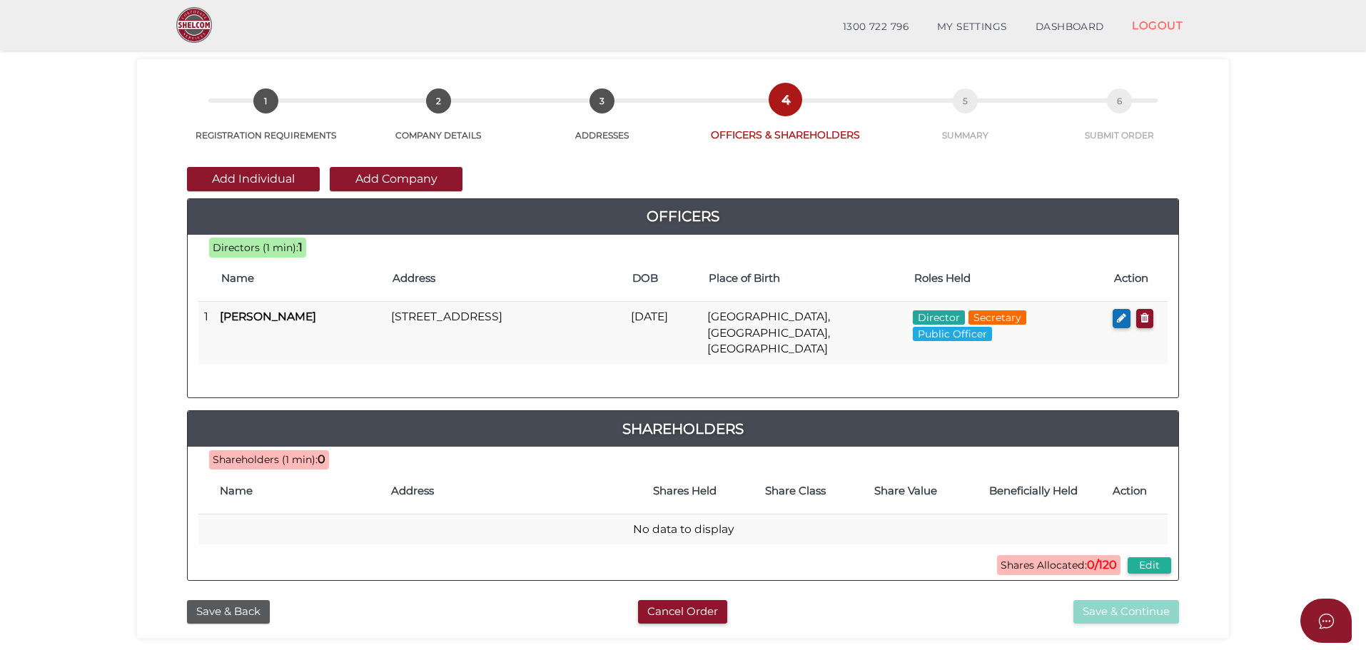
scroll to position [71, 0]
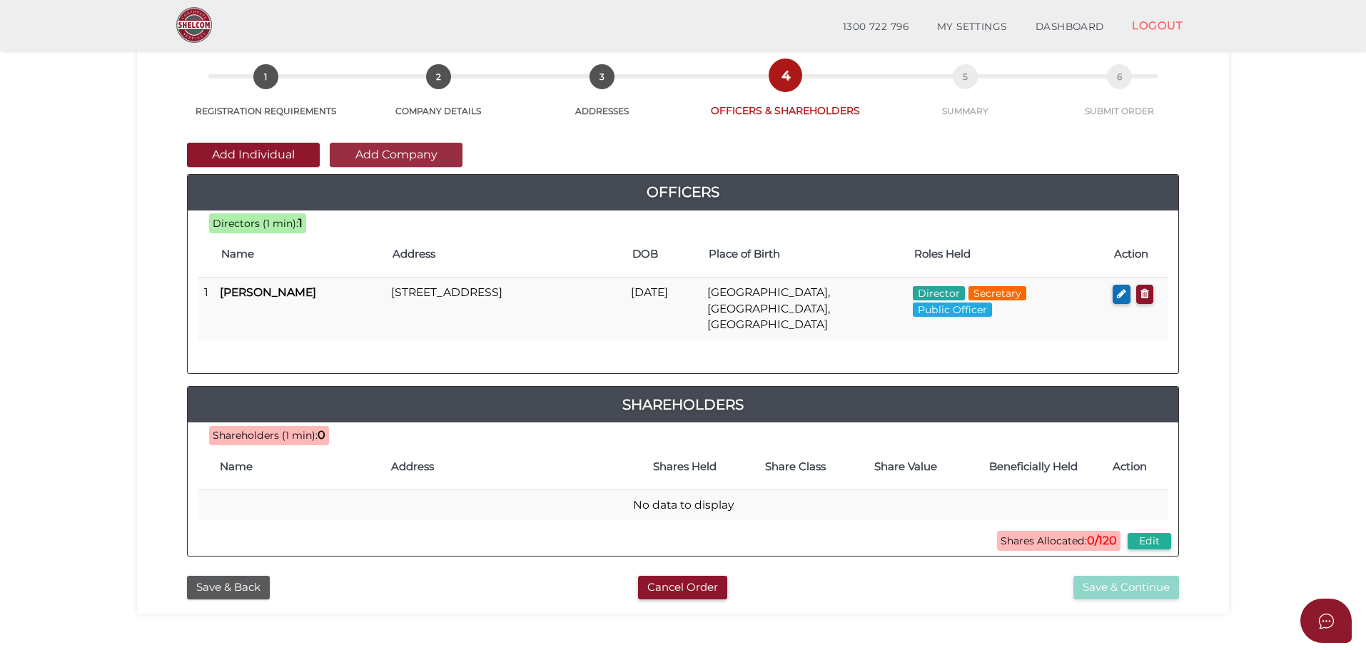
click at [401, 157] on button "Add Company" at bounding box center [396, 155] width 133 height 24
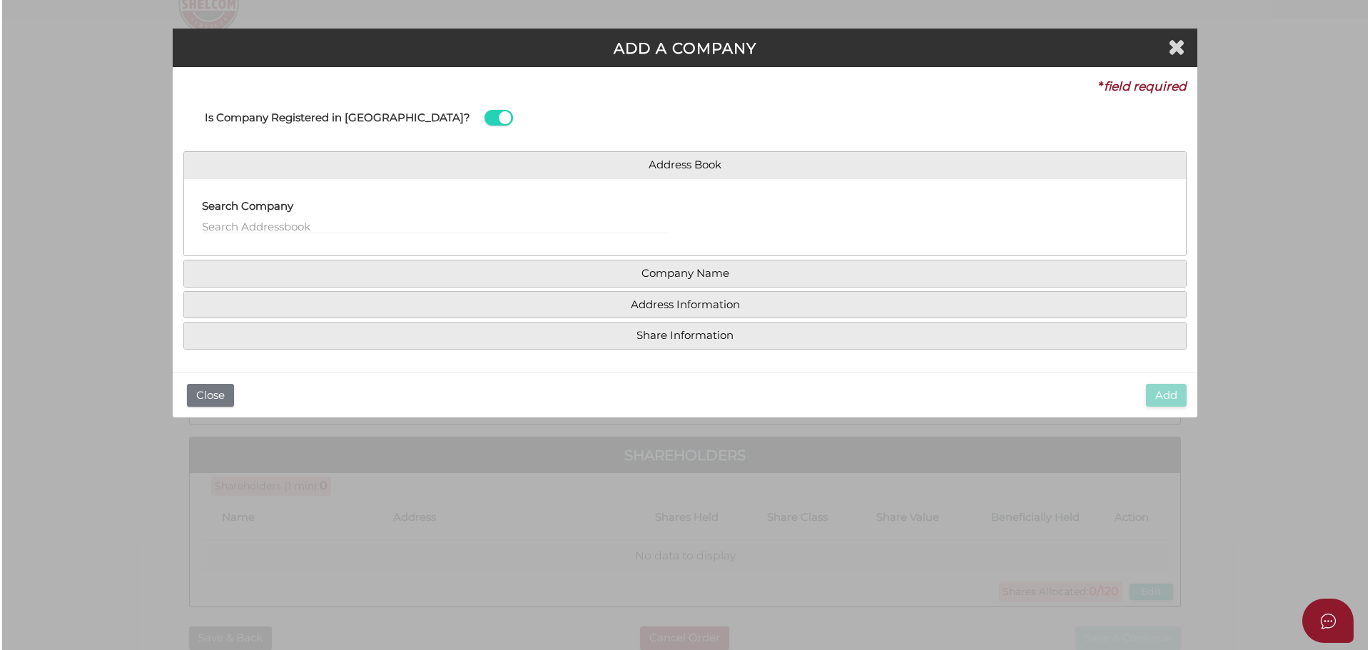
scroll to position [0, 0]
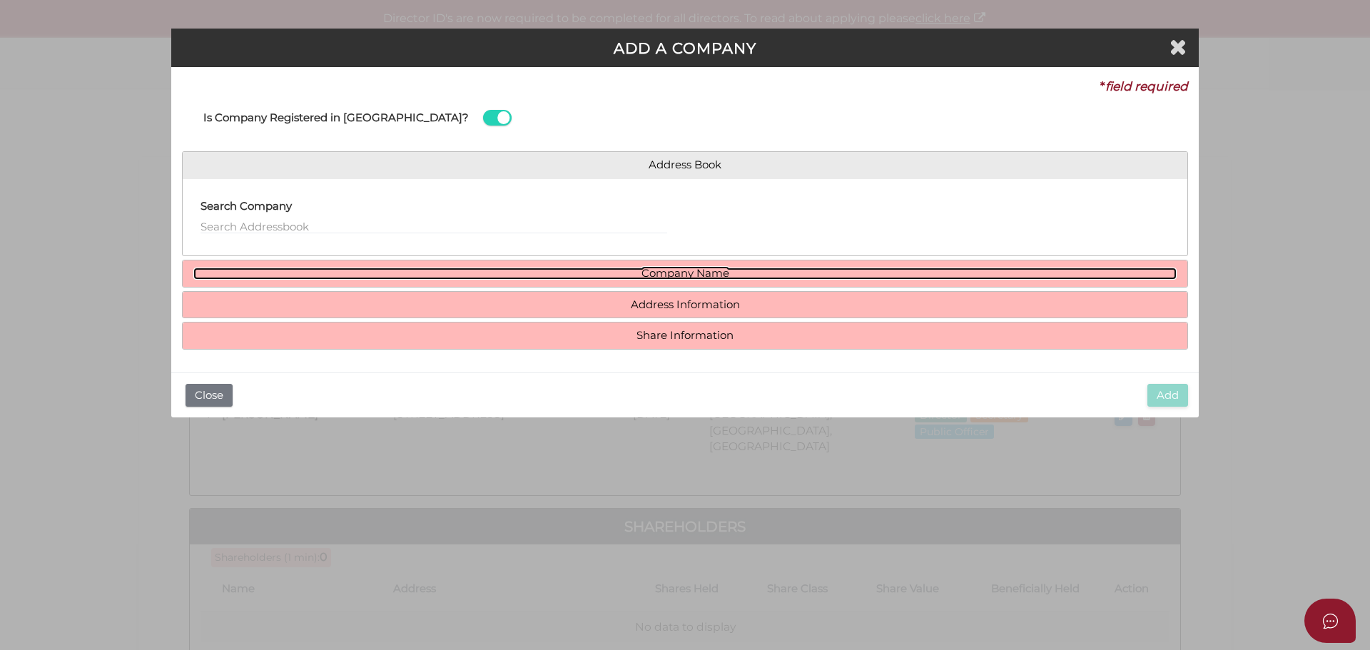
click at [672, 270] on link "Company Name" at bounding box center [684, 274] width 983 height 12
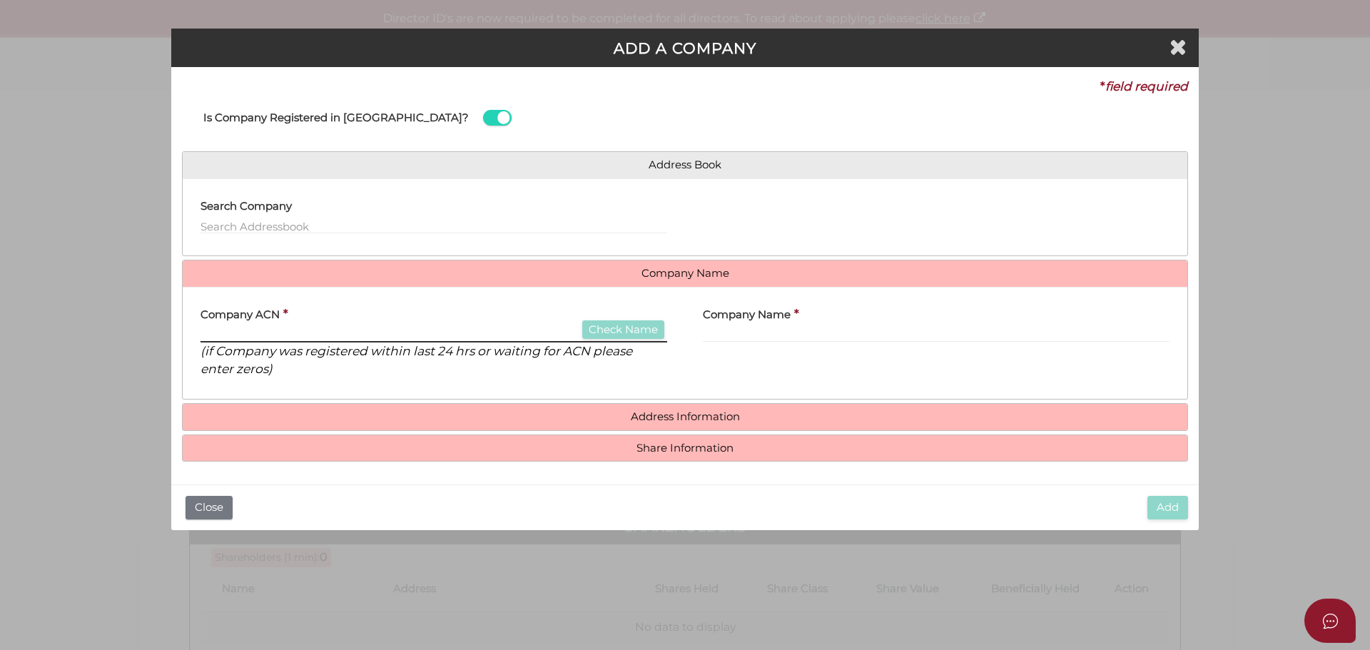
click at [269, 329] on input "text" at bounding box center [434, 335] width 467 height 16
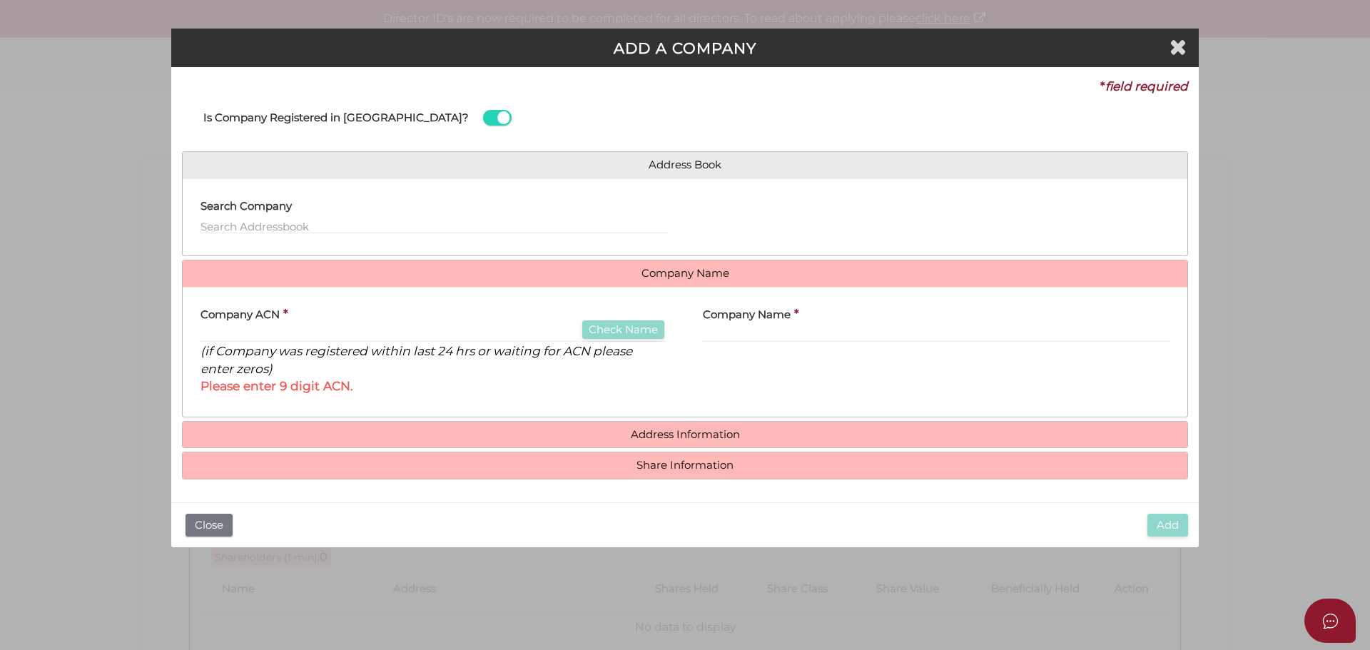
click at [728, 325] on label "Company Name" at bounding box center [747, 312] width 88 height 29
click at [731, 330] on input "text" at bounding box center [936, 335] width 467 height 16
type input "Oreo Holdings Pty Ltd"
paste input "624429616"
type input "624429616"
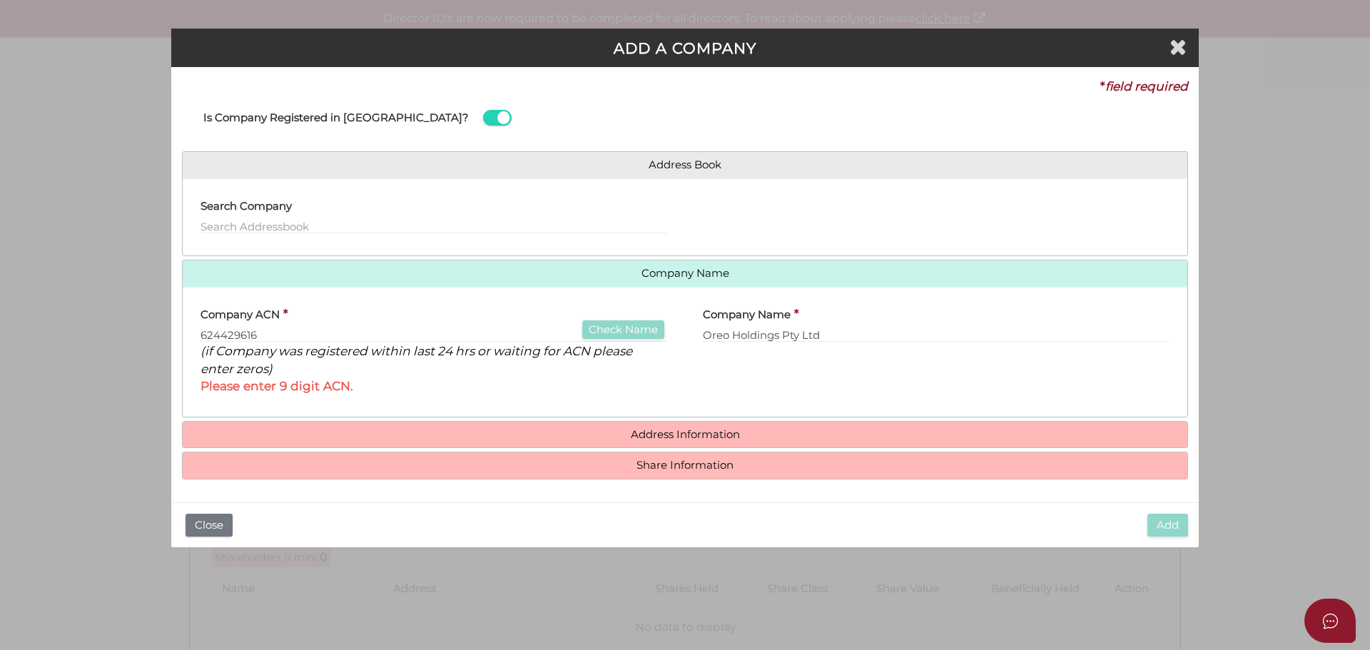
click at [766, 365] on div "Company Name * Oreo Holdings Pty Ltd" at bounding box center [936, 352] width 502 height 108
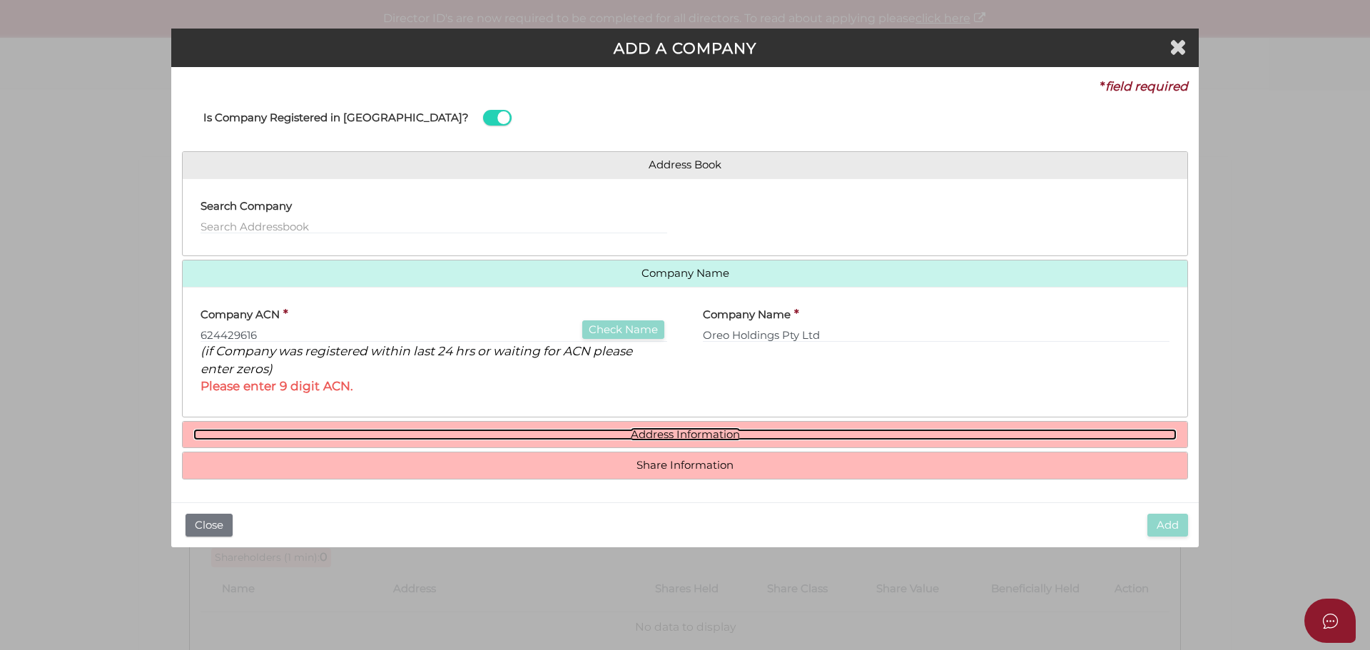
click at [662, 432] on link "Address Information" at bounding box center [684, 435] width 983 height 12
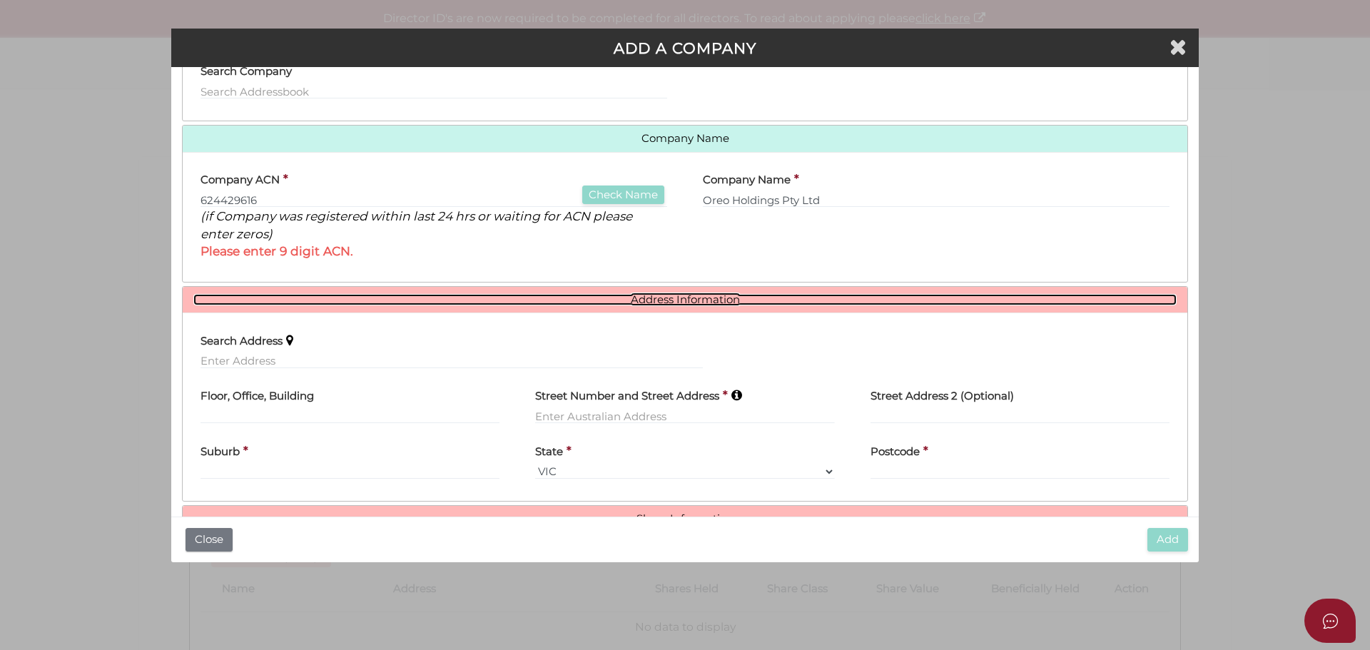
scroll to position [143, 0]
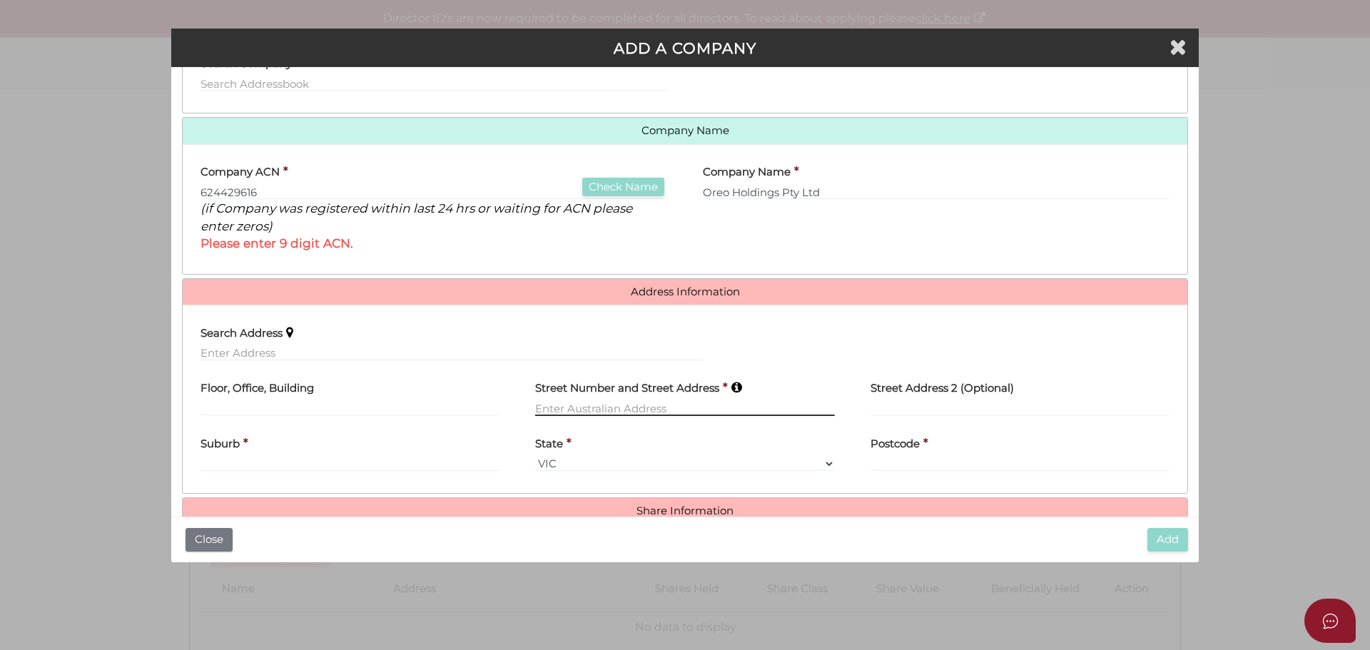
click at [569, 407] on input "text" at bounding box center [684, 408] width 299 height 16
type input "[STREET_ADDRESS]"
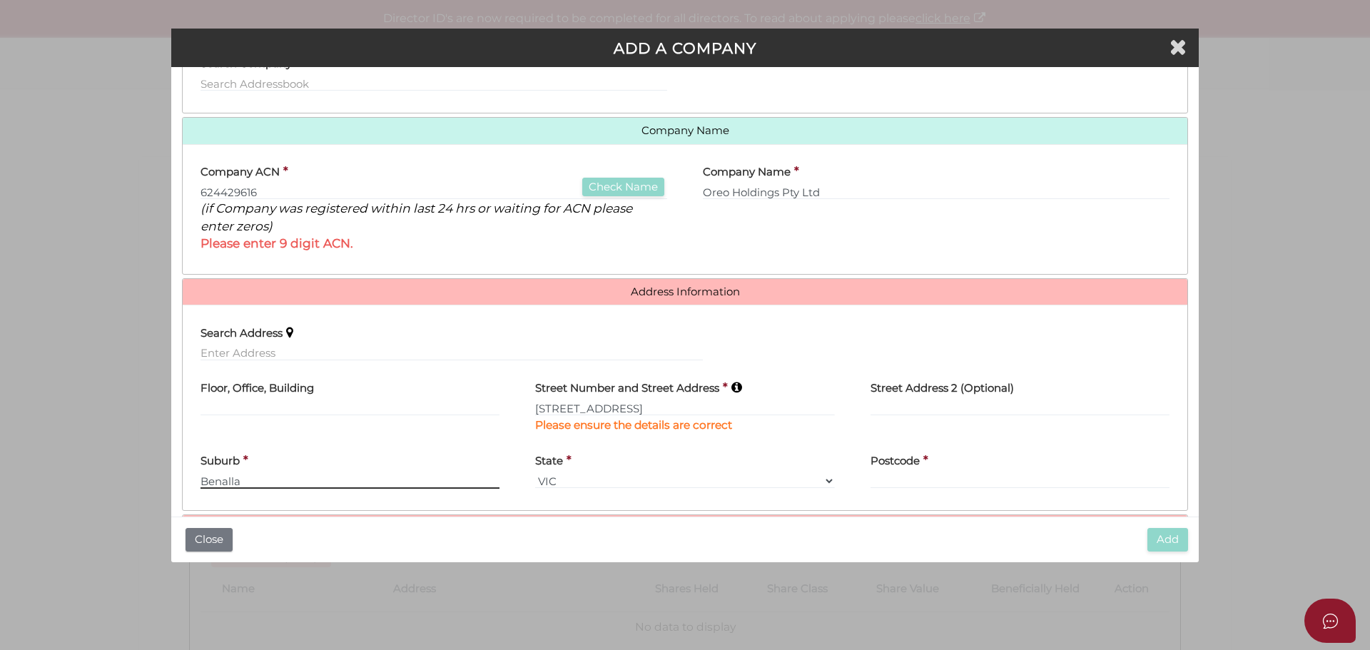
type input "Benalla"
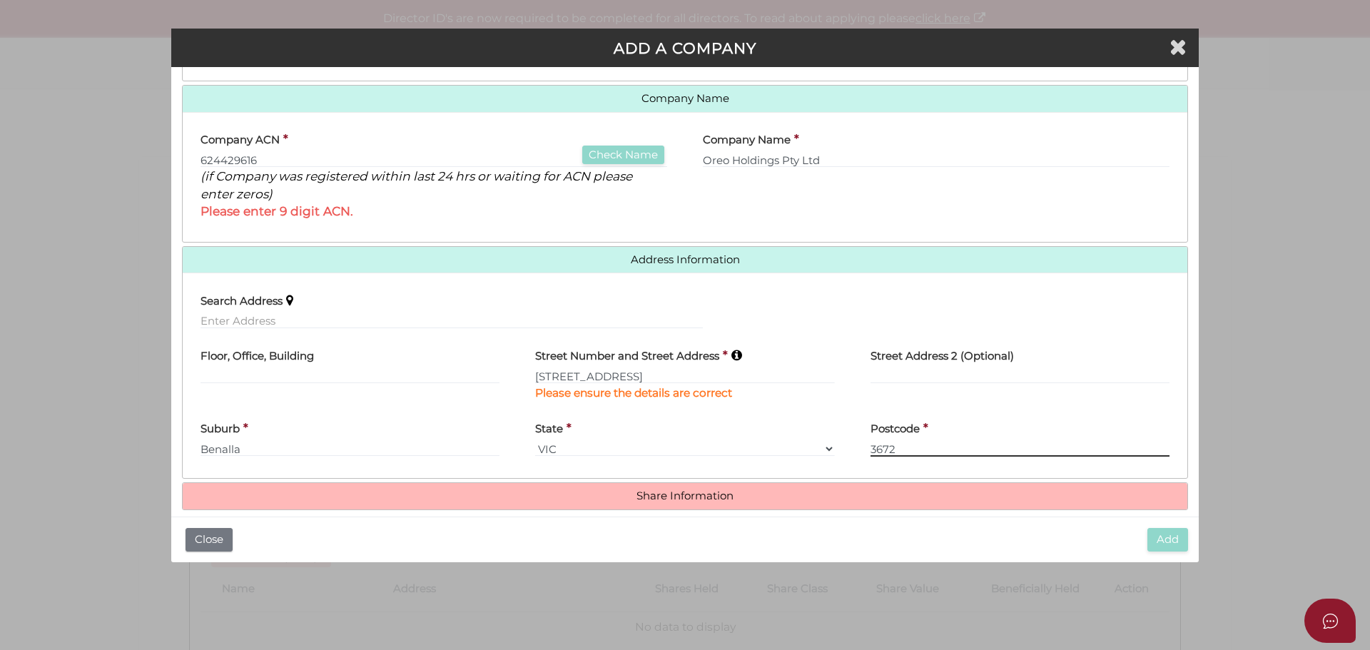
scroll to position [191, 0]
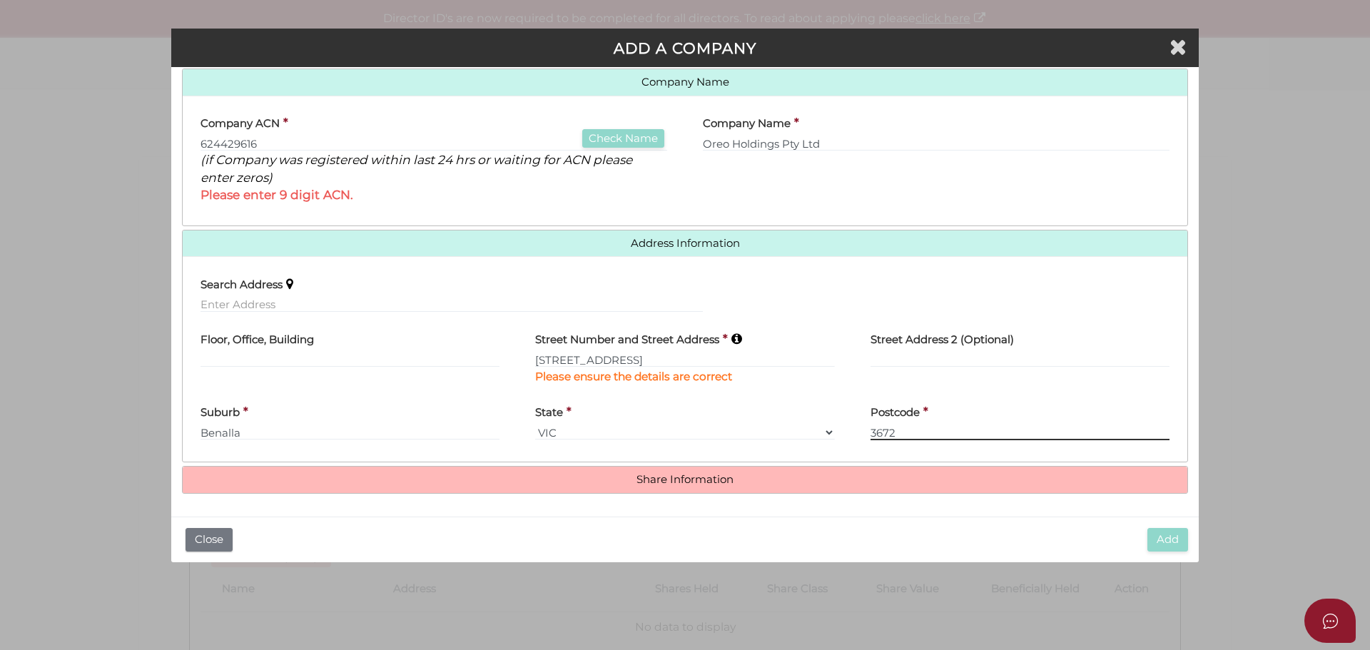
type input "3672"
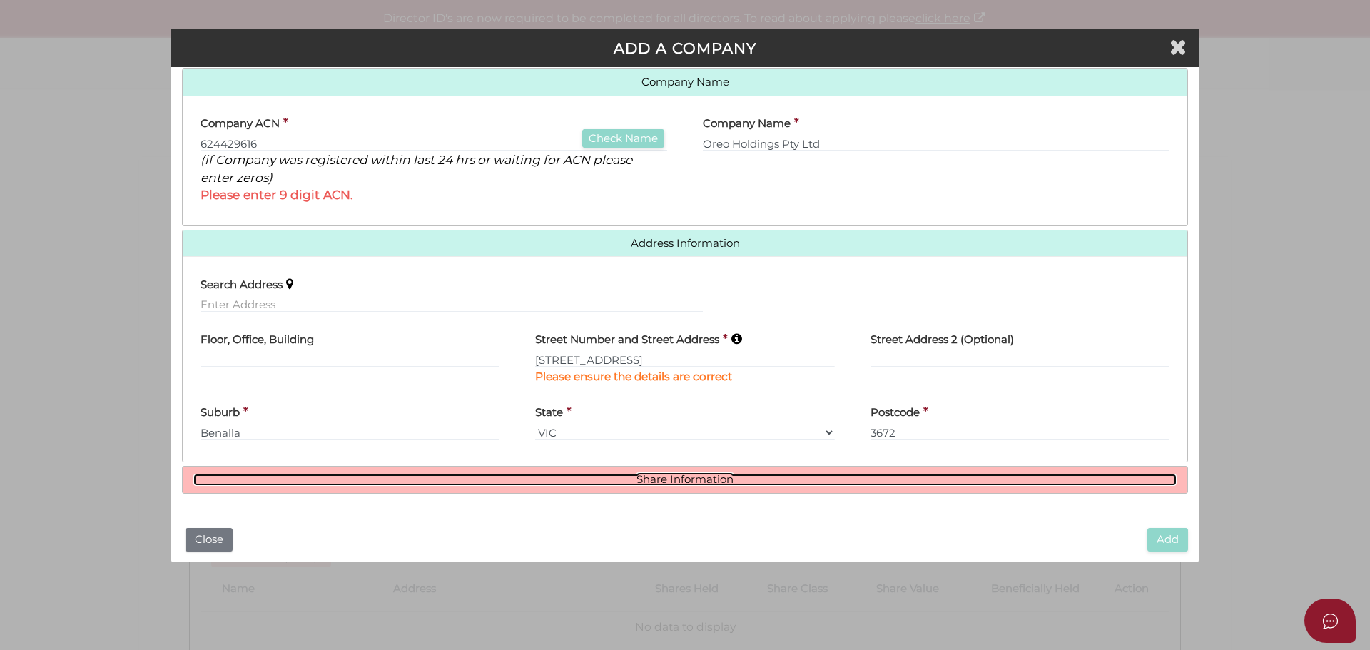
click at [690, 475] on link "Share Information" at bounding box center [684, 480] width 983 height 12
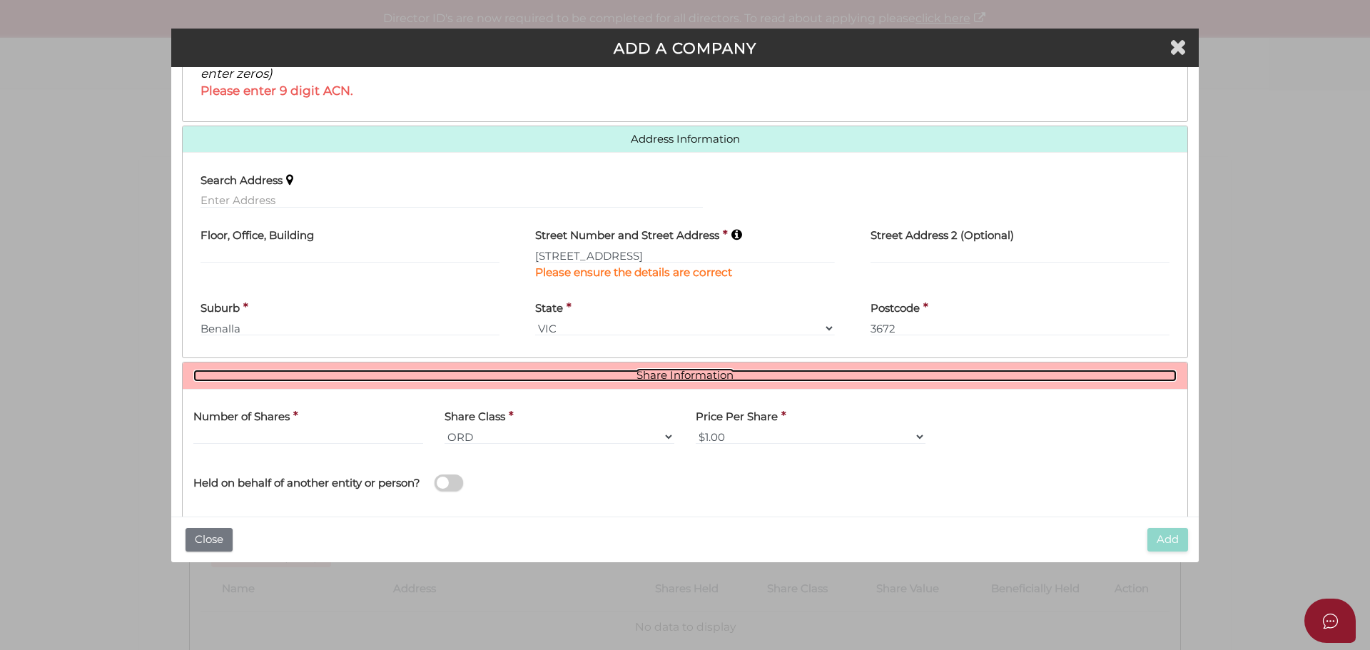
scroll to position [334, 0]
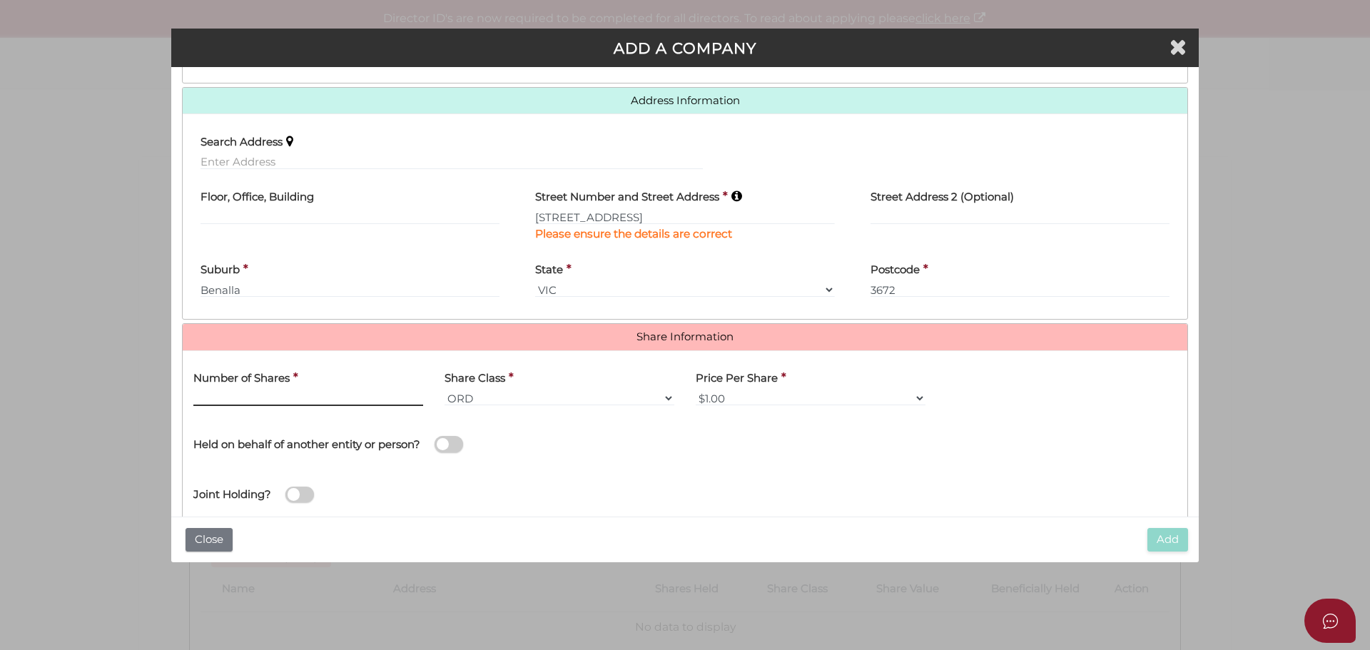
click at [211, 398] on input "text" at bounding box center [308, 398] width 230 height 16
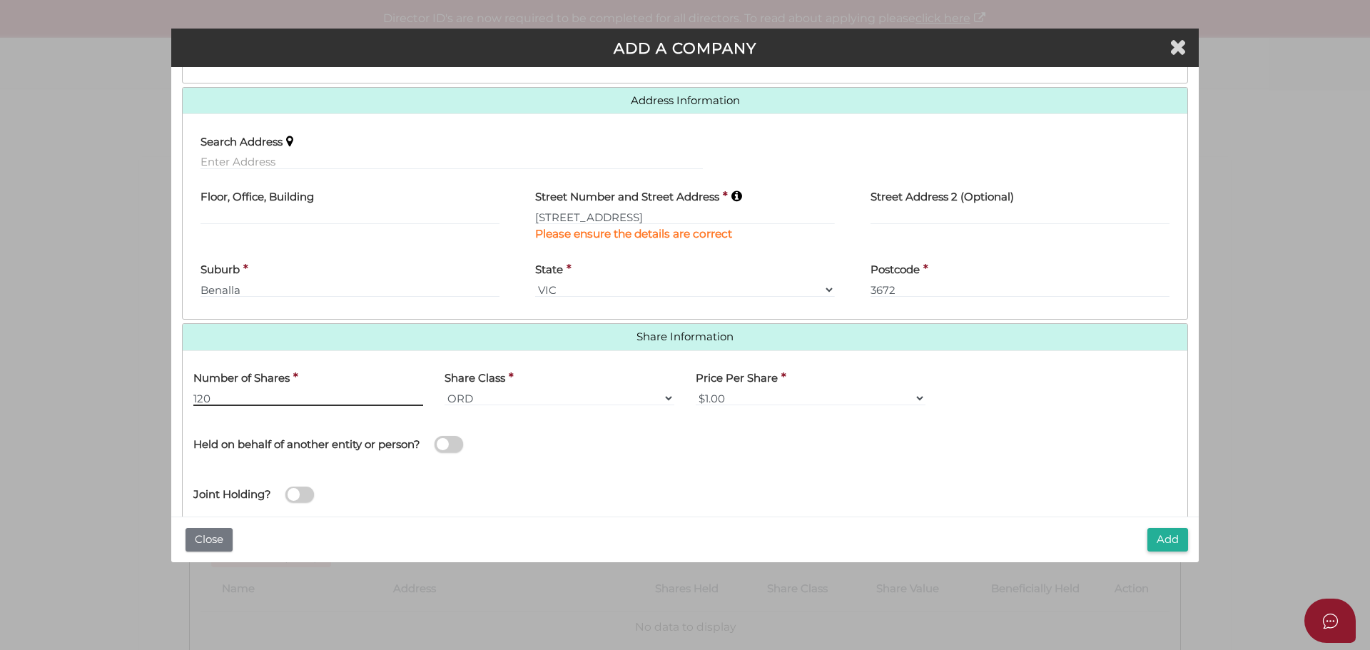
type input "120"
click at [462, 447] on span at bounding box center [449, 444] width 29 height 16
click at [0, 0] on input "checkbox" at bounding box center [0, 0] width 0 height 0
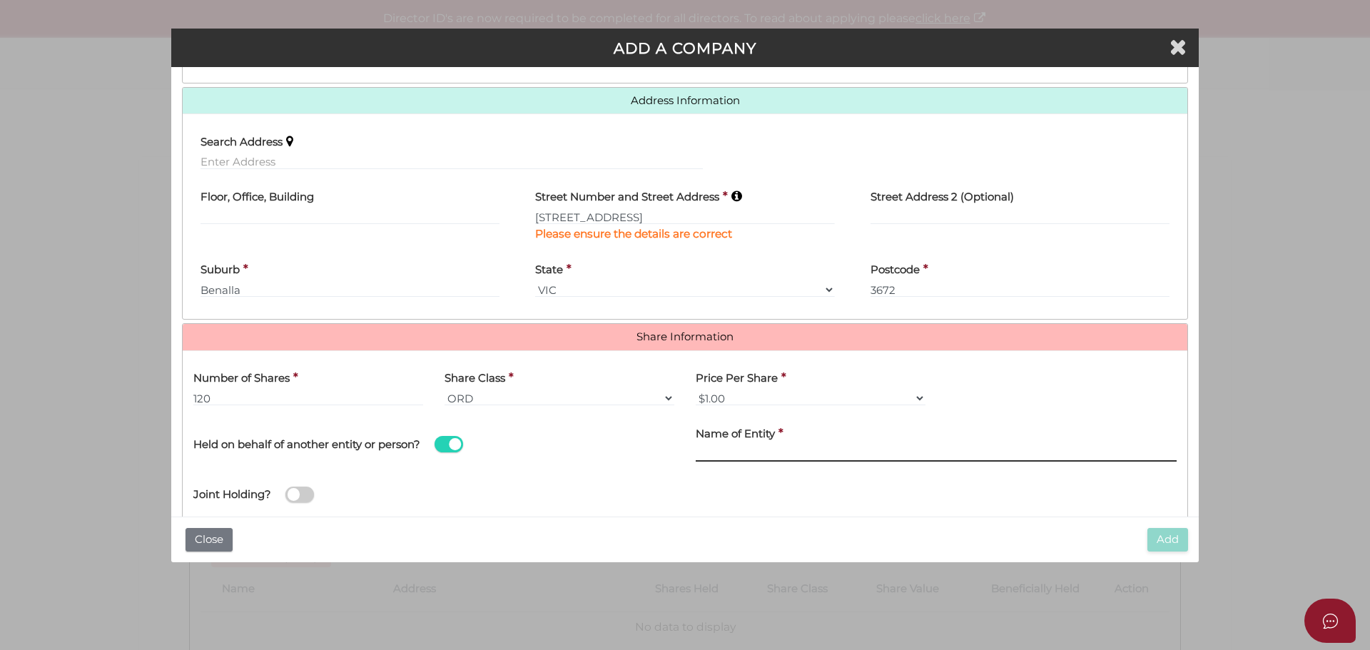
click at [727, 459] on input "text" at bounding box center [936, 454] width 481 height 16
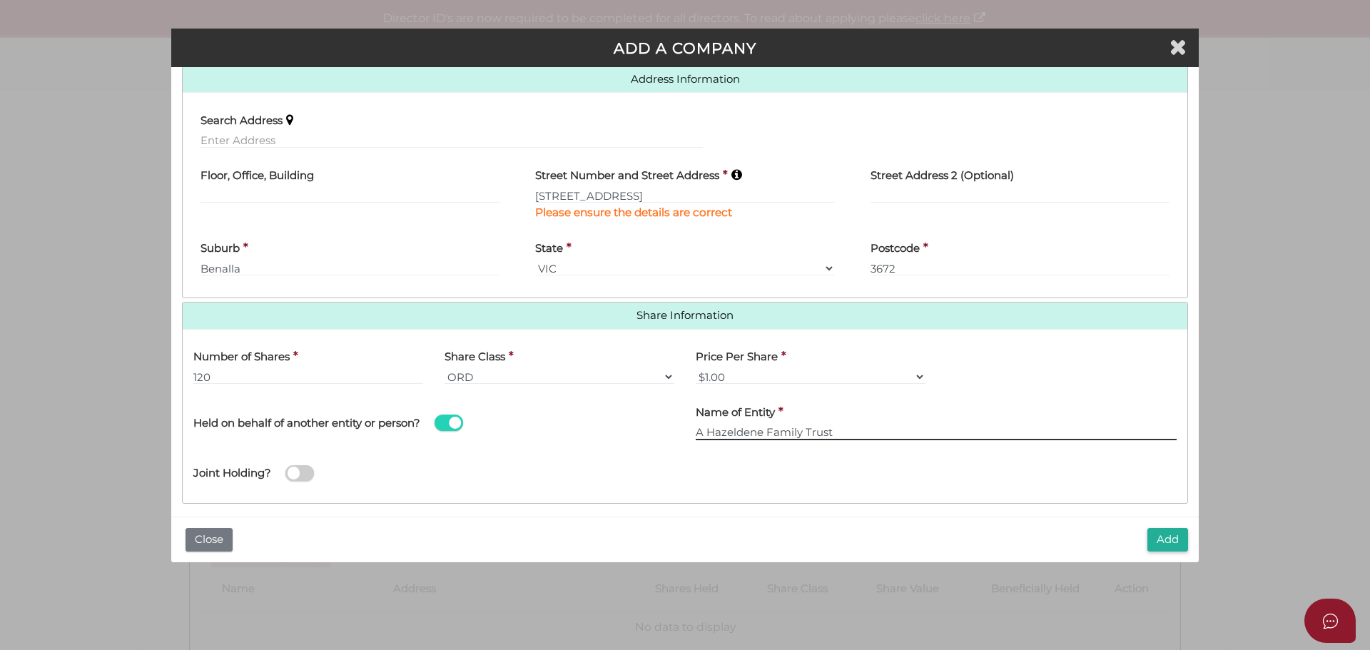
scroll to position [365, 0]
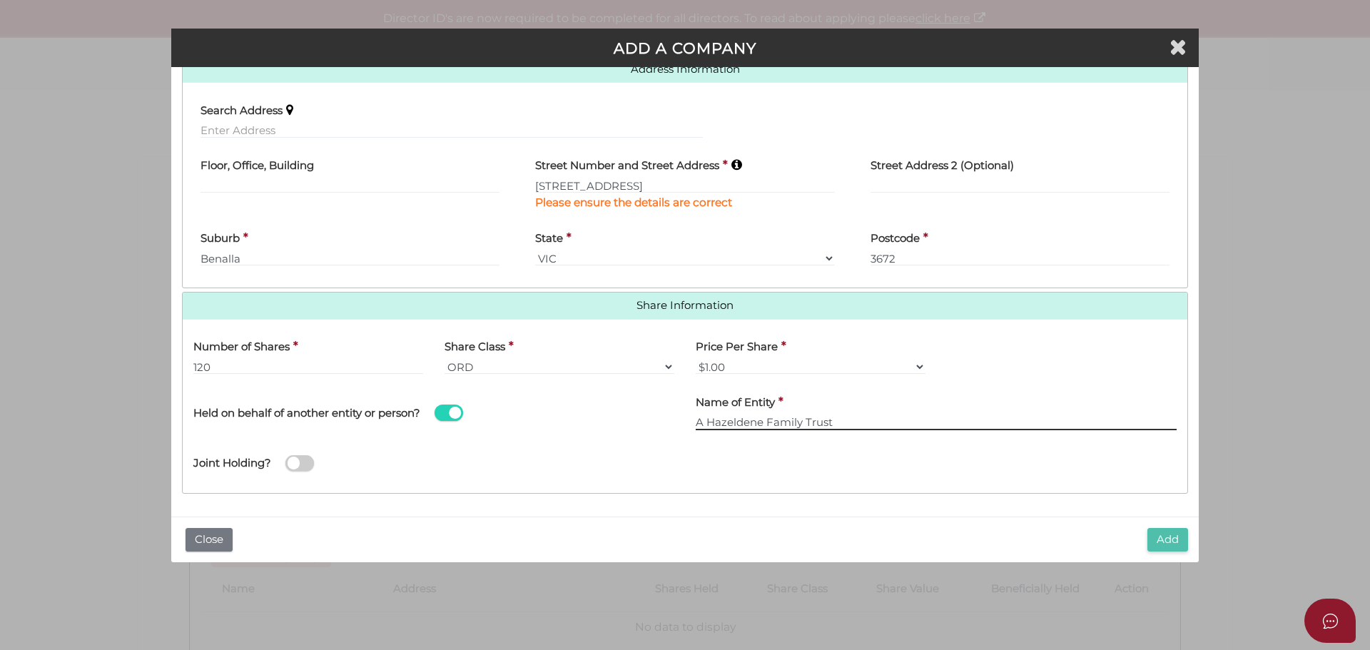
type input "A Hazeldene Family Trust"
click at [1159, 549] on button "Add" at bounding box center [1168, 540] width 41 height 24
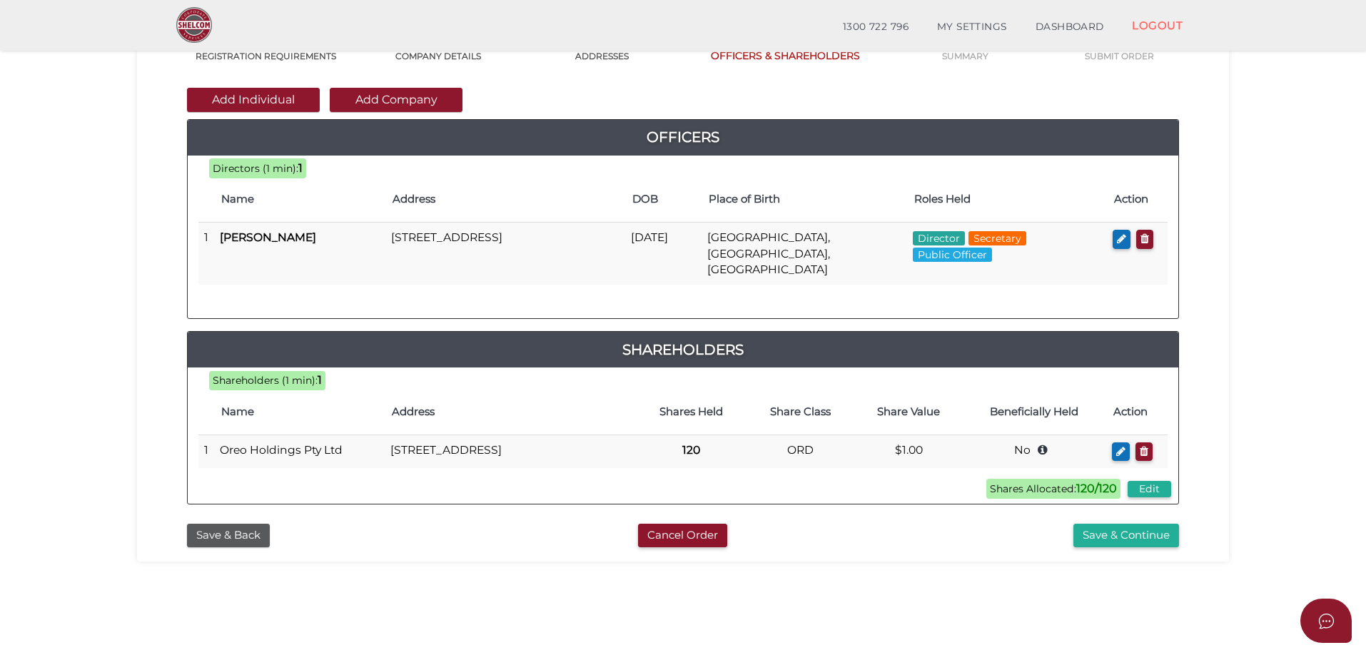
scroll to position [143, 0]
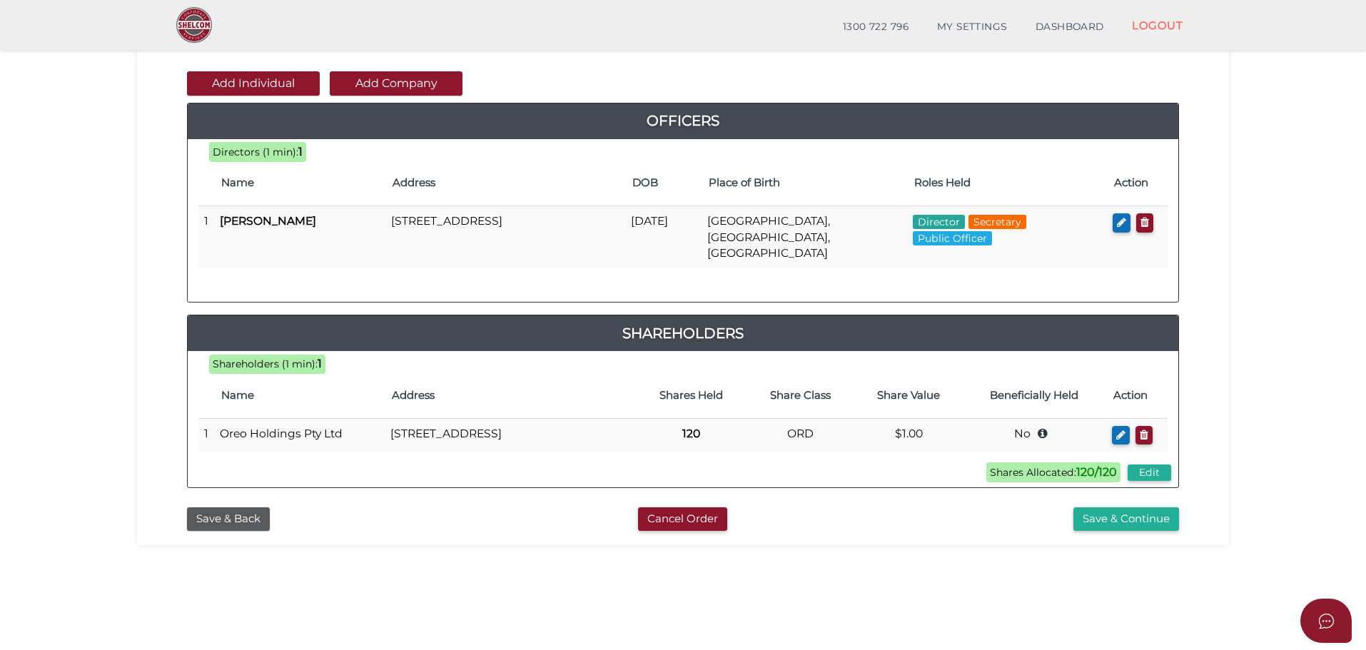
drag, startPoint x: 1322, startPoint y: 425, endPoint x: 1315, endPoint y: 431, distance: 9.1
click at [1320, 426] on section "Company Registration dce2377a1fcdf962db0c515a26e55757 1 REGISTRATION REQUIREMEN…" at bounding box center [683, 338] width 1366 height 887
click at [1135, 507] on button "Save & Continue" at bounding box center [1126, 519] width 106 height 24
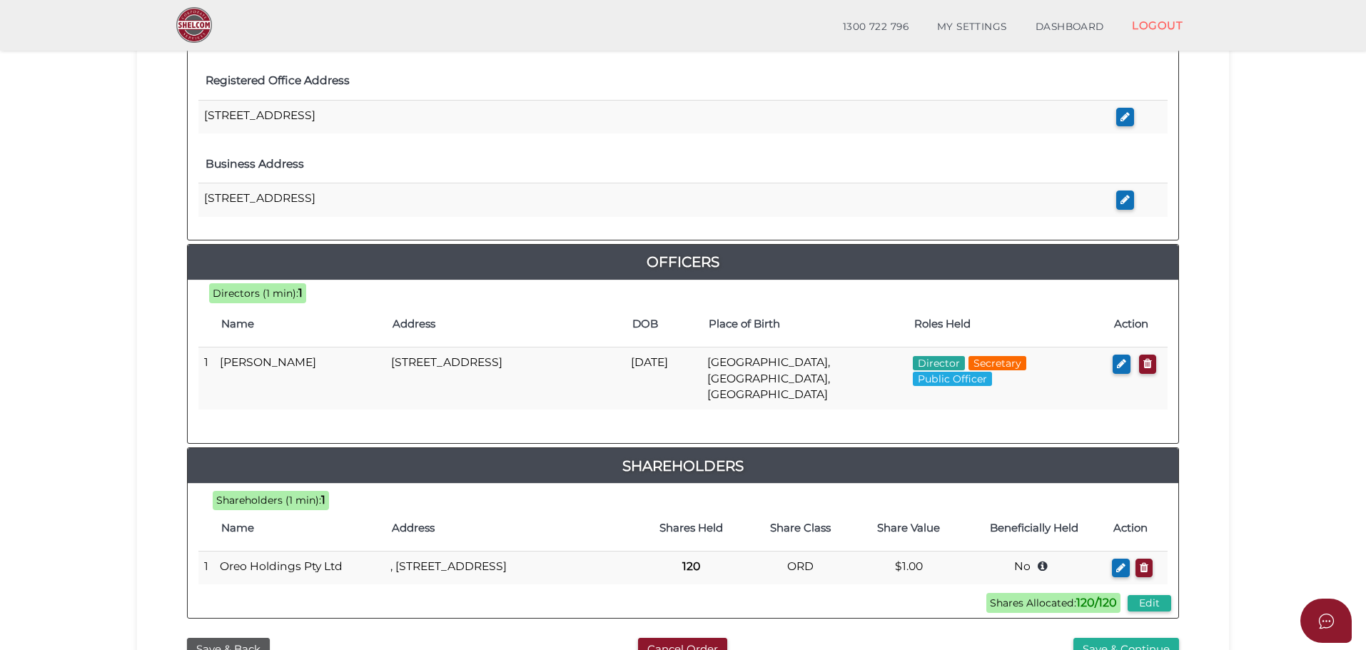
scroll to position [500, 0]
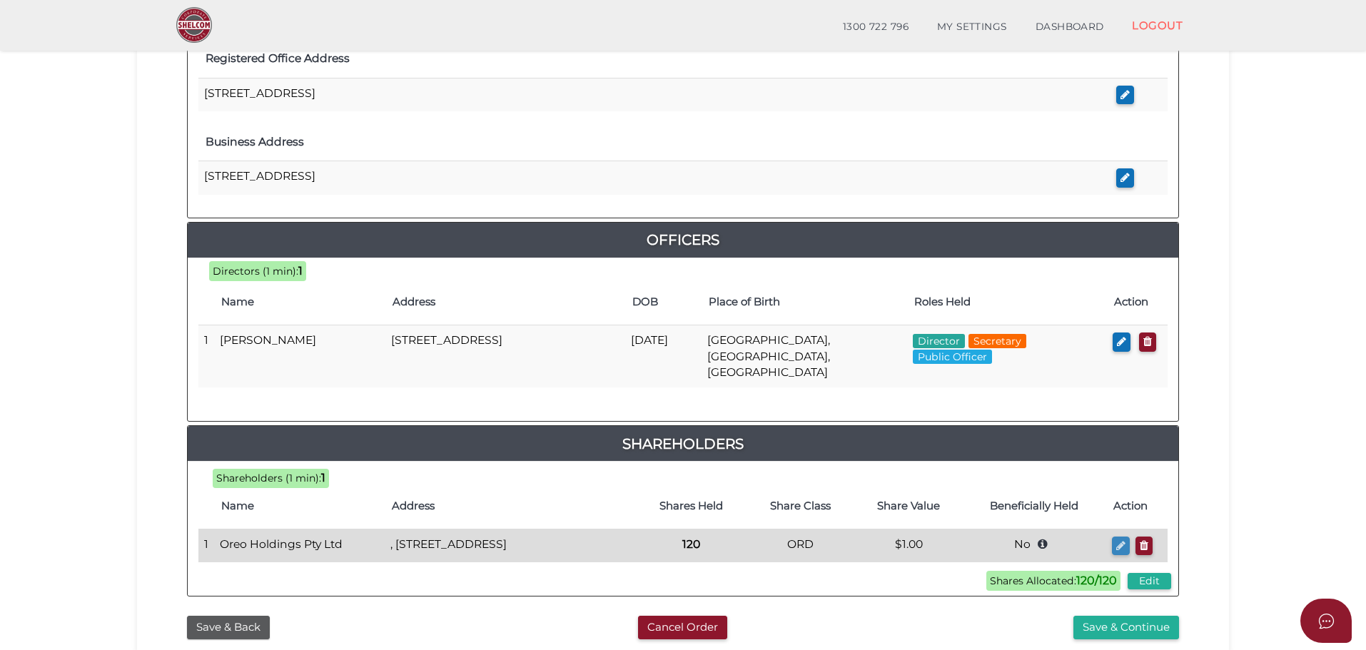
click at [1120, 540] on icon "button" at bounding box center [1120, 545] width 9 height 11
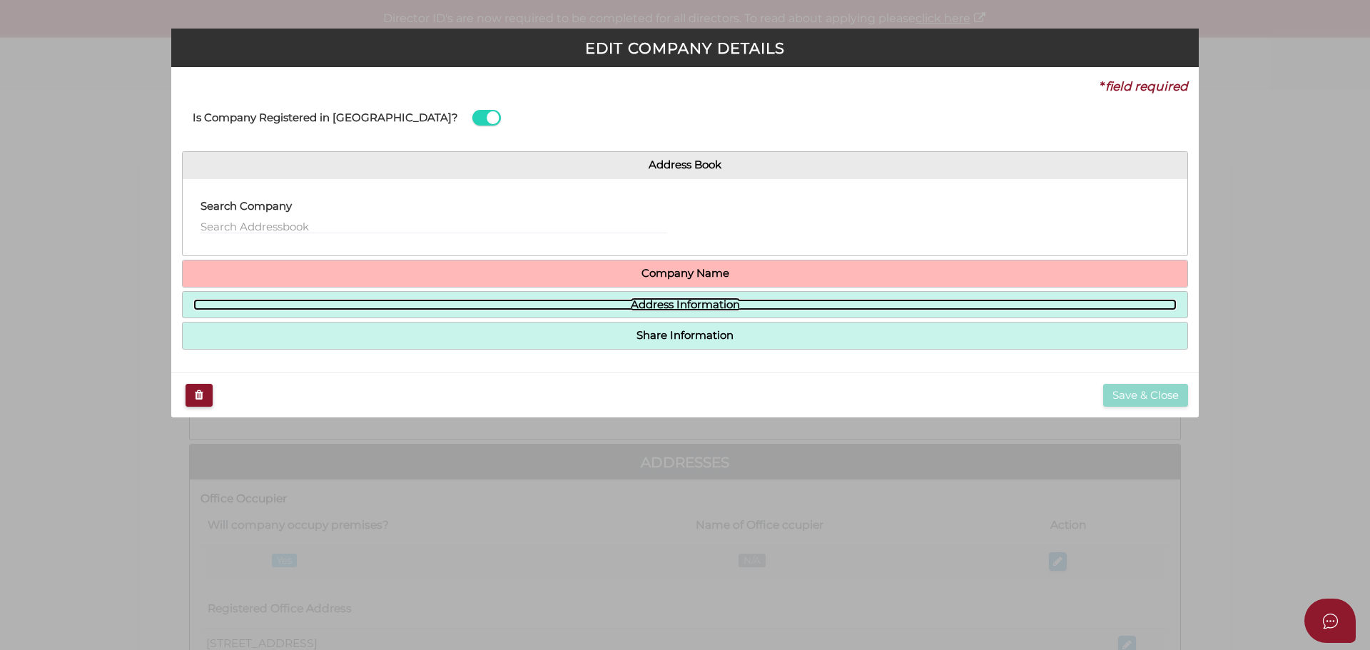
click at [697, 310] on link "Address Information" at bounding box center [684, 305] width 983 height 12
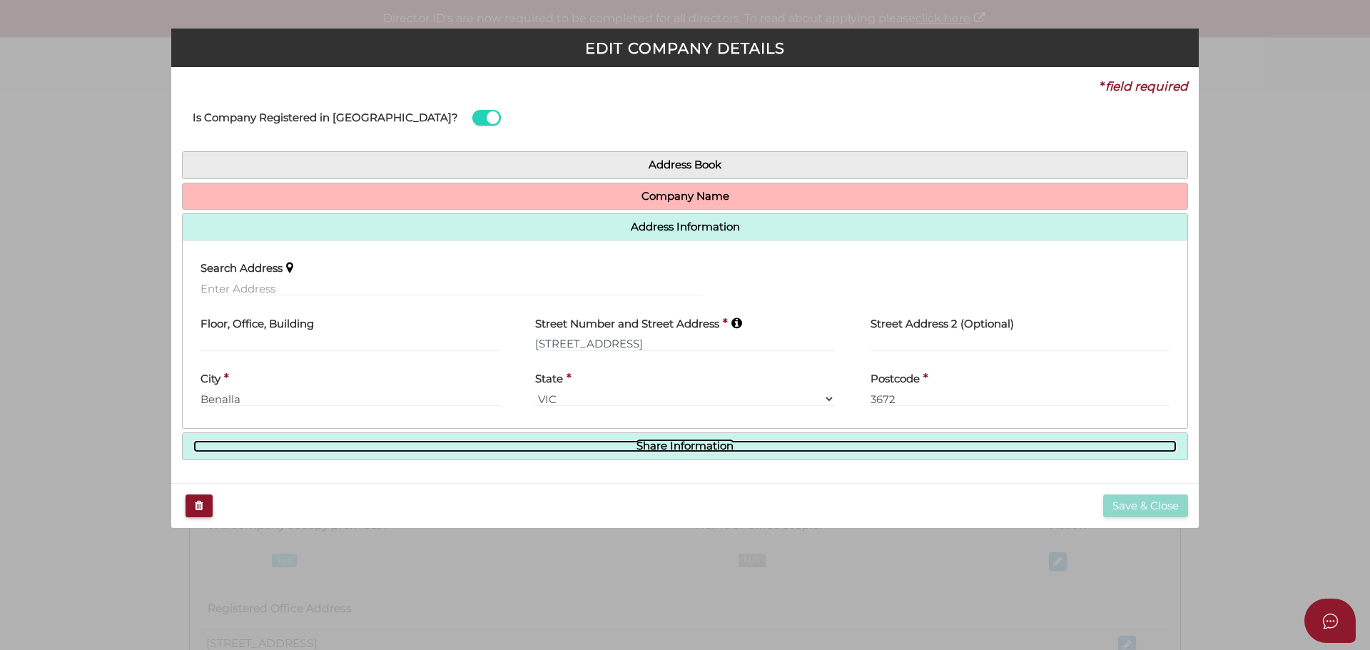
click at [661, 450] on link "Share Information" at bounding box center [684, 446] width 983 height 12
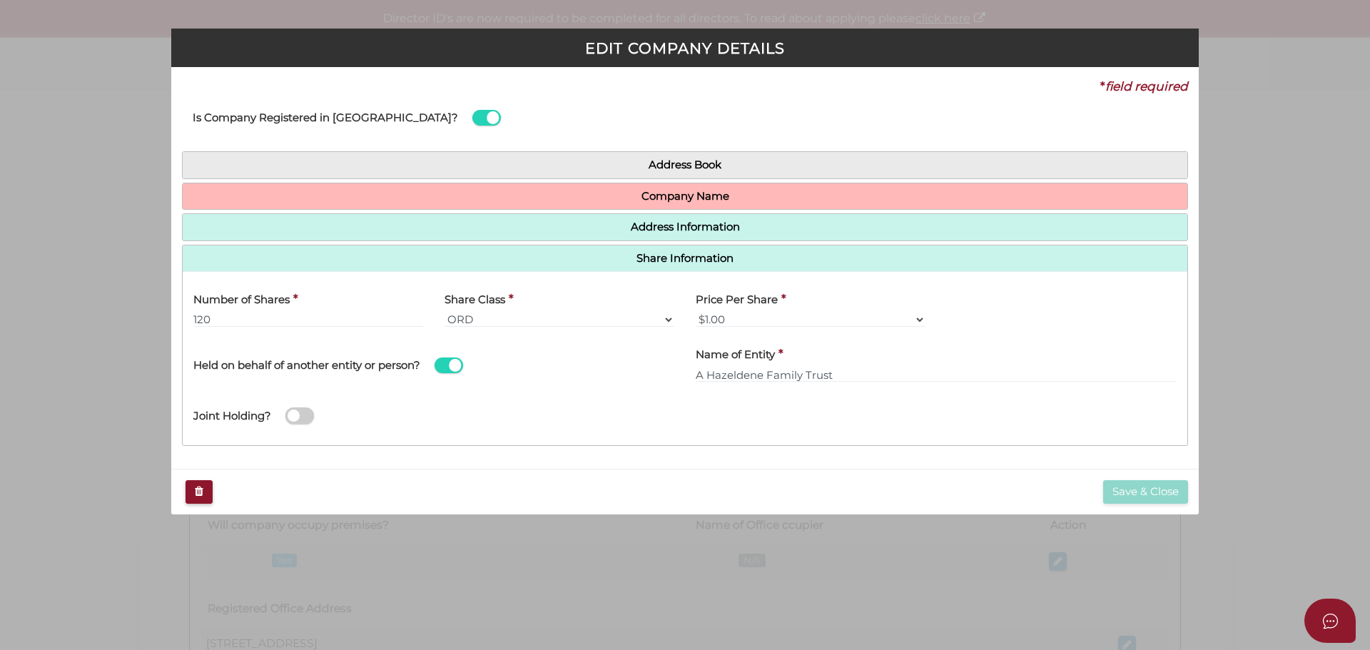
click at [560, 430] on div "Joint Holding?" at bounding box center [685, 411] width 1005 height 46
click at [885, 476] on div "Save & Close" at bounding box center [685, 492] width 1028 height 46
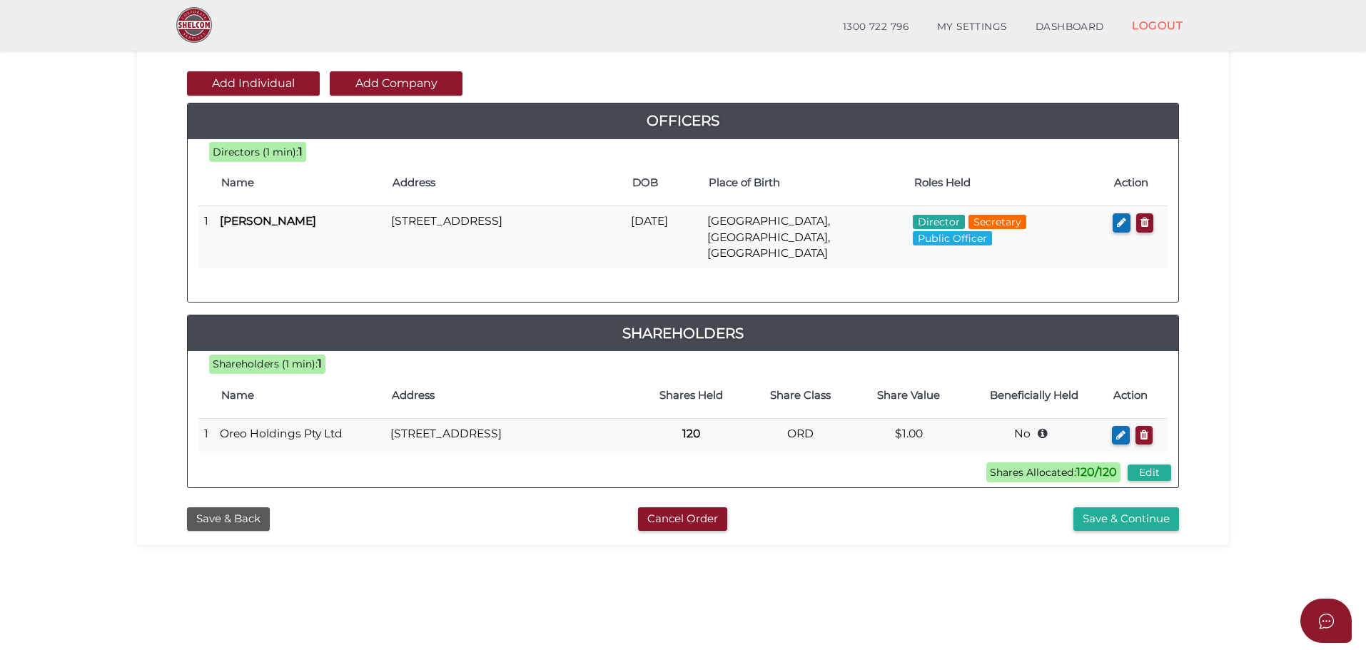
scroll to position [214, 0]
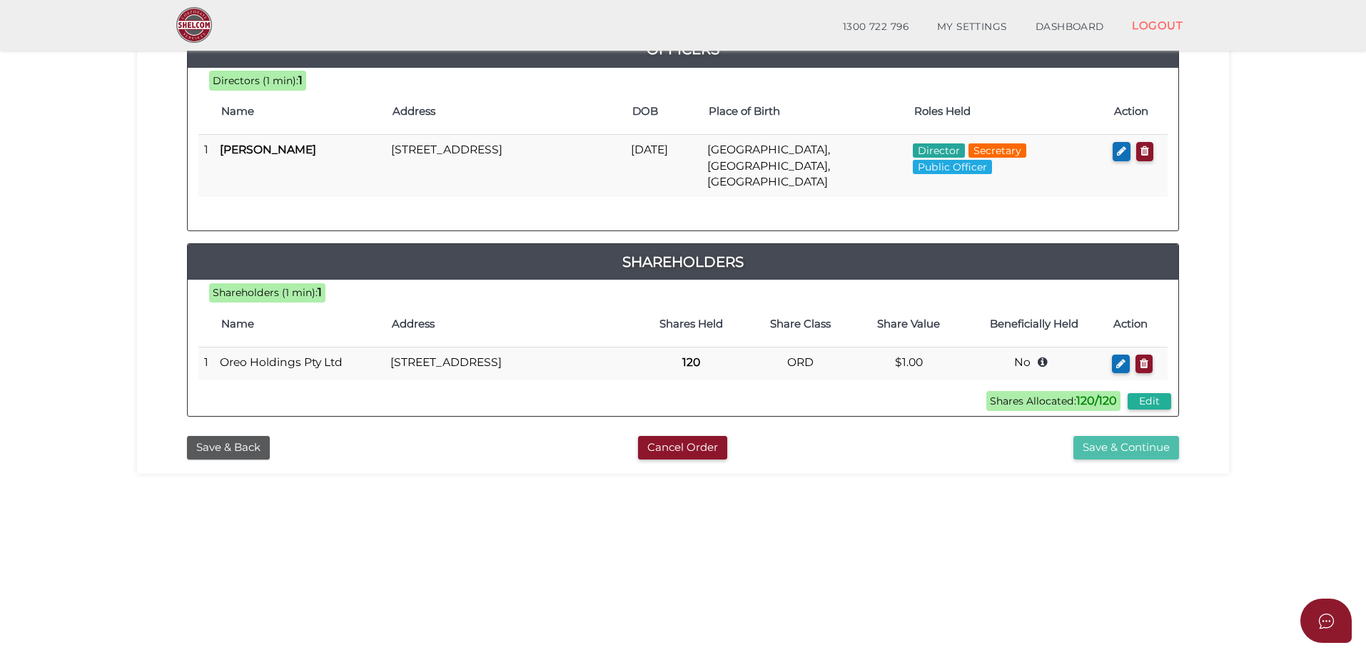
click at [1109, 437] on button "Save & Continue" at bounding box center [1126, 448] width 106 height 24
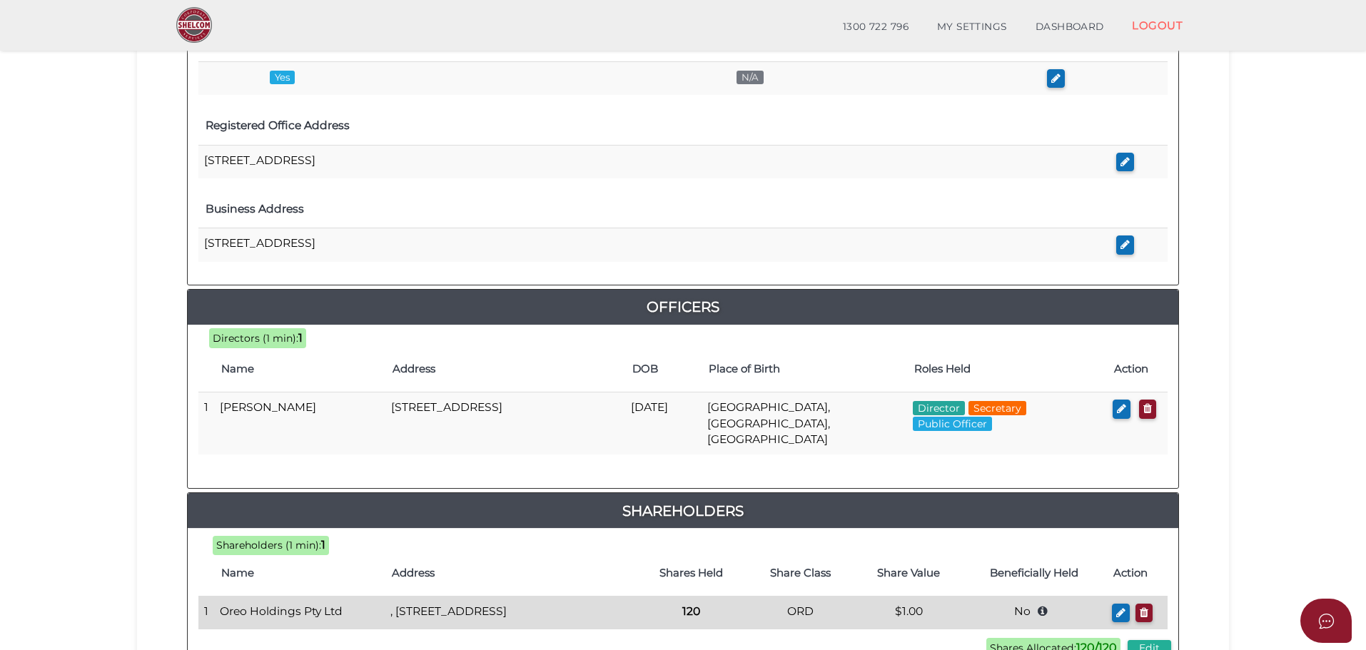
scroll to position [500, 0]
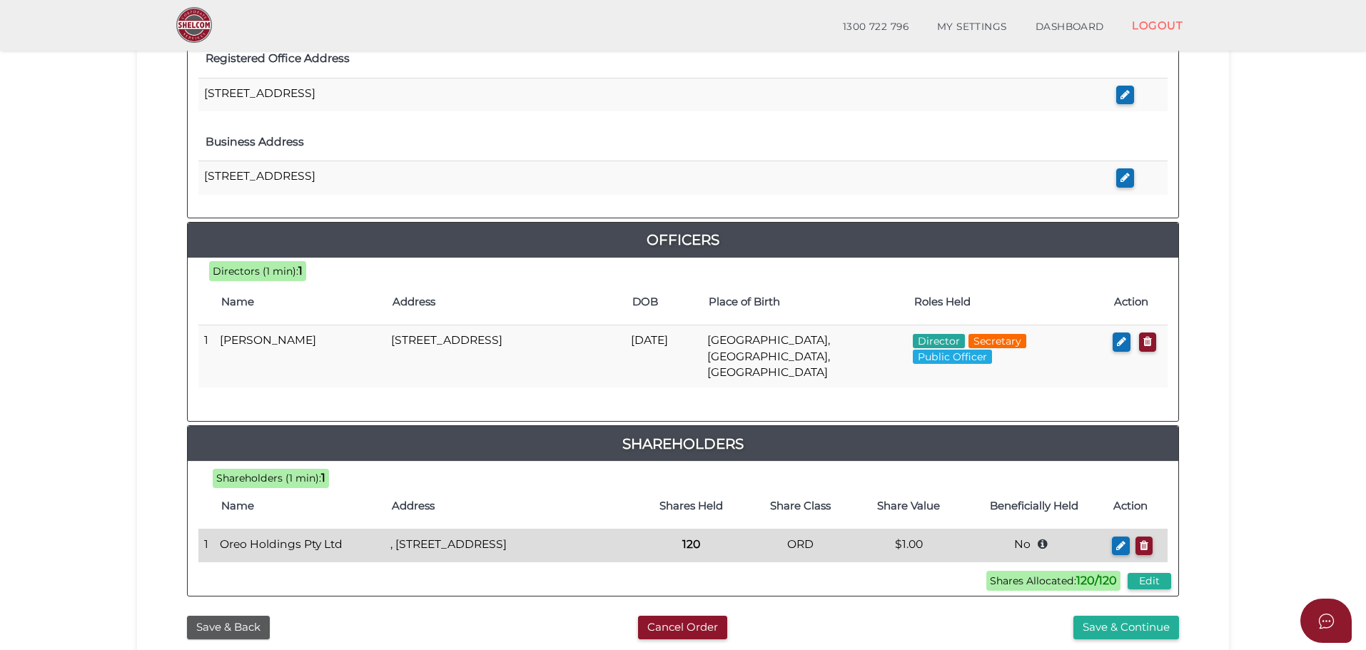
click at [557, 535] on td ", 12 Grant Drive, Benalla, VIC, 3672, Australia" at bounding box center [511, 546] width 252 height 34
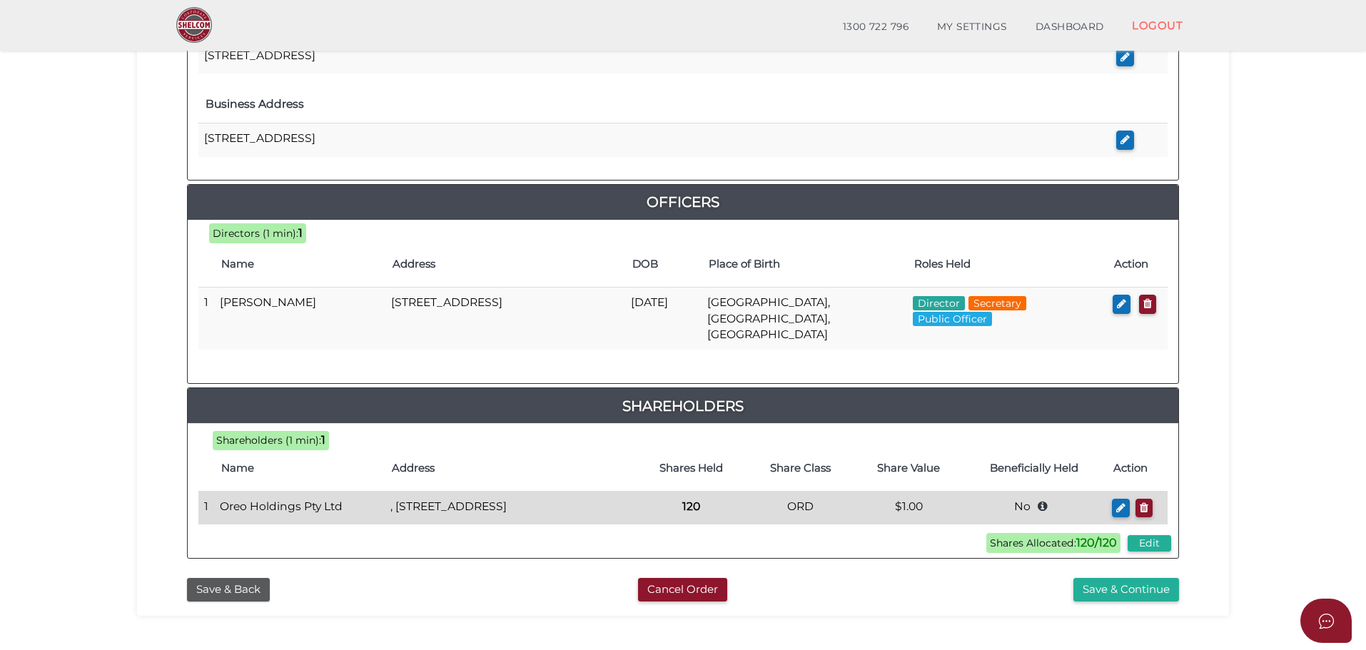
scroll to position [571, 0]
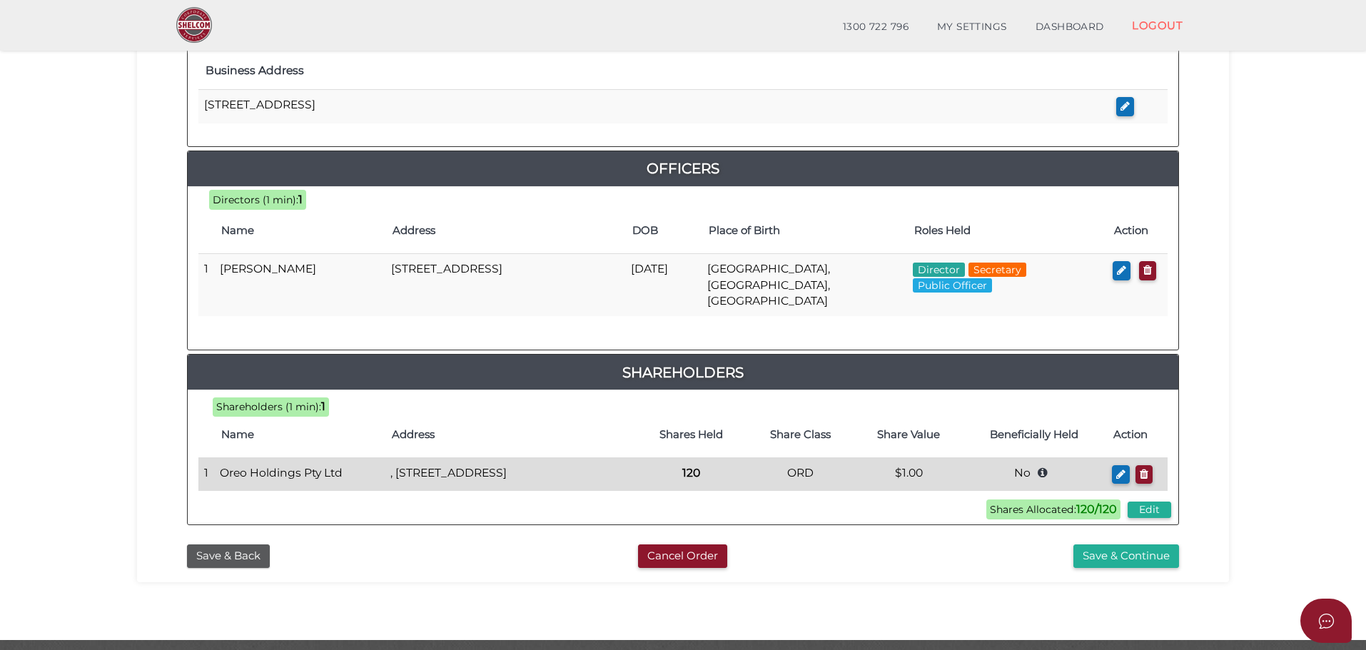
click at [395, 465] on td ", 12 Grant Drive, Benalla, VIC, 3672, Australia" at bounding box center [511, 474] width 252 height 34
click at [404, 457] on td ", 12 Grant Drive, Benalla, VIC, 3672, Australia" at bounding box center [511, 474] width 252 height 34
click at [1121, 469] on icon "button" at bounding box center [1120, 474] width 9 height 11
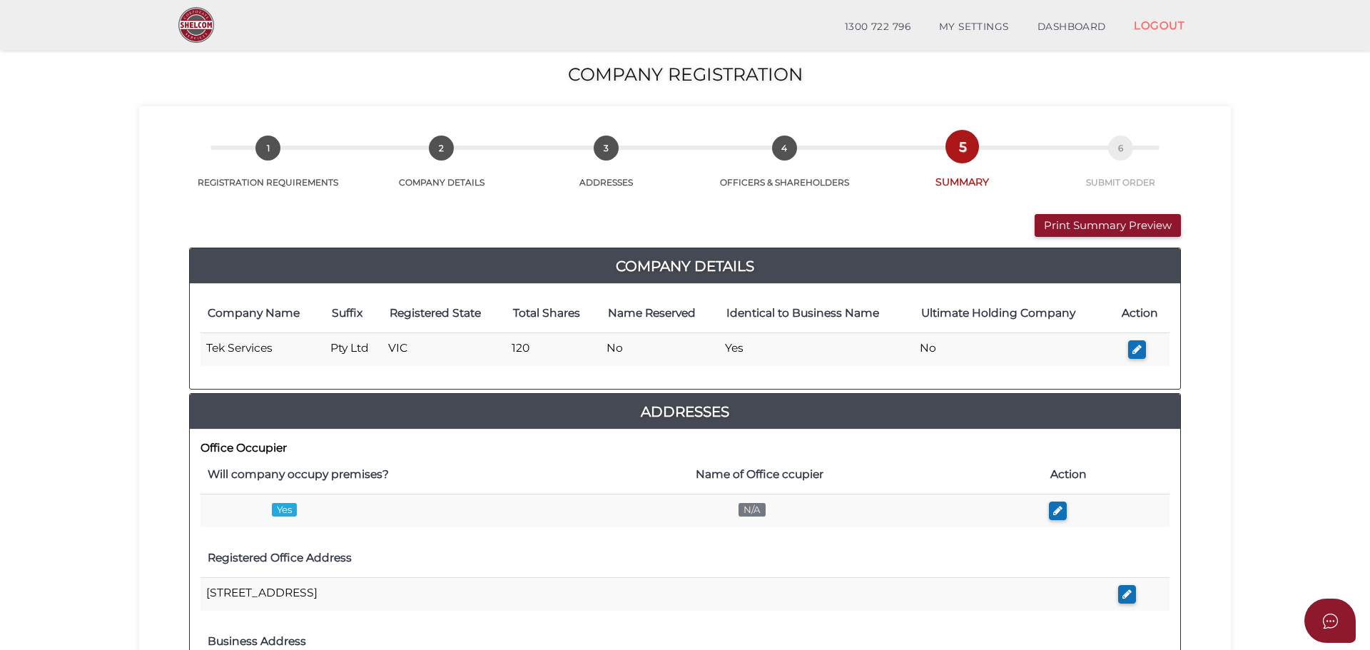
type input "12 Grant Drive"
type input "Benalla"
type input "3672"
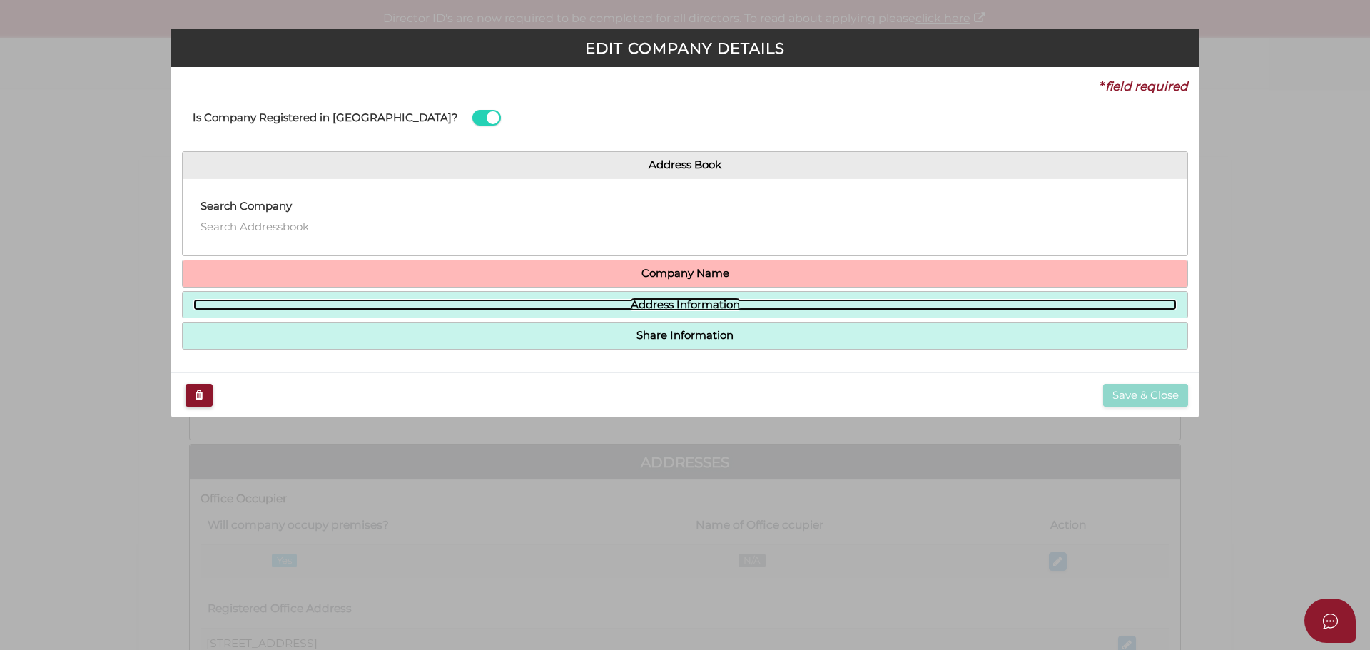
click at [671, 303] on link "Address Information" at bounding box center [684, 305] width 983 height 12
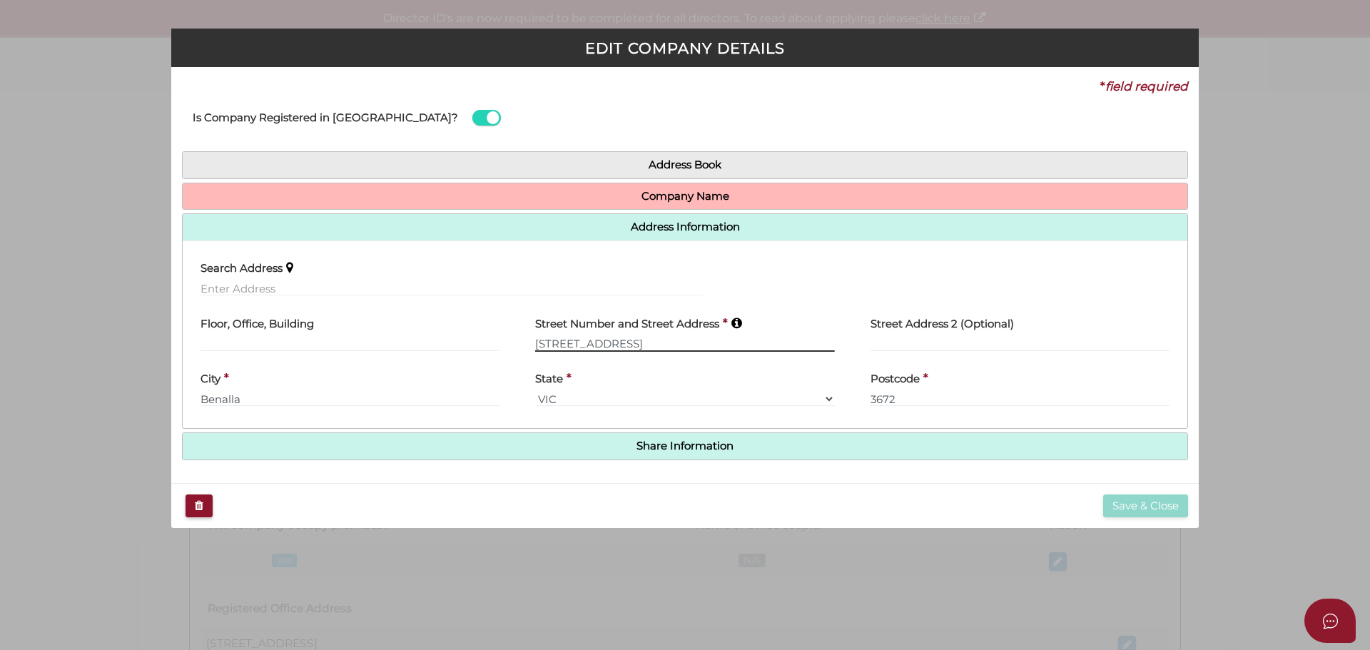
click at [535, 346] on input "[STREET_ADDRESS]" at bounding box center [684, 344] width 299 height 16
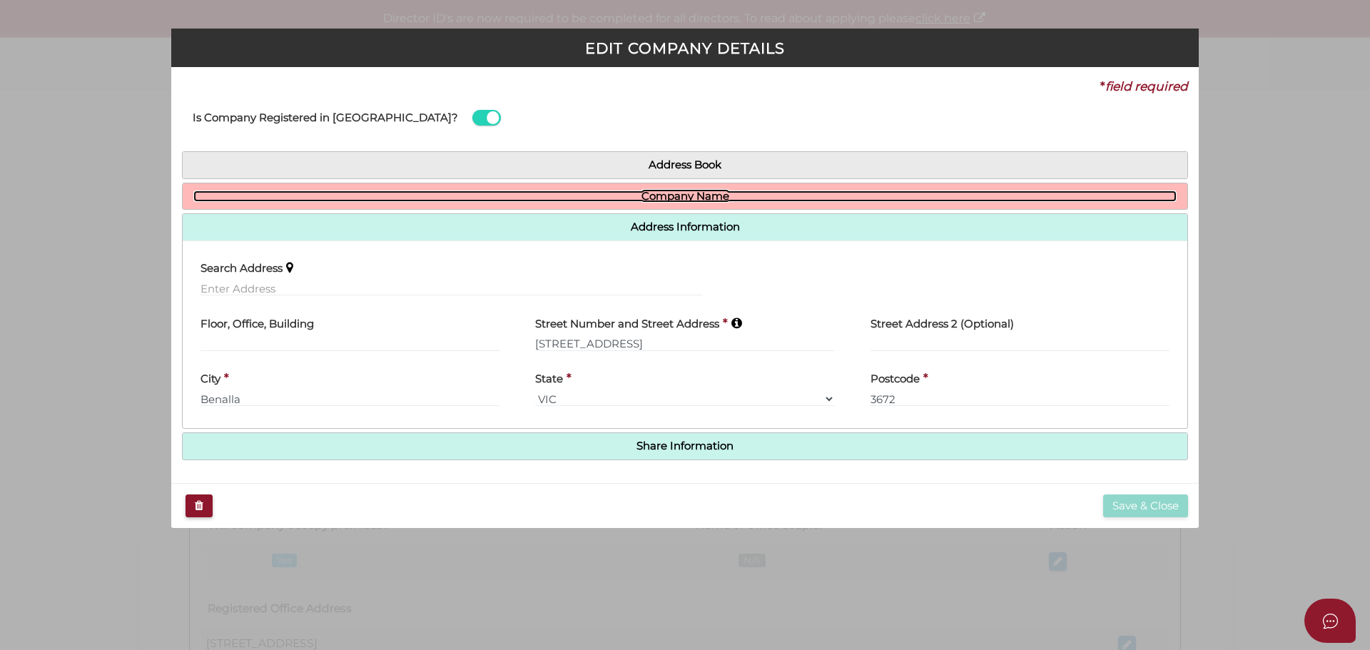
click at [668, 196] on link "Company Name" at bounding box center [684, 197] width 983 height 12
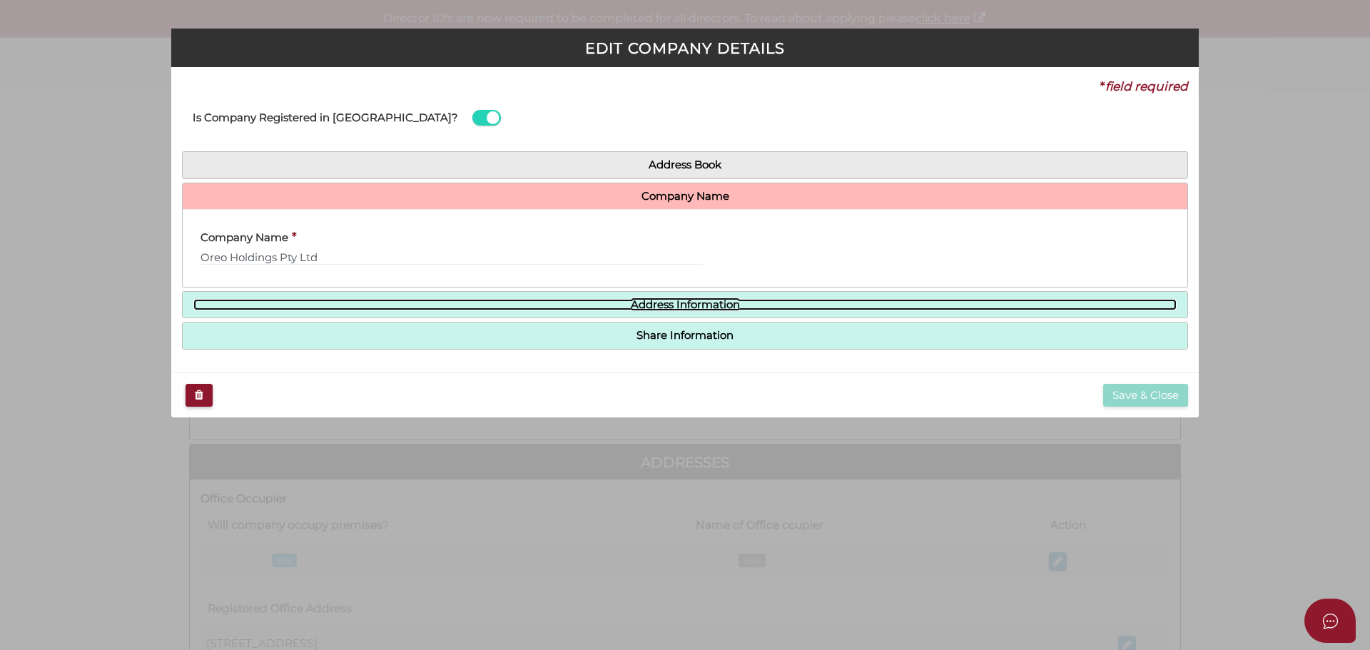
click at [676, 301] on link "Address Information" at bounding box center [684, 305] width 983 height 12
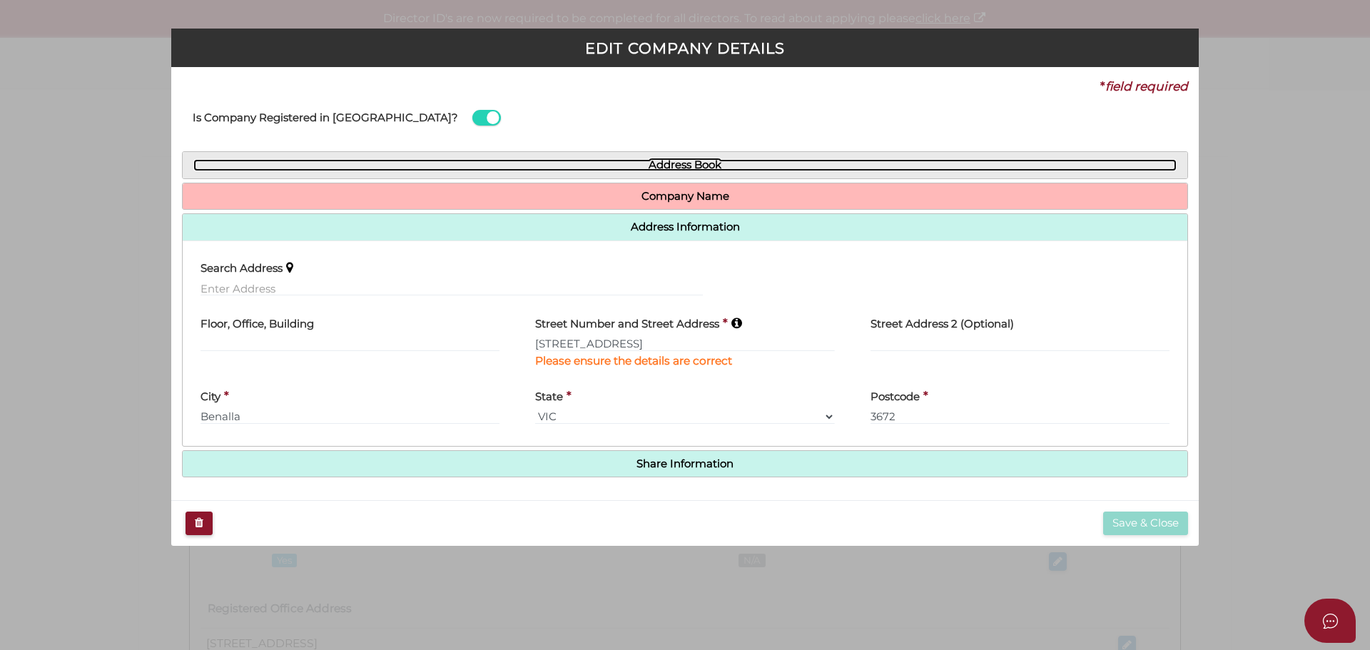
click at [687, 164] on link "Address Book" at bounding box center [684, 165] width 983 height 12
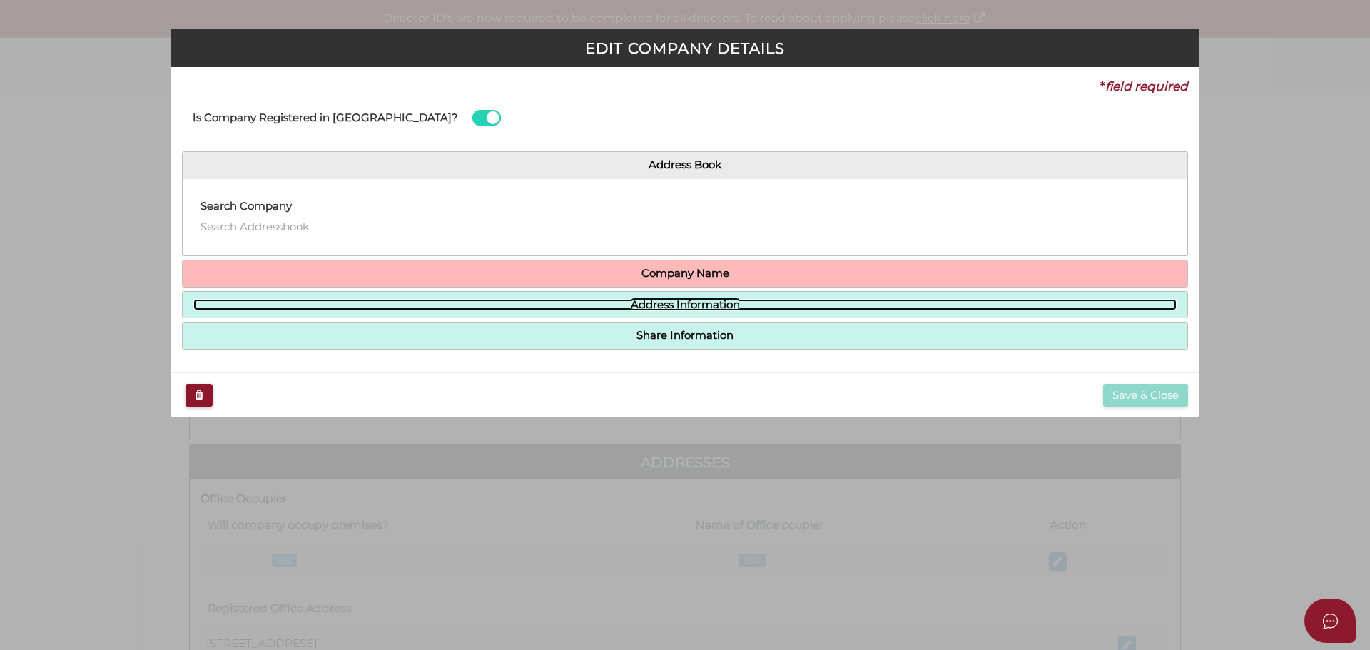
click at [667, 302] on link "Address Information" at bounding box center [684, 305] width 983 height 12
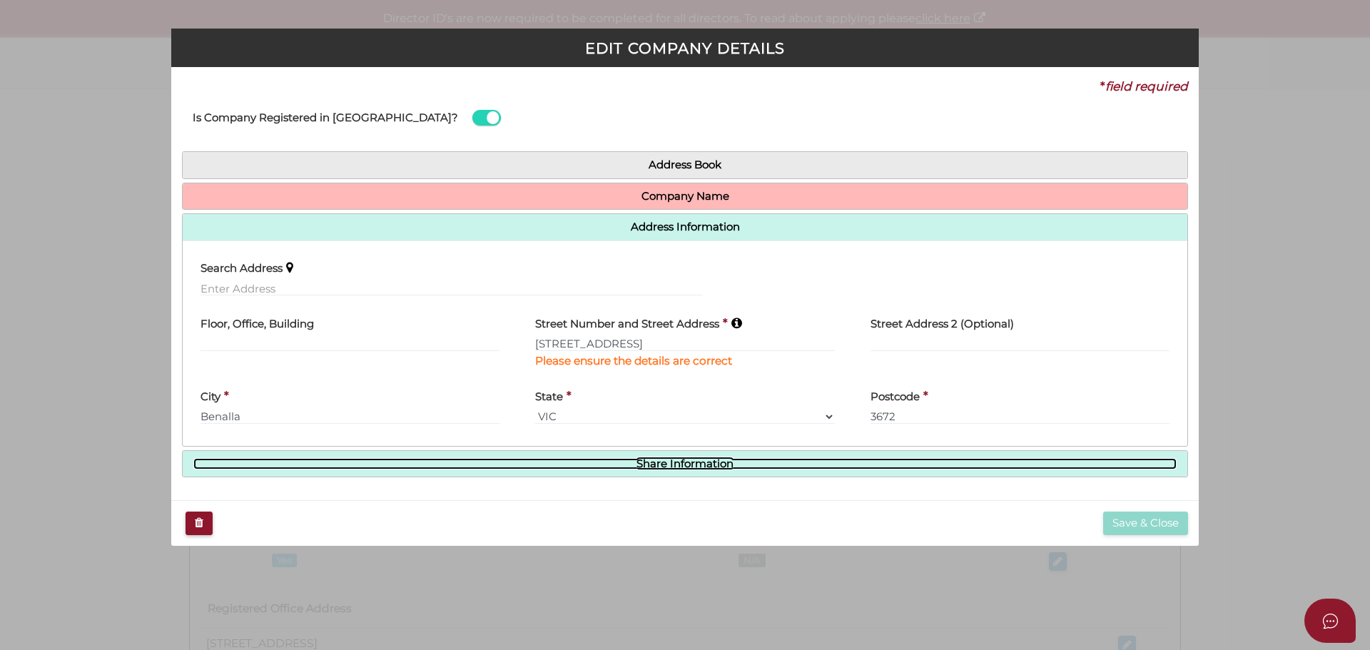
click at [644, 465] on link "Share Information" at bounding box center [684, 464] width 983 height 12
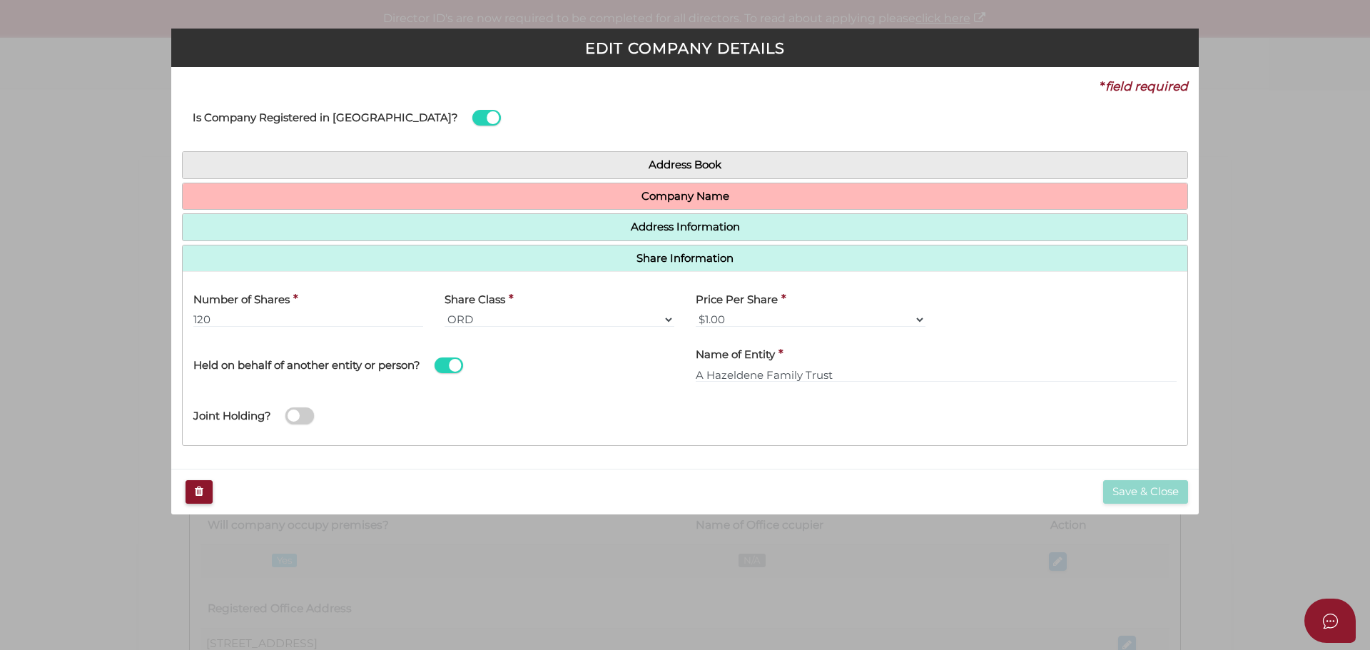
click at [838, 478] on div "Save & Close" at bounding box center [685, 492] width 1028 height 46
click at [545, 323] on select "ORD A CLASS B CLASS C CLASS D CLASS" at bounding box center [560, 320] width 230 height 16
click at [544, 458] on div "* field required Is Company Registered in Australia? Address Book Search Compan…" at bounding box center [685, 268] width 1028 height 402
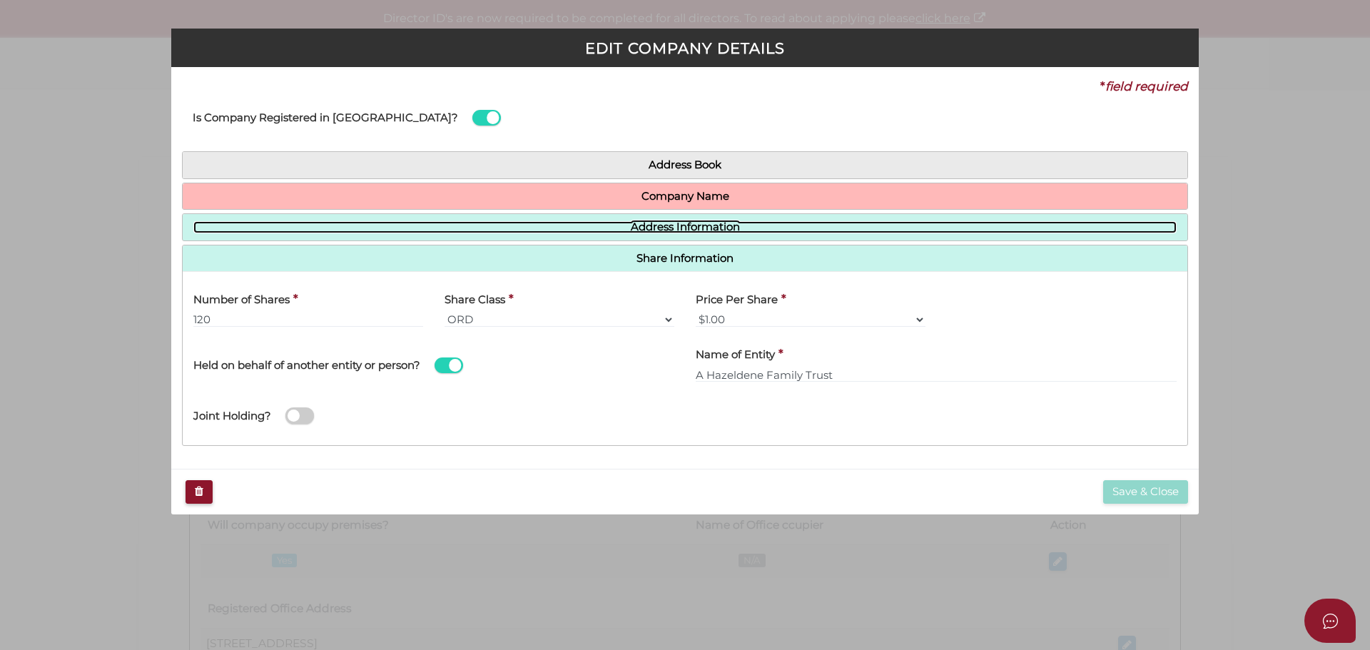
click at [645, 231] on link "Address Information" at bounding box center [684, 227] width 983 height 12
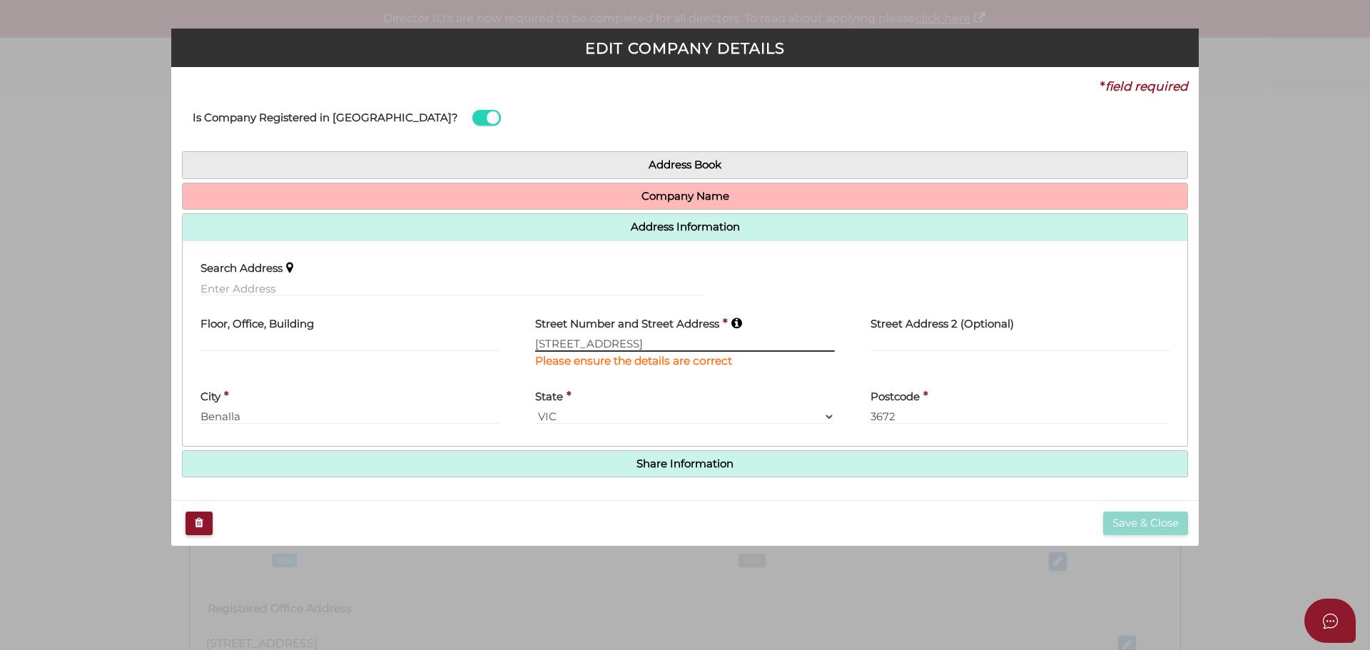
click at [605, 345] on input "[STREET_ADDRESS]" at bounding box center [684, 344] width 299 height 16
drag, startPoint x: 625, startPoint y: 343, endPoint x: 512, endPoint y: 349, distance: 113.6
click at [512, 349] on div "Floor, Office, Building Street Number and Street Address * 12 Grant Drive Pleas…" at bounding box center [685, 343] width 1005 height 73
type input "[STREET_ADDRESS]"
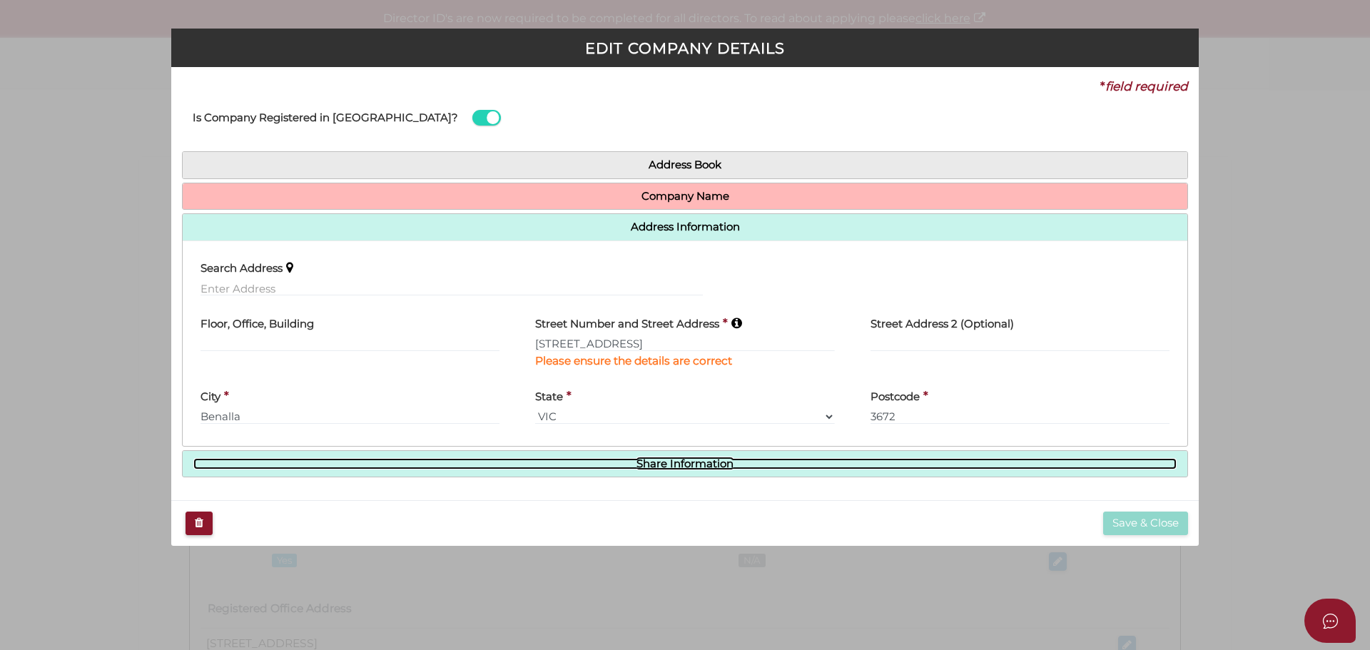
click at [859, 467] on link "Share Information" at bounding box center [684, 464] width 983 height 12
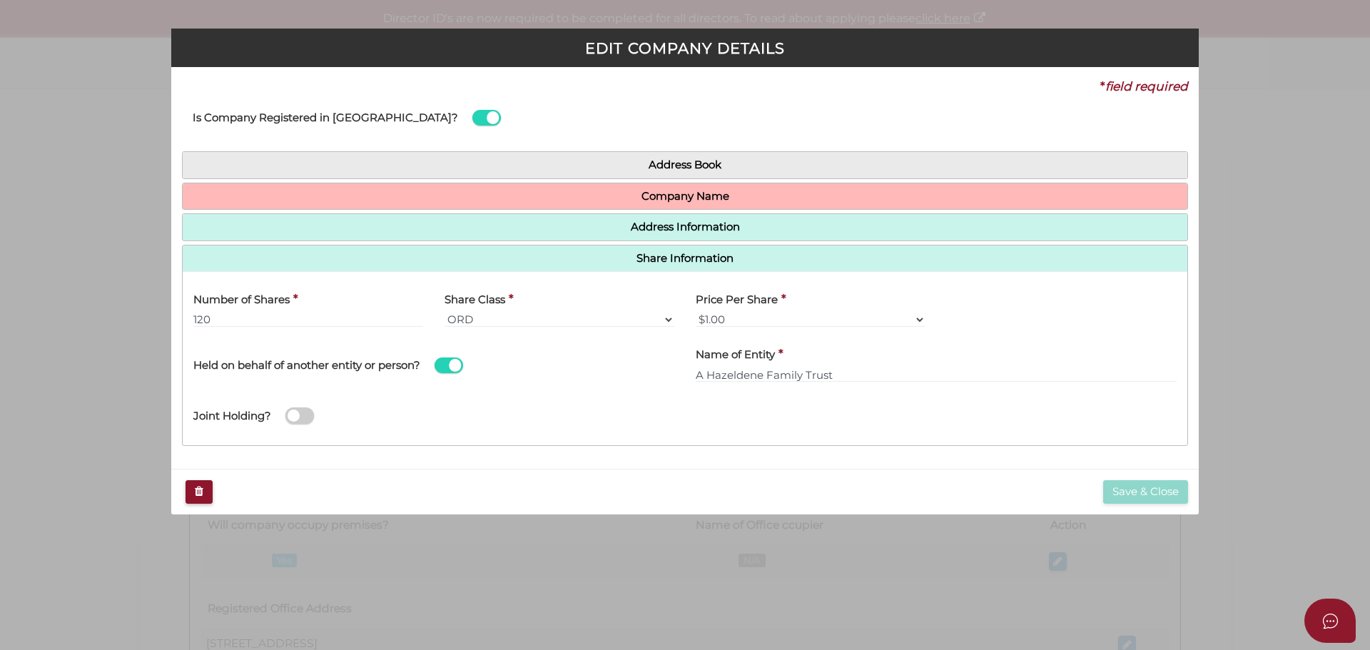
click at [859, 467] on div "* field required Is Company Registered in Australia? Address Book Search Compan…" at bounding box center [685, 268] width 1028 height 402
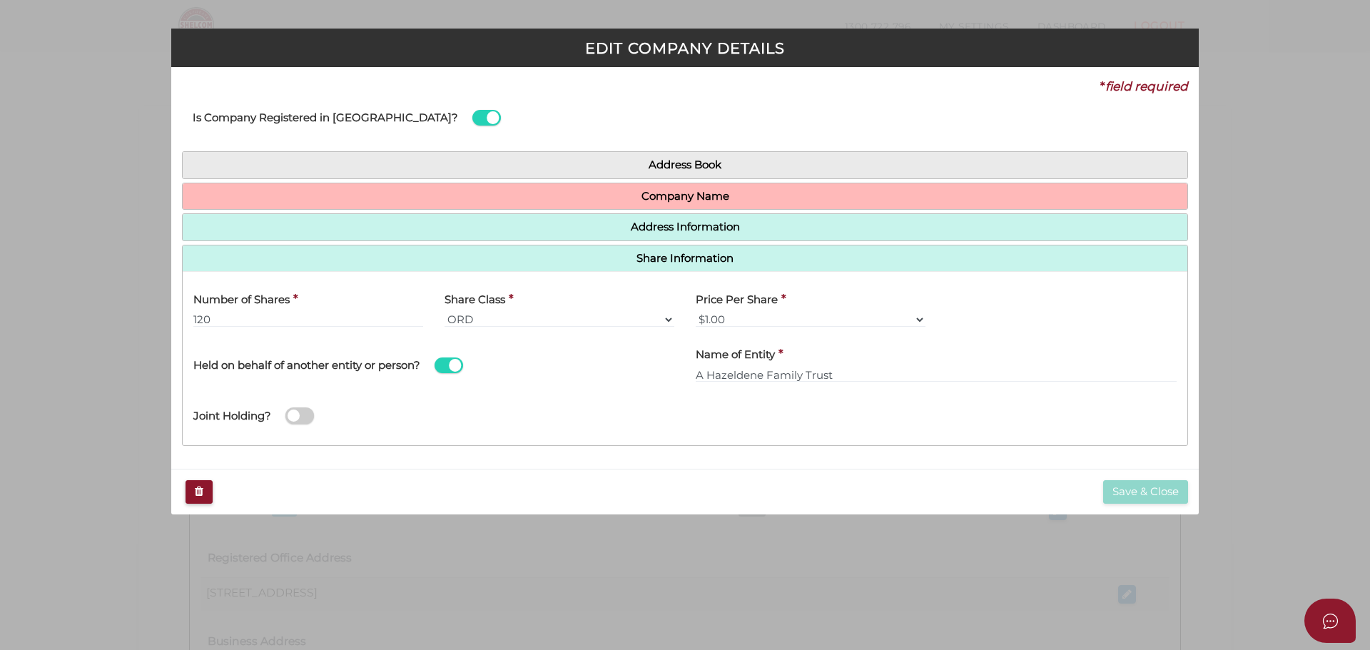
scroll to position [613, 0]
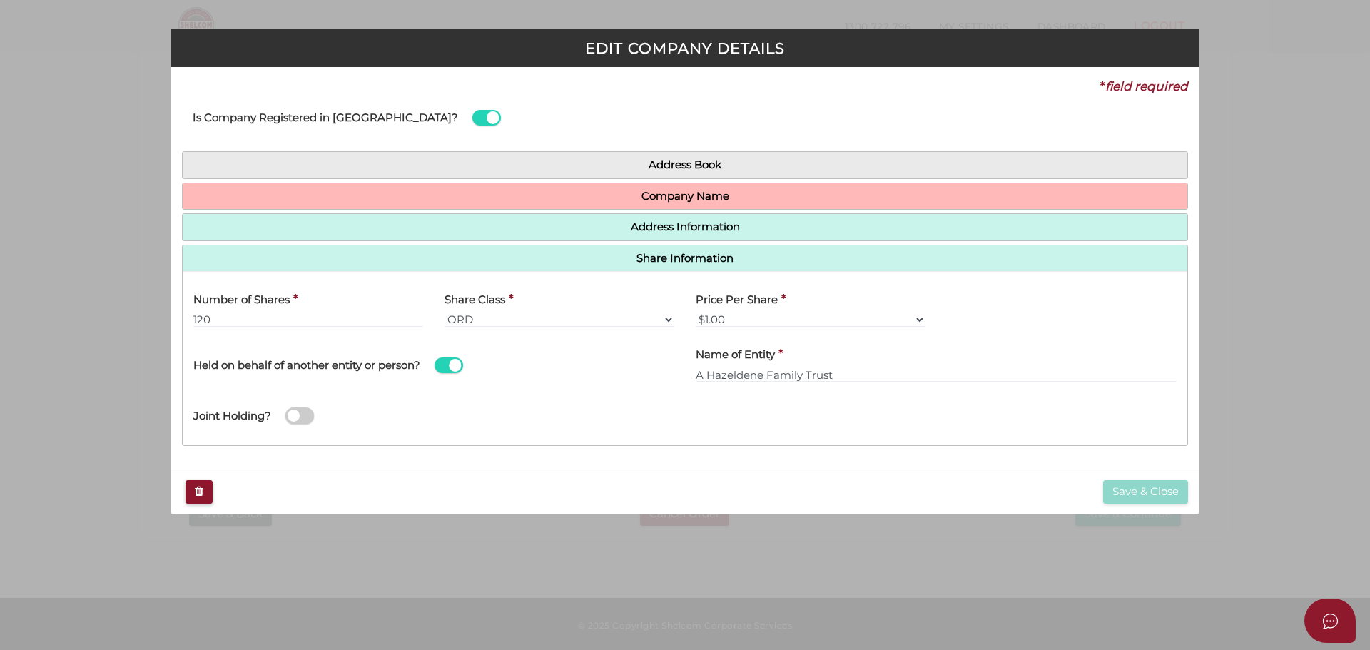
click at [585, 465] on div "* field required Is Company Registered in Australia? Address Book Search Compan…" at bounding box center [685, 268] width 1028 height 402
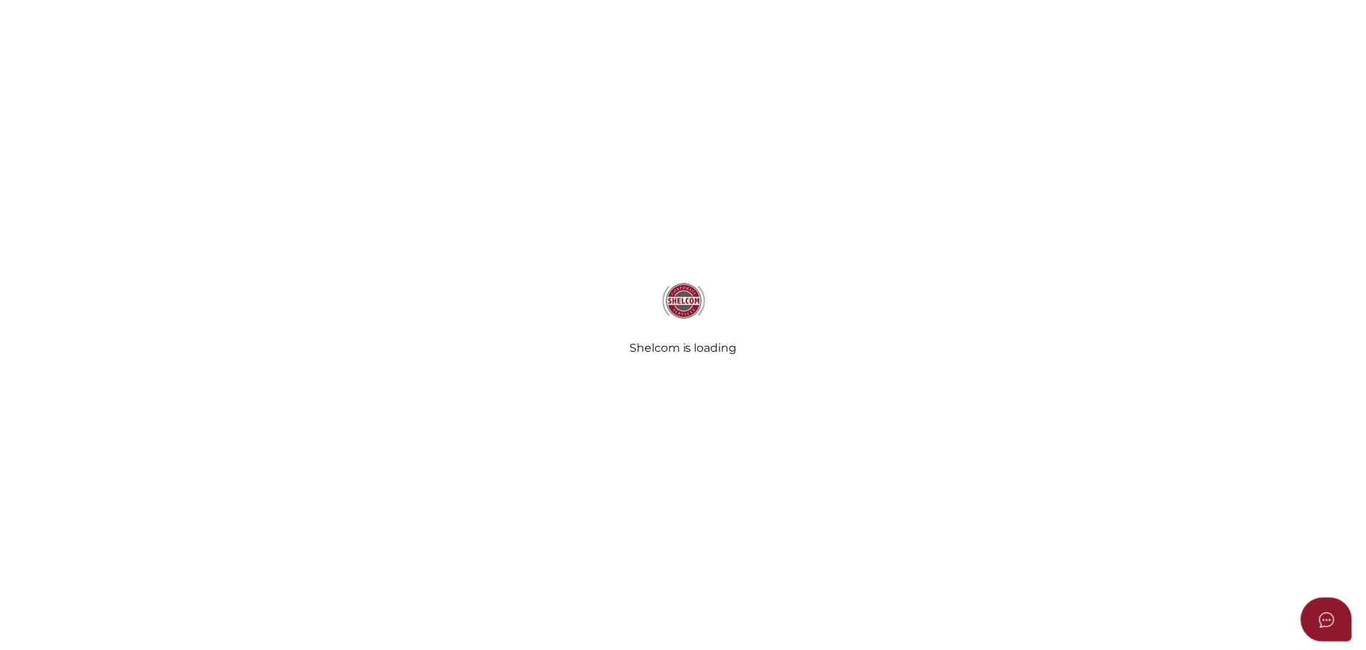
scroll to position [214, 0]
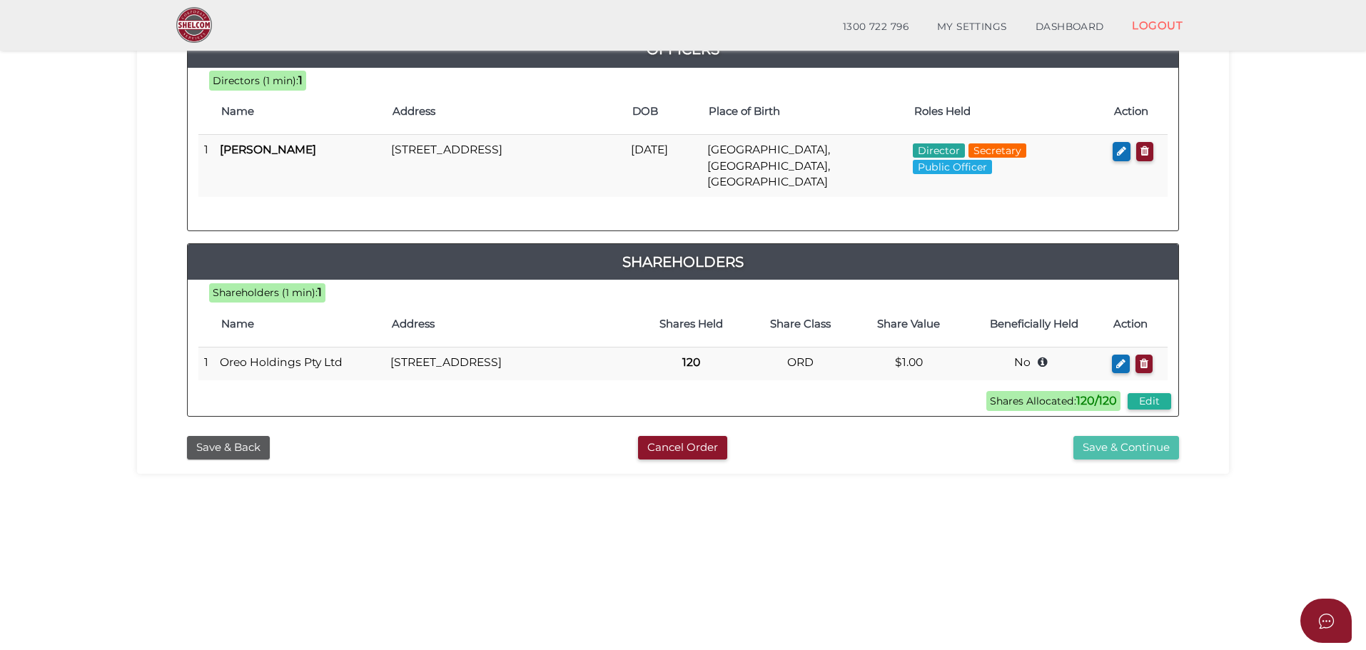
click at [1125, 436] on button "Save & Continue" at bounding box center [1126, 448] width 106 height 24
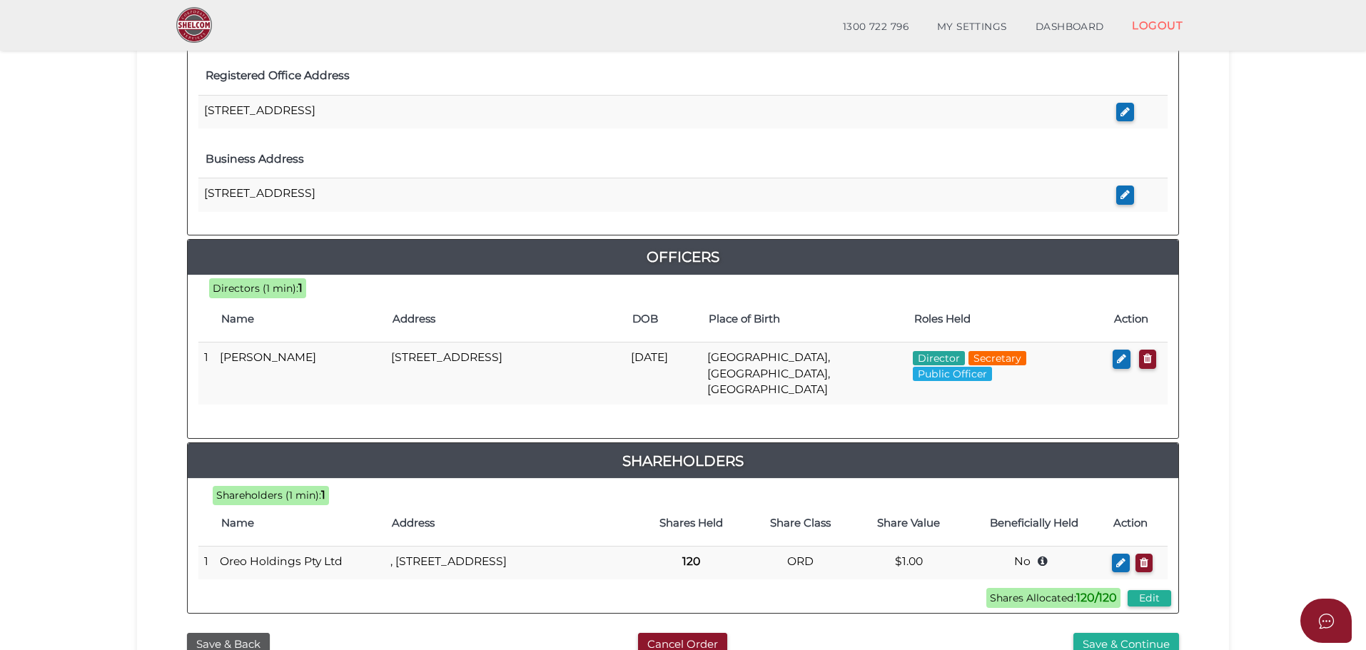
scroll to position [571, 0]
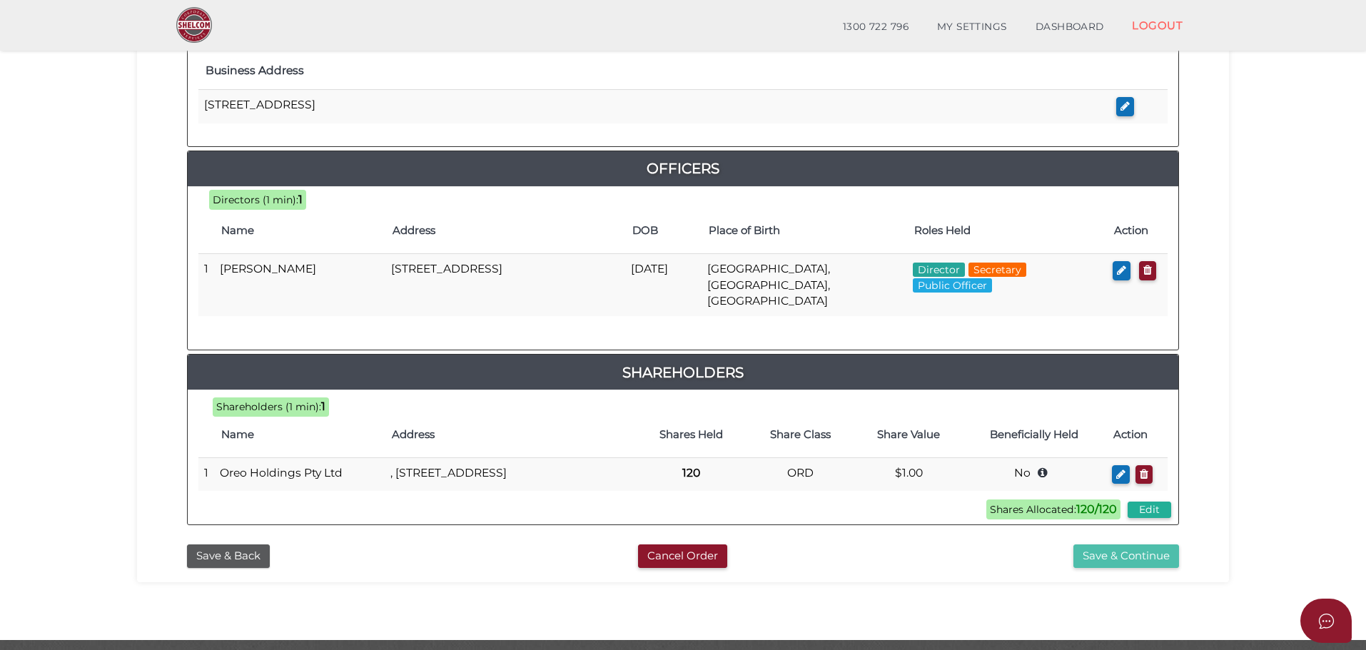
click at [1093, 553] on button "Save & Continue" at bounding box center [1126, 557] width 106 height 24
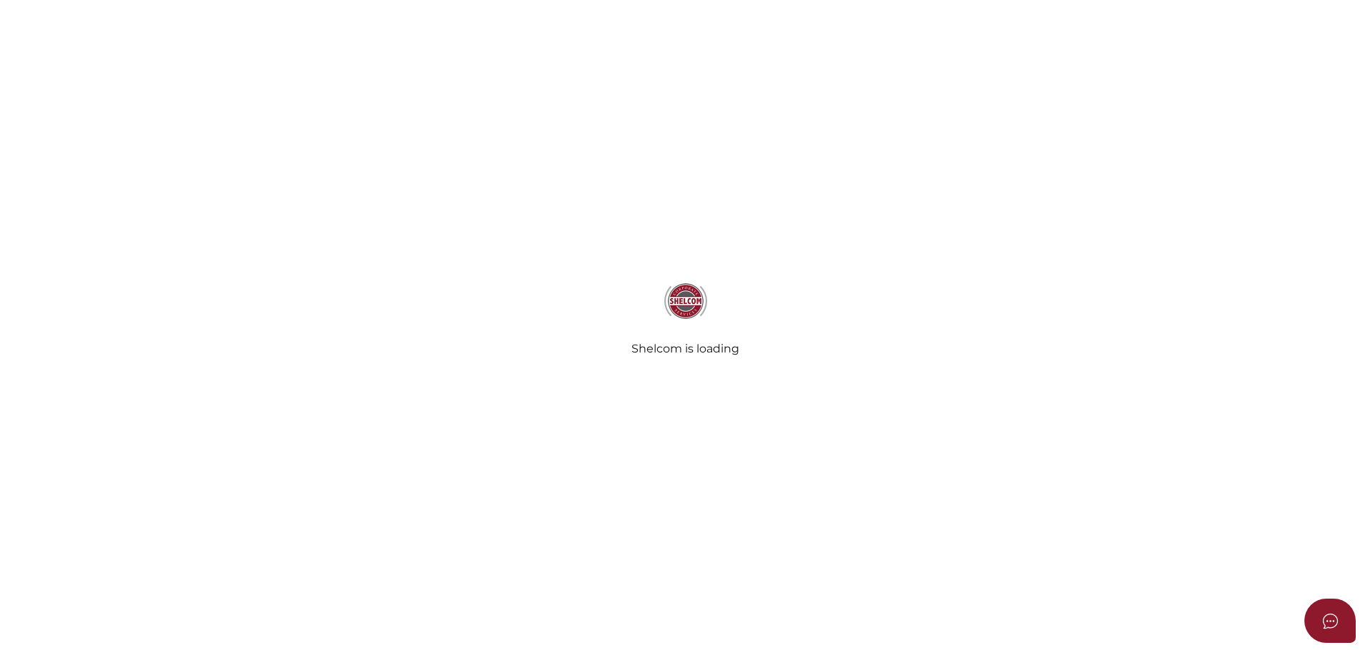
select select "Comb Binding"
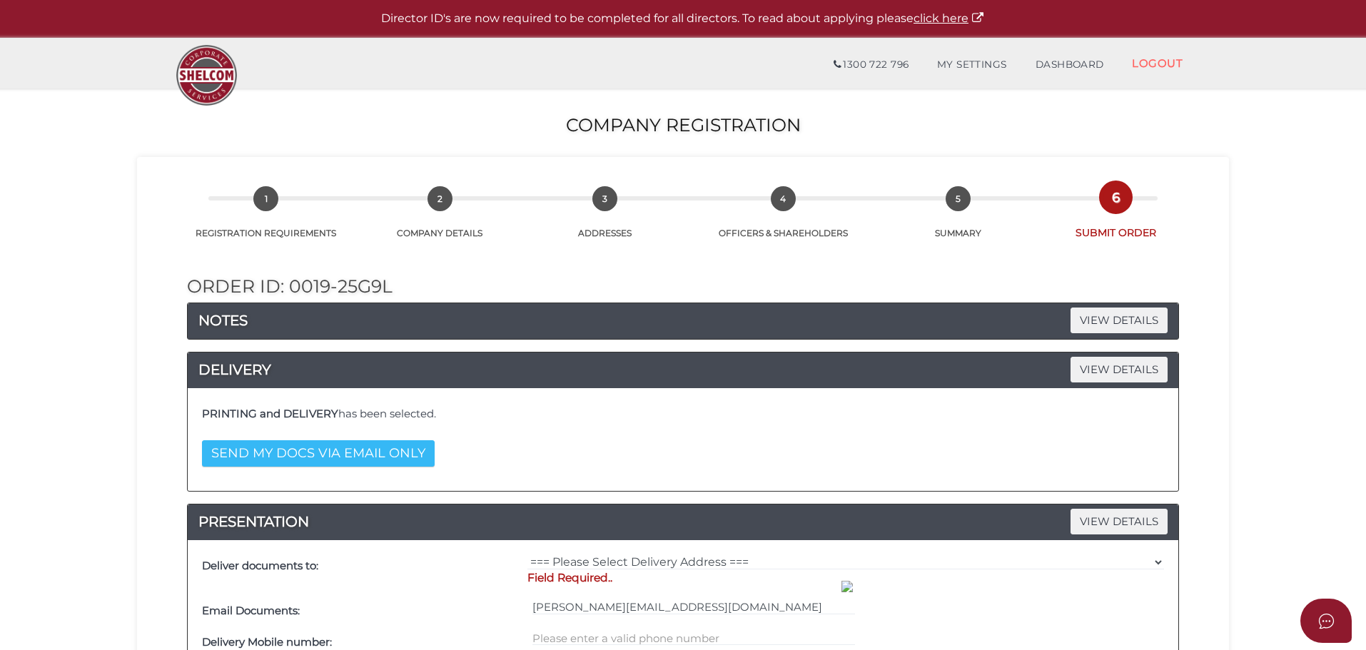
click at [370, 462] on button "SEND MY DOCS VIA EMAIL ONLY" at bounding box center [318, 453] width 233 height 26
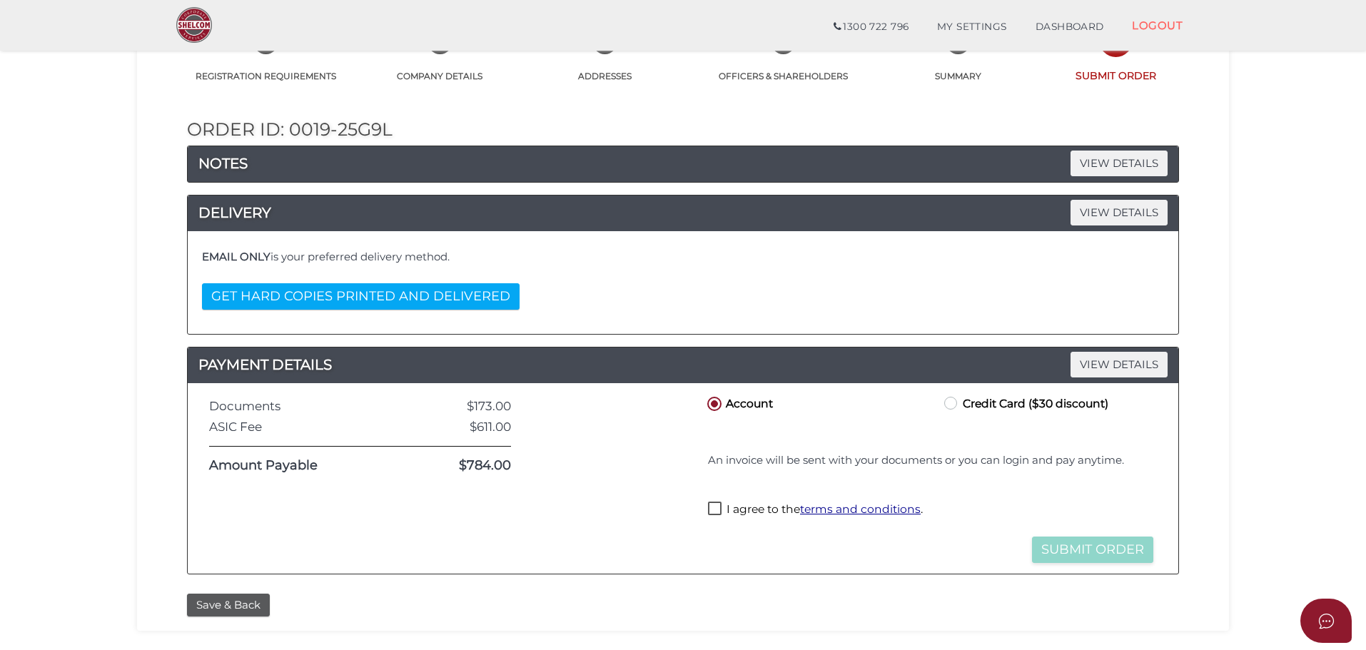
scroll to position [143, 0]
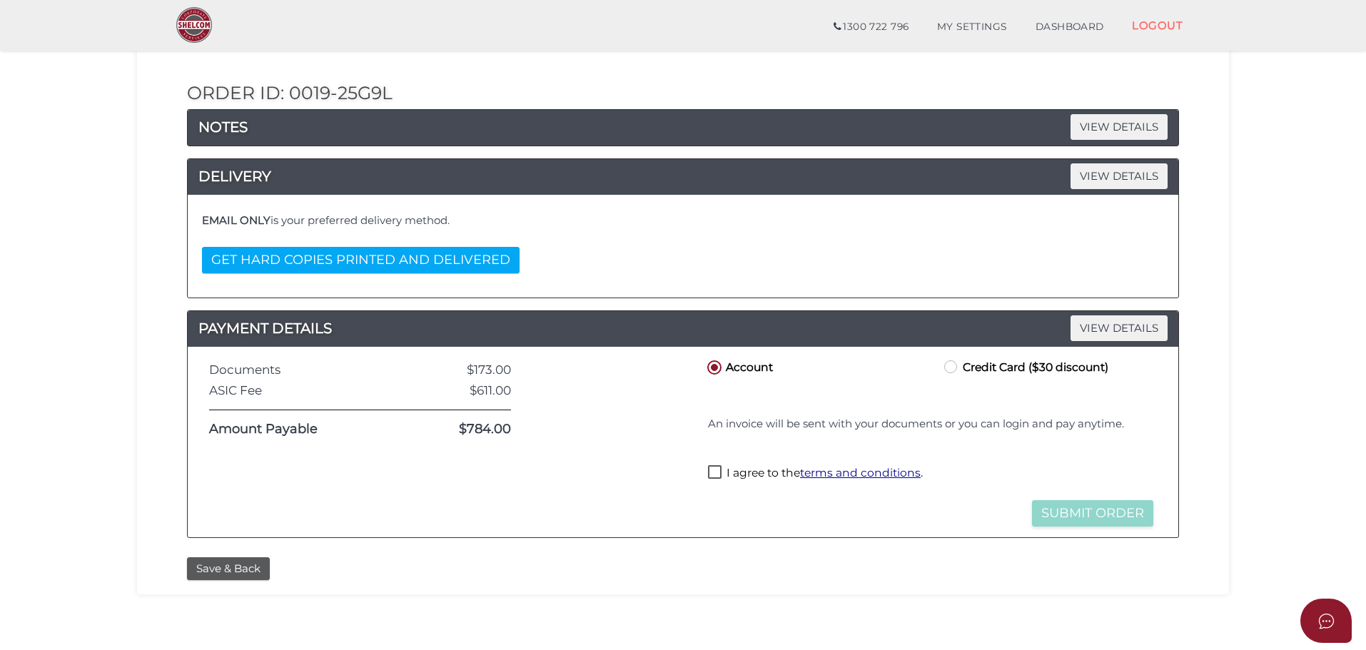
click at [950, 367] on label "Credit Card ($30 discount)" at bounding box center [1024, 367] width 167 height 18
radio input "true"
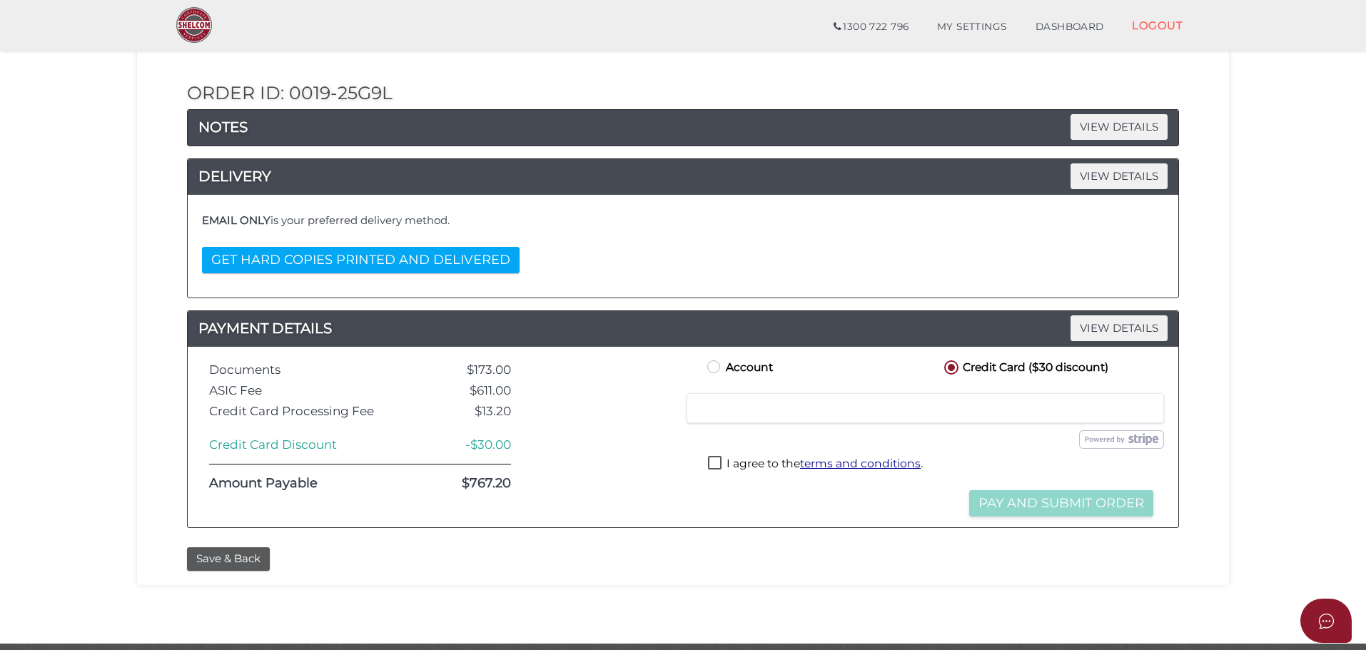
click at [714, 462] on label "I agree to the terms and conditions ." at bounding box center [815, 465] width 215 height 18
checkbox input "true"
click at [1004, 504] on button "Pay and Submit Order" at bounding box center [1061, 503] width 184 height 26
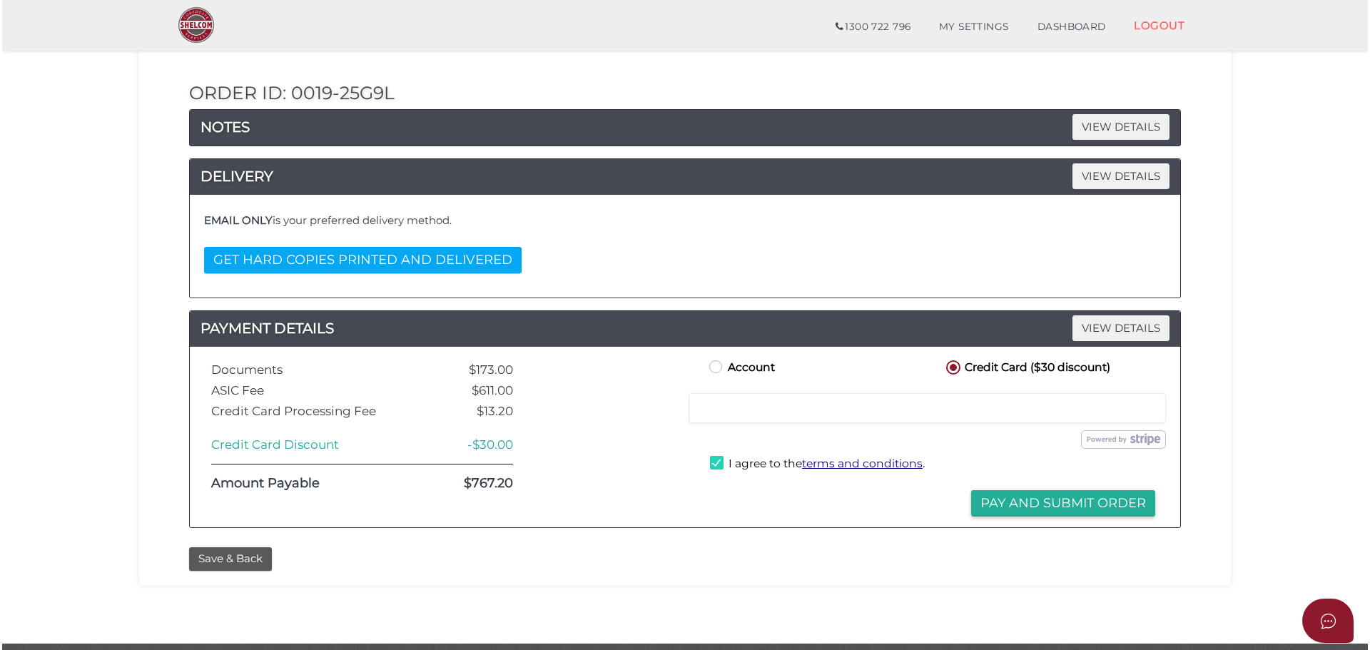
scroll to position [0, 0]
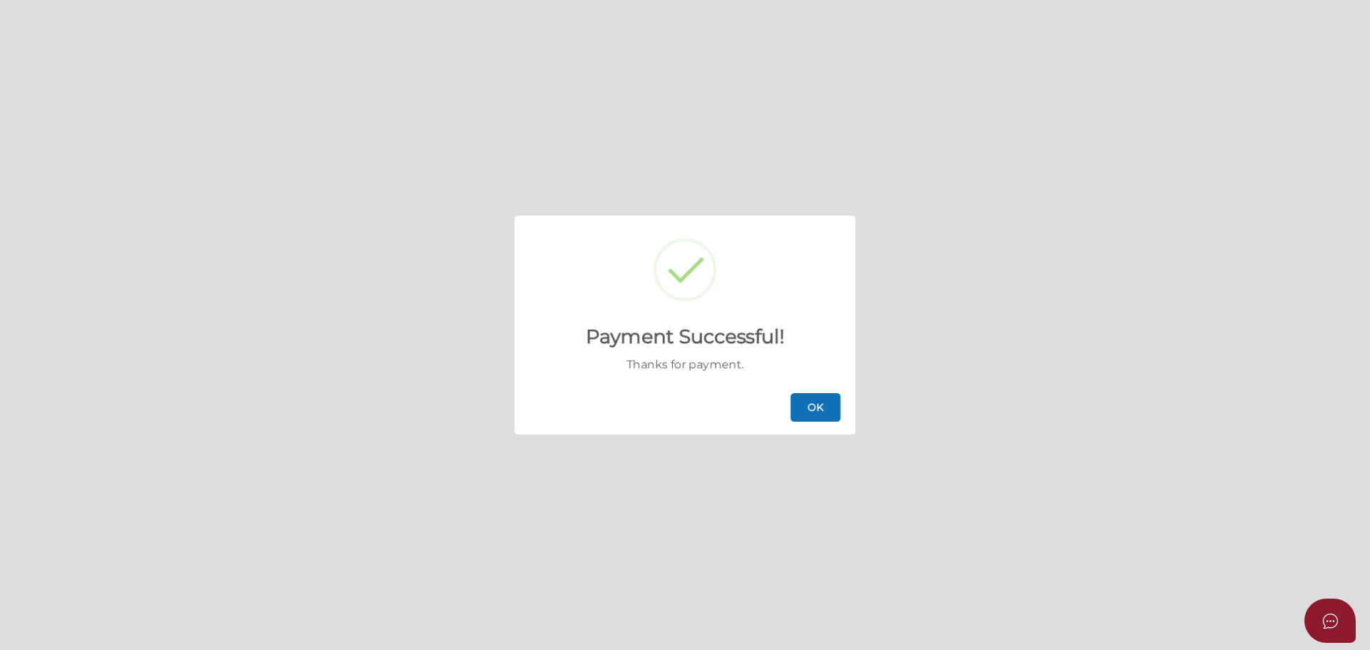
click at [812, 417] on button "OK" at bounding box center [816, 407] width 50 height 29
